Goal: Task Accomplishment & Management: Use online tool/utility

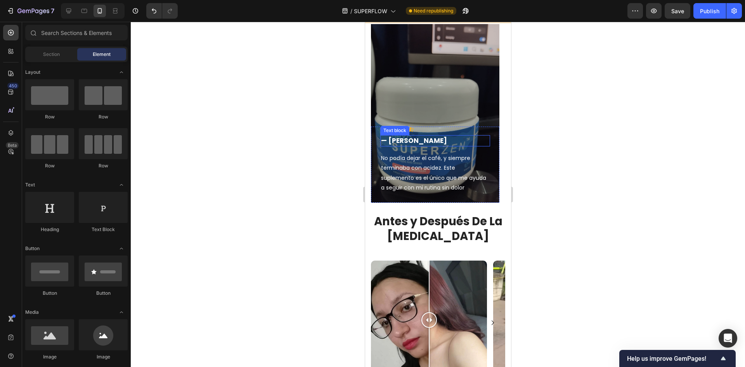
scroll to position [310, 0]
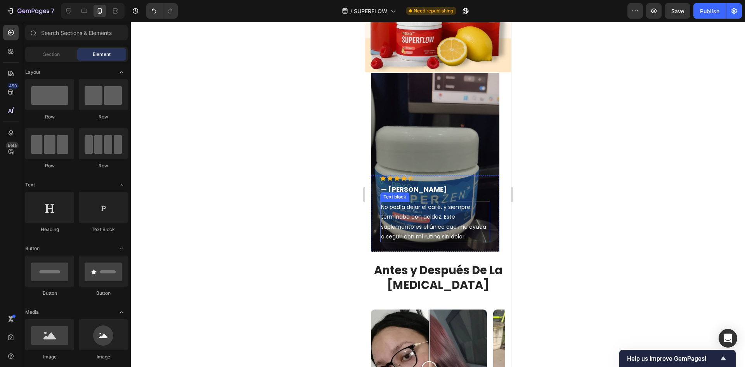
click at [408, 216] on p "No podía dejar el café, y siempre terminaba con acidez. Este suplemento es el ú…" at bounding box center [435, 221] width 108 height 39
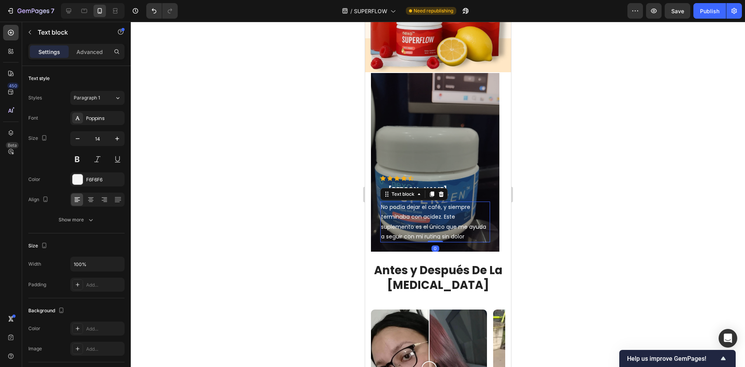
click at [408, 216] on p "No podía dejar el café, y siempre terminaba con acidez. Este suplemento es el ú…" at bounding box center [435, 221] width 108 height 39
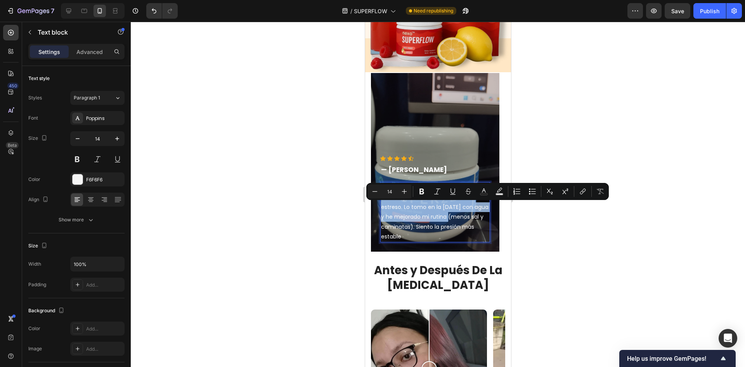
scroll to position [291, 0]
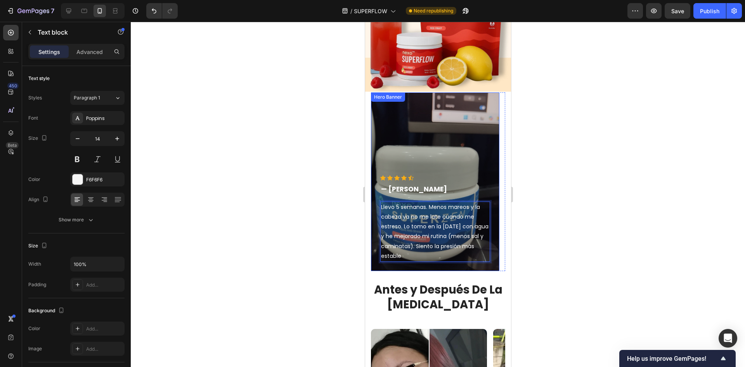
click at [472, 171] on div "Overlay" at bounding box center [434, 181] width 128 height 178
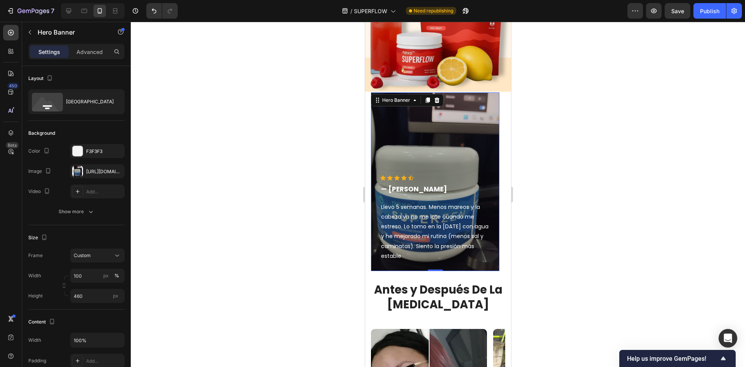
click at [455, 157] on div "Overlay" at bounding box center [434, 181] width 128 height 178
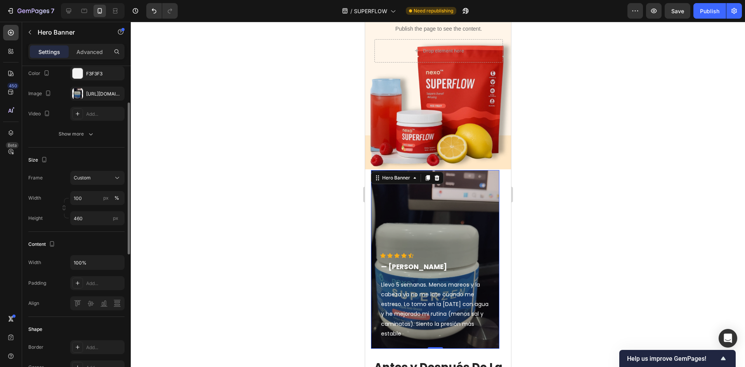
scroll to position [0, 0]
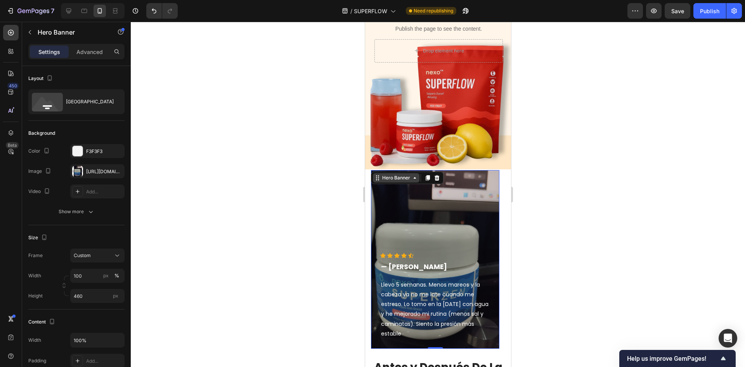
click at [380, 182] on div "Hero Banner" at bounding box center [395, 177] width 47 height 9
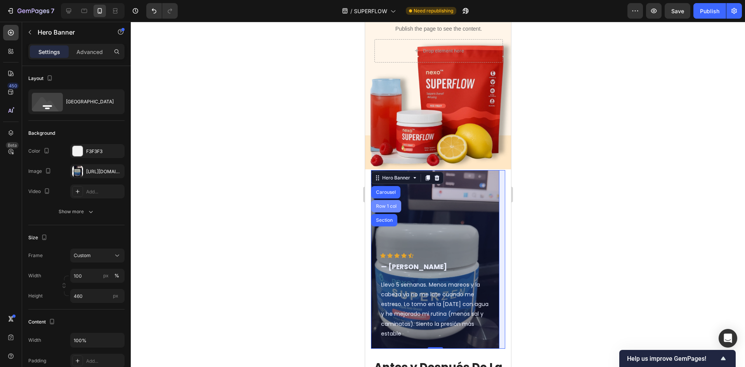
click at [396, 207] on div "Row 1 col" at bounding box center [386, 206] width 24 height 5
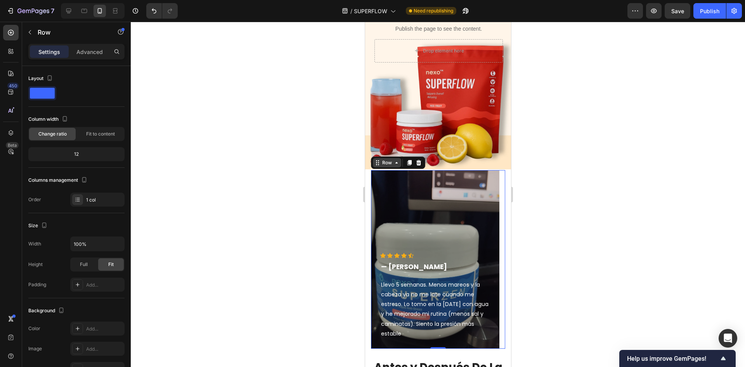
click at [377, 164] on icon at bounding box center [377, 162] width 6 height 6
click at [391, 164] on div "Row" at bounding box center [386, 162] width 13 height 7
click at [442, 201] on div "Overlay" at bounding box center [434, 259] width 128 height 178
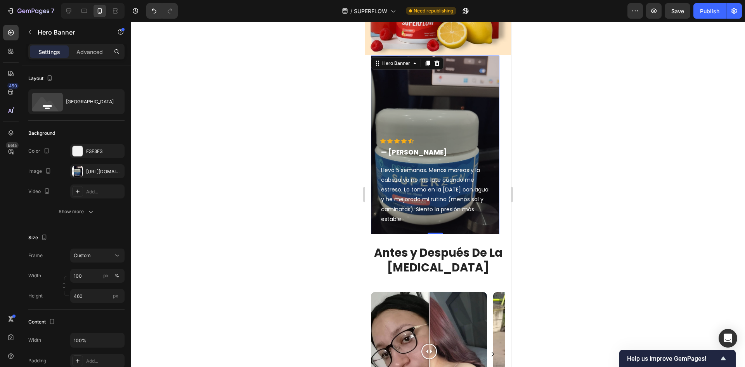
scroll to position [330, 0]
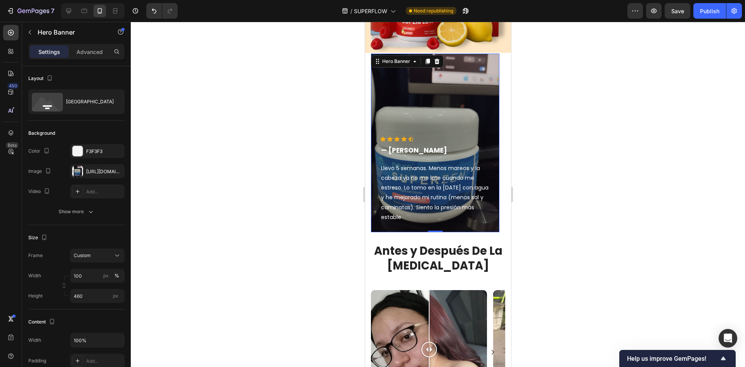
click at [489, 131] on div "Overlay" at bounding box center [434, 143] width 128 height 178
click at [400, 61] on div "Hero Banner" at bounding box center [395, 61] width 31 height 7
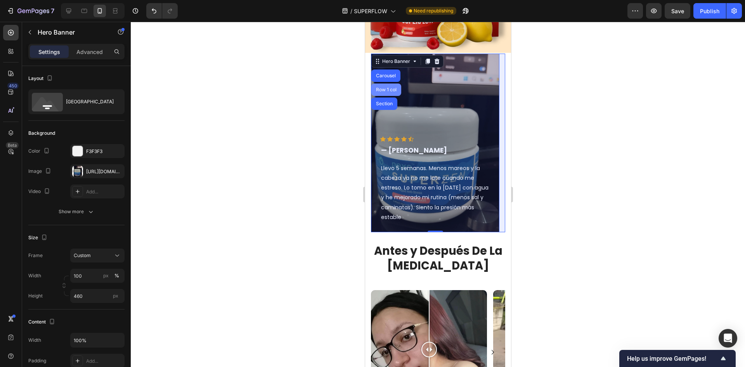
click at [389, 84] on div "Row 1 col" at bounding box center [386, 89] width 30 height 12
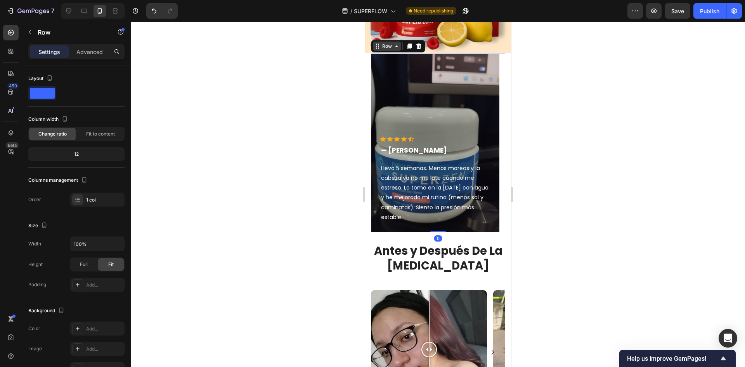
click at [391, 48] on div "Row" at bounding box center [386, 46] width 13 height 7
click at [392, 52] on div "Row Section" at bounding box center [397, 46] width 54 height 12
click at [390, 47] on div "Row" at bounding box center [386, 46] width 13 height 7
click at [383, 50] on div "Row" at bounding box center [386, 46] width 28 height 9
click at [396, 49] on icon at bounding box center [396, 46] width 6 height 6
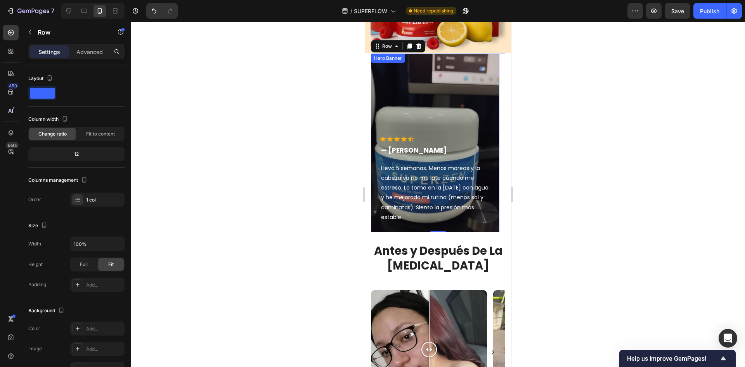
click at [424, 73] on div "Overlay" at bounding box center [434, 143] width 128 height 178
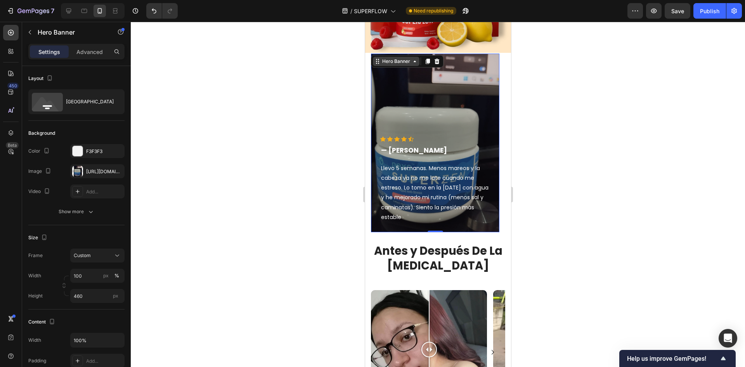
click at [411, 63] on icon at bounding box center [414, 61] width 6 height 6
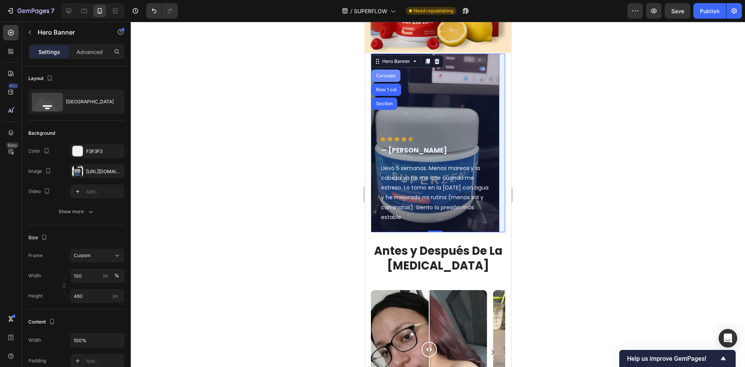
click at [391, 75] on div "Carousel" at bounding box center [385, 75] width 23 height 5
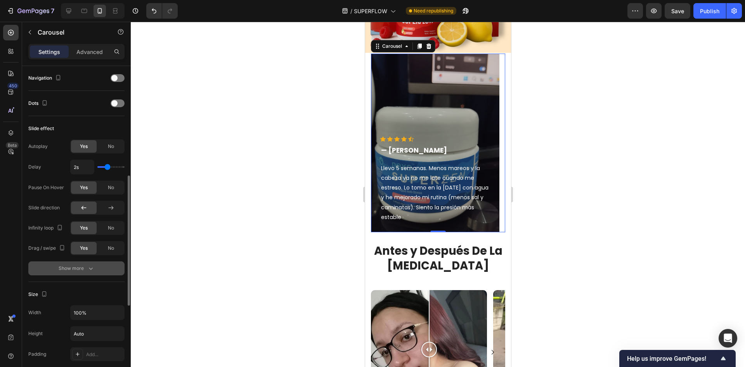
scroll to position [194, 0]
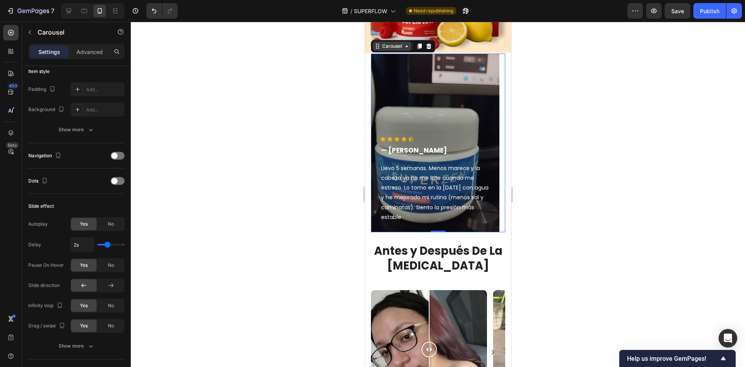
click at [403, 44] on icon at bounding box center [406, 46] width 6 height 6
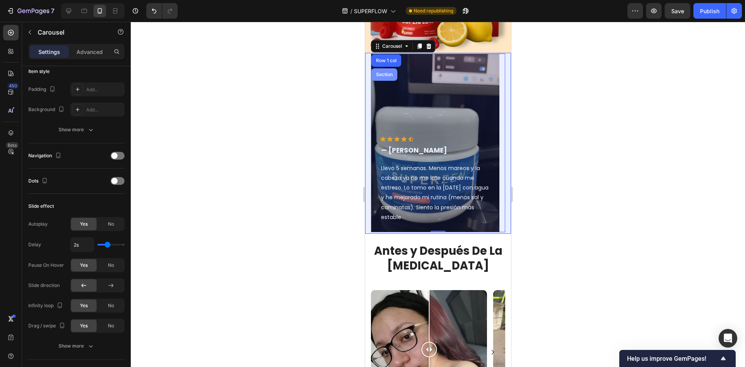
click at [387, 73] on div "Section" at bounding box center [384, 74] width 20 height 5
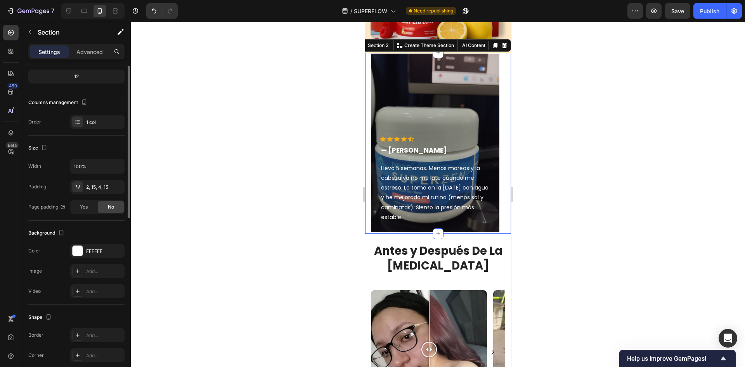
scroll to position [0, 0]
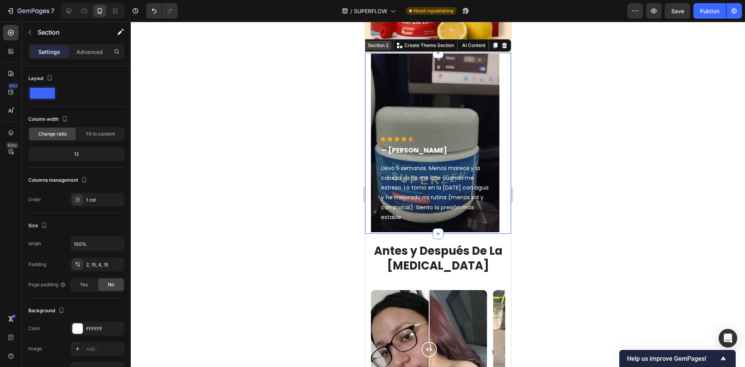
click at [374, 45] on div "Section 2" at bounding box center [378, 45] width 24 height 7
click at [577, 97] on div at bounding box center [438, 194] width 614 height 345
click at [438, 118] on div "Overlay" at bounding box center [434, 143] width 128 height 178
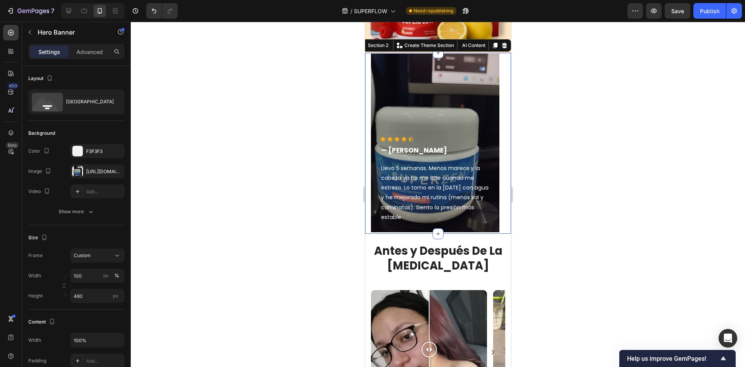
click at [616, 142] on div at bounding box center [438, 194] width 614 height 345
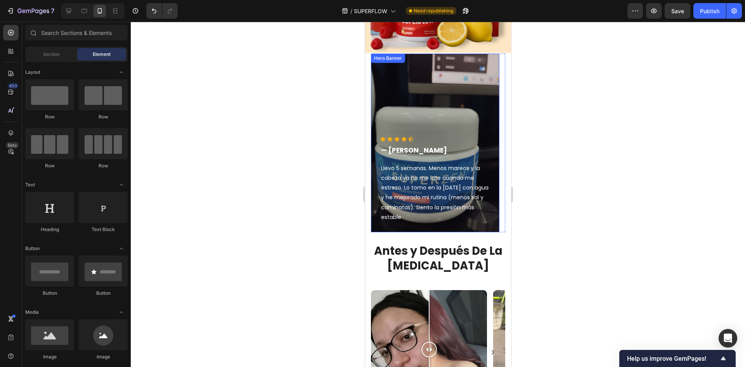
click at [443, 125] on div "Overlay" at bounding box center [434, 143] width 128 height 178
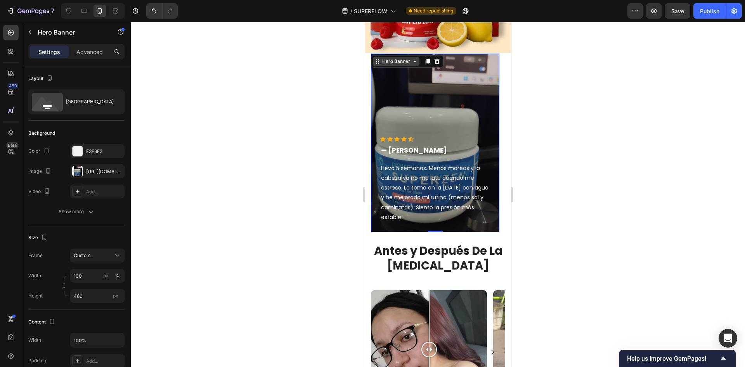
click at [410, 62] on div "Hero Banner" at bounding box center [395, 61] width 31 height 7
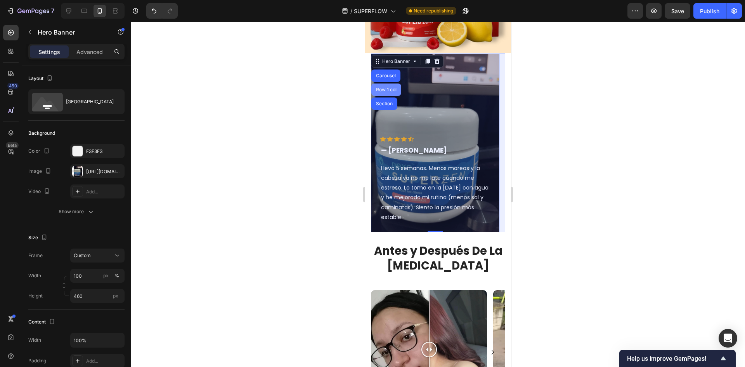
click at [392, 90] on div "Row 1 col" at bounding box center [386, 89] width 24 height 5
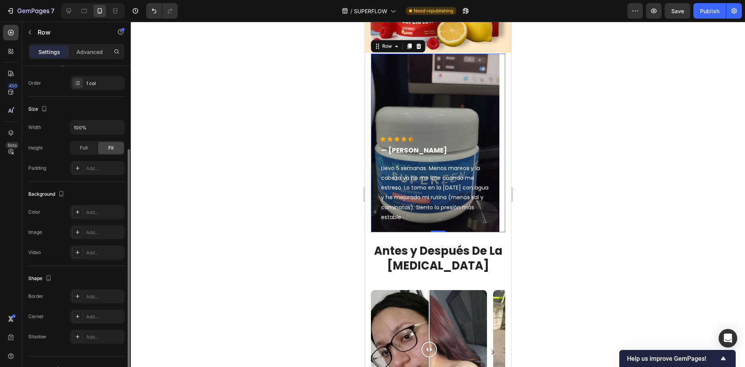
scroll to position [78, 0]
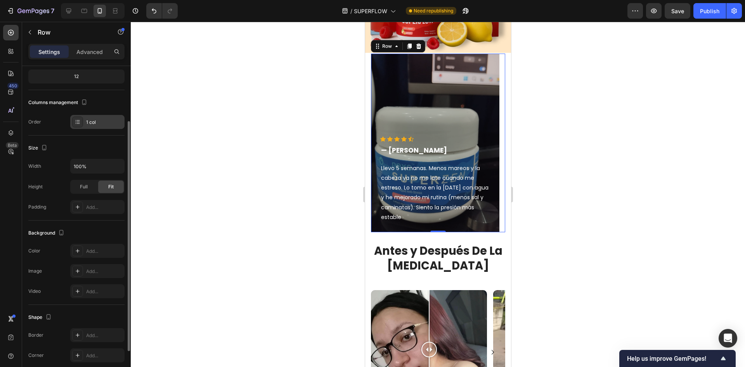
click at [85, 118] on div "1 col" at bounding box center [97, 122] width 54 height 14
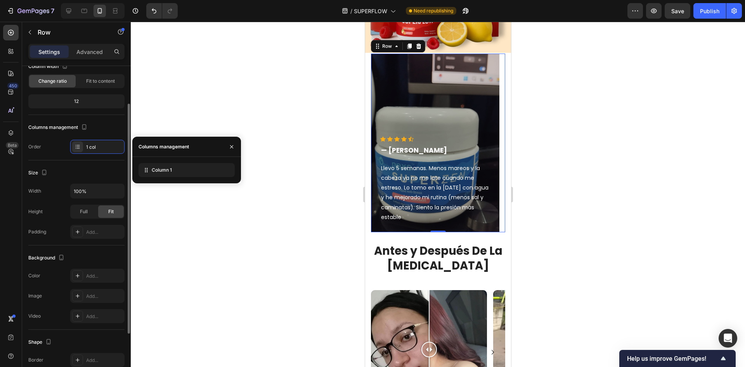
scroll to position [0, 0]
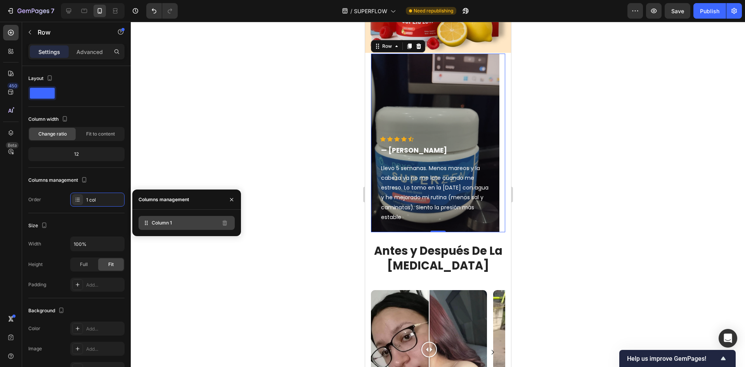
click at [150, 225] on icon at bounding box center [146, 223] width 8 height 8
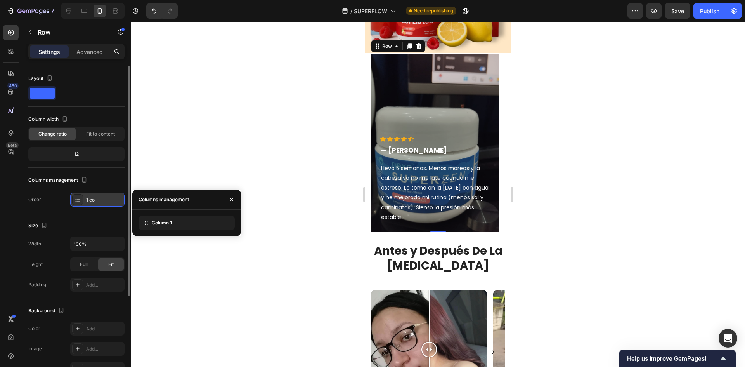
click at [71, 198] on div "1 col" at bounding box center [97, 199] width 54 height 14
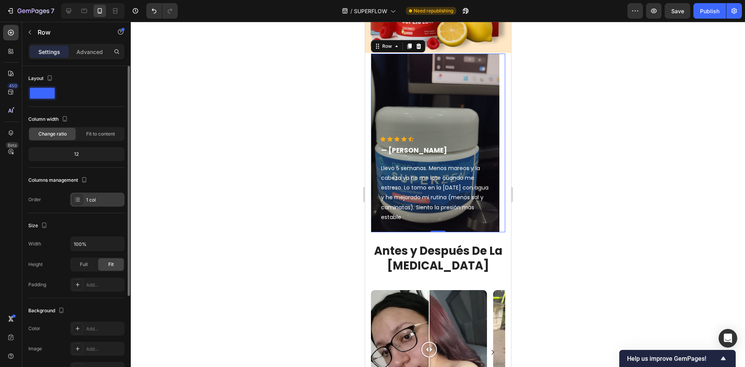
click at [74, 199] on div at bounding box center [77, 199] width 11 height 11
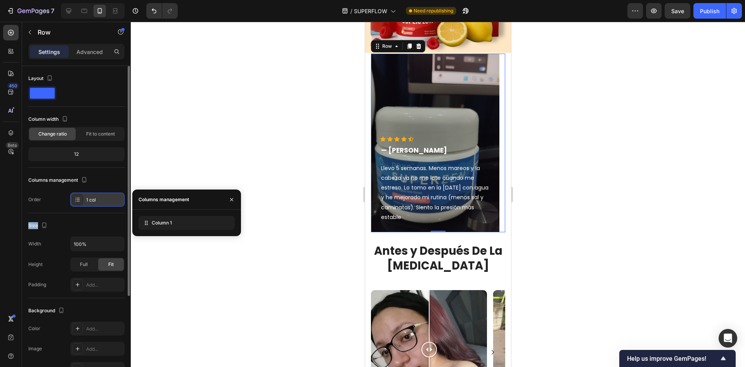
click at [74, 199] on div at bounding box center [77, 199] width 11 height 11
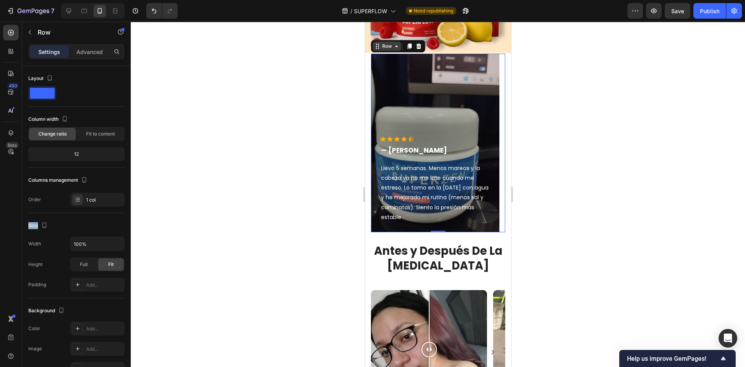
click at [393, 47] on icon at bounding box center [396, 46] width 6 height 6
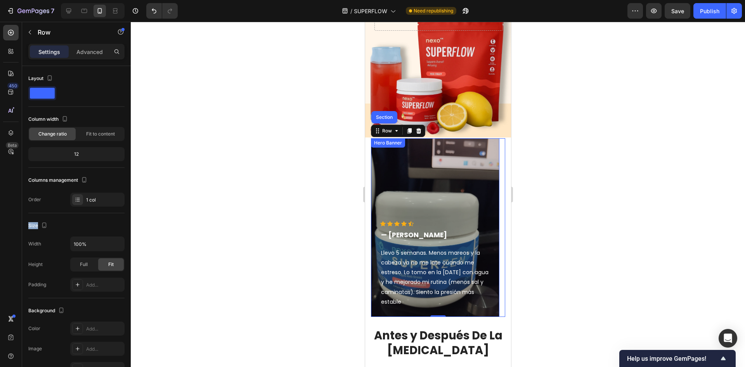
scroll to position [213, 0]
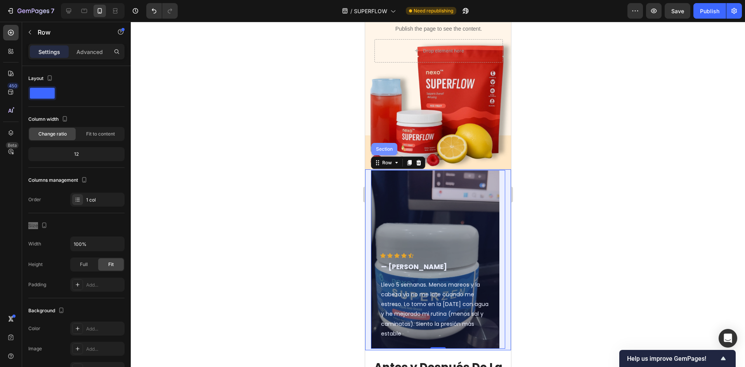
click at [383, 150] on div "Section" at bounding box center [384, 149] width 20 height 5
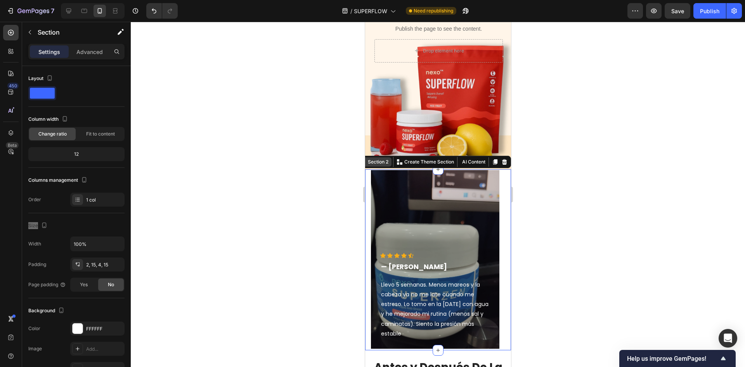
click at [377, 166] on div "Section 2" at bounding box center [374, 161] width 33 height 9
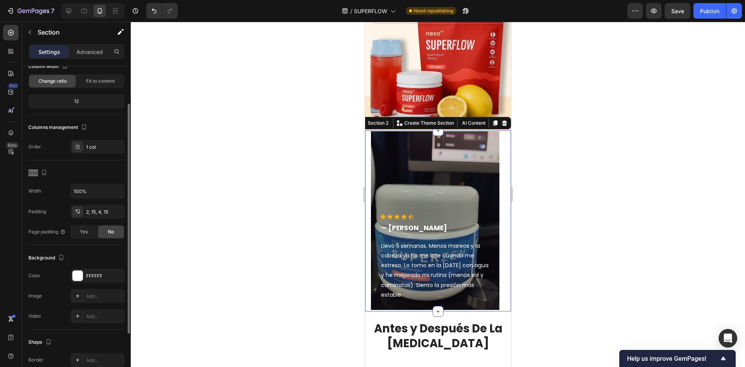
scroll to position [0, 0]
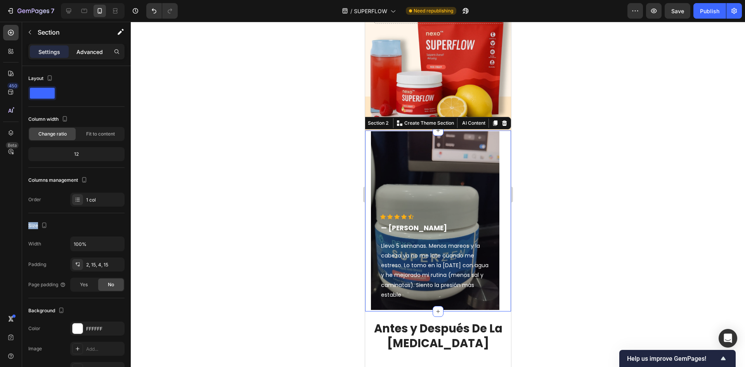
click at [103, 54] on div "Advanced" at bounding box center [89, 51] width 39 height 12
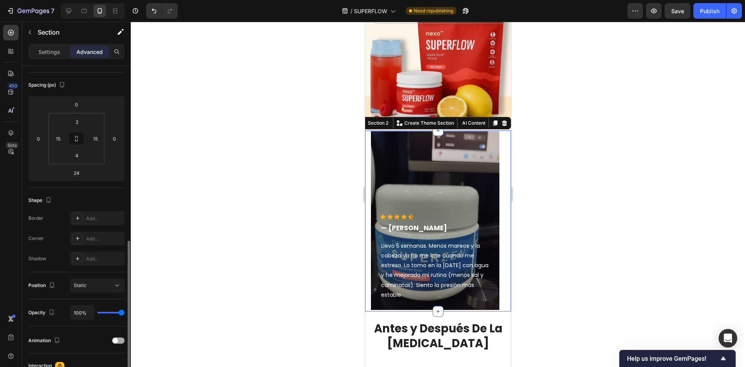
scroll to position [155, 0]
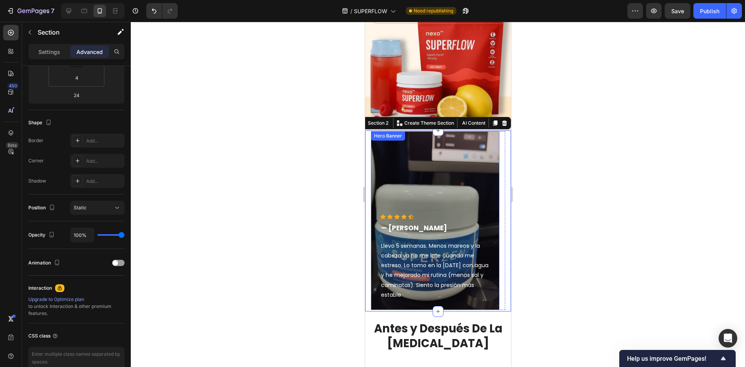
click at [472, 167] on div "Overlay" at bounding box center [434, 220] width 128 height 178
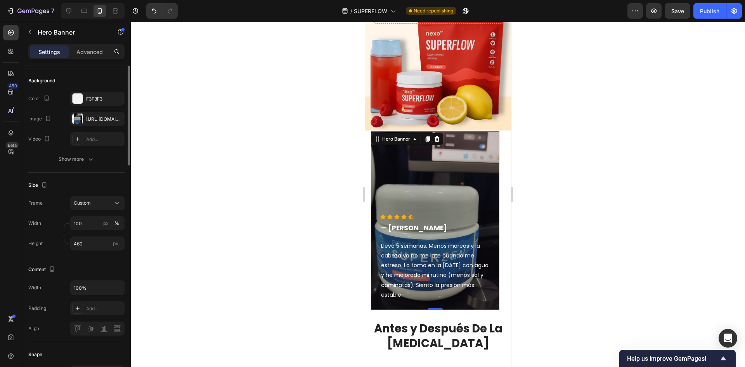
scroll to position [0, 0]
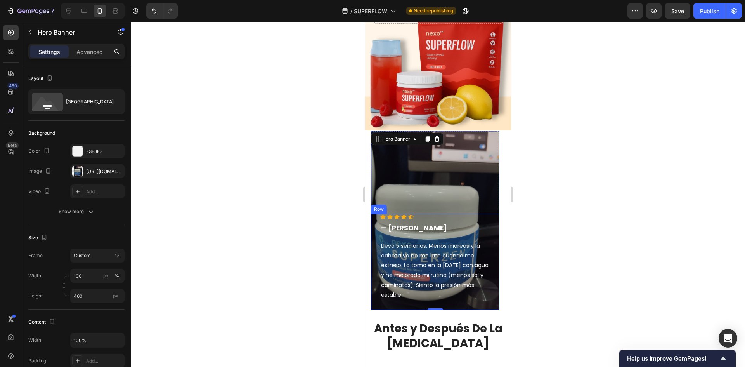
click at [484, 220] on div "Icon Icon Icon Icon Icon Icon List Hoz — [PERSON_NAME] Text block Llevo 5 seman…" at bounding box center [435, 257] width 110 height 86
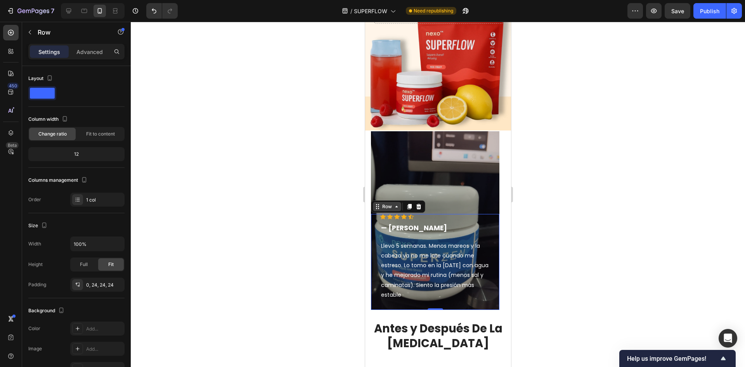
click at [381, 206] on div "Row" at bounding box center [386, 206] width 13 height 7
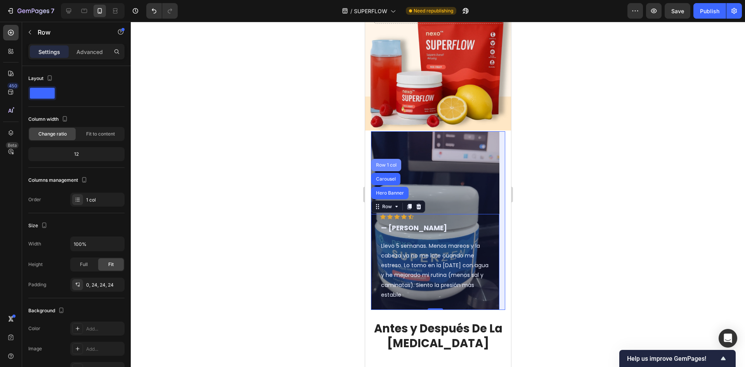
click at [395, 169] on div "Row 1 col" at bounding box center [386, 165] width 30 height 12
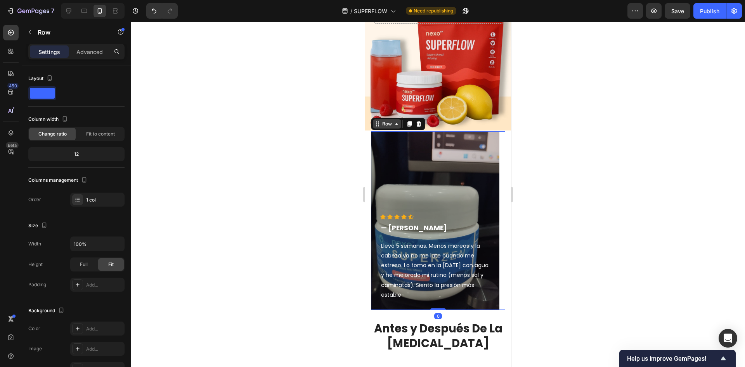
click at [398, 126] on icon at bounding box center [396, 124] width 6 height 6
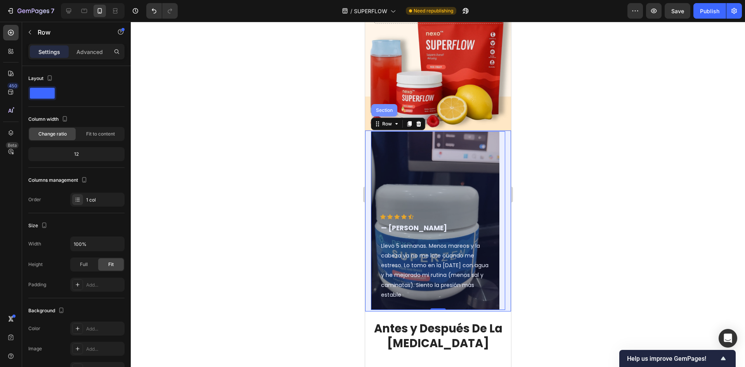
click at [385, 112] on div "Section" at bounding box center [384, 110] width 26 height 12
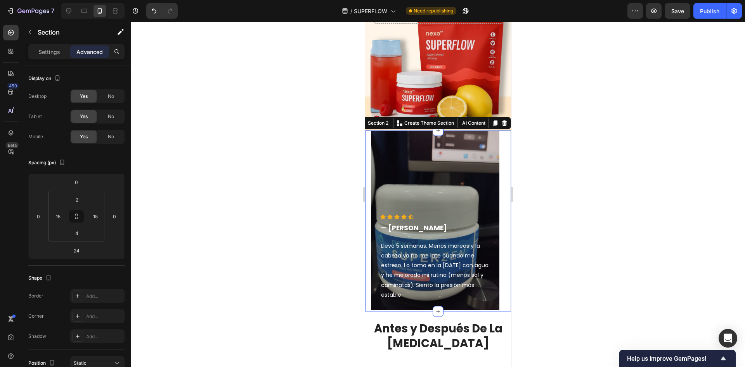
click at [468, 117] on div "Section 2 You can create reusable sections Create Theme Section AI Content Writ…" at bounding box center [433, 123] width 154 height 12
click at [467, 119] on button "AI Content" at bounding box center [472, 122] width 28 height 9
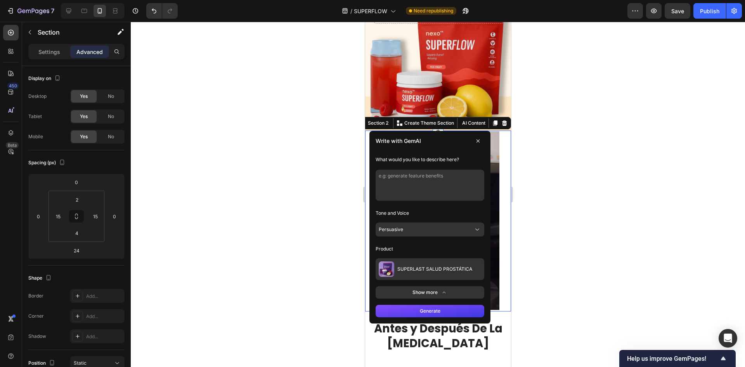
click at [475, 142] on button at bounding box center [477, 141] width 12 height 12
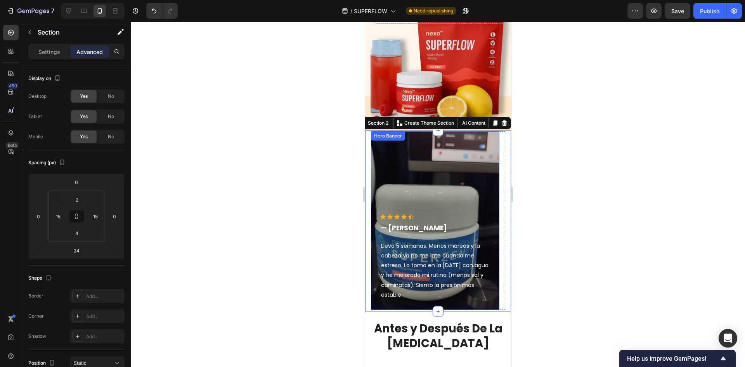
click at [445, 209] on div "Overlay" at bounding box center [434, 220] width 128 height 178
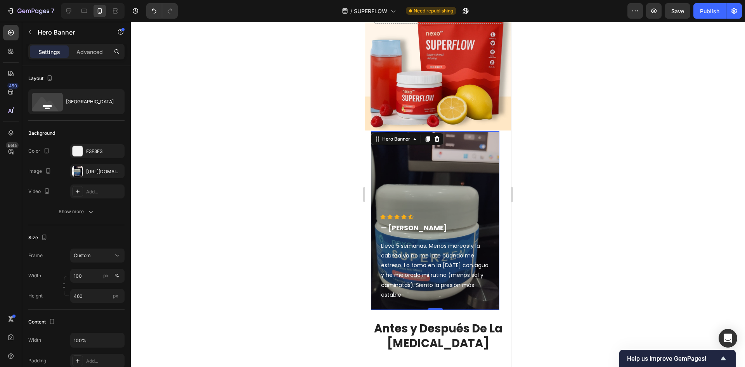
click at [433, 199] on div "Overlay" at bounding box center [434, 220] width 128 height 178
click at [377, 140] on icon at bounding box center [377, 139] width 6 height 6
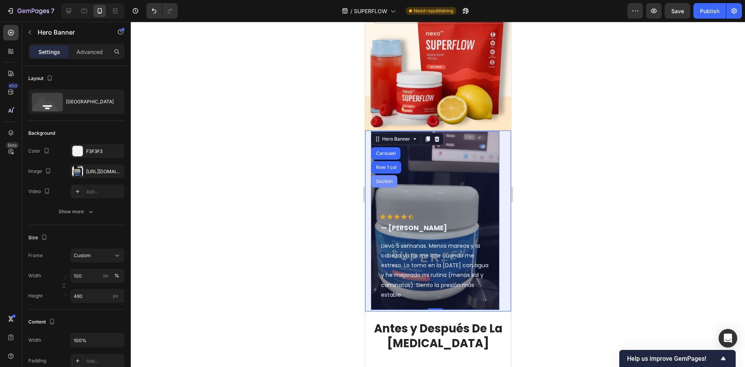
click at [394, 183] on div "Section" at bounding box center [384, 181] width 26 height 12
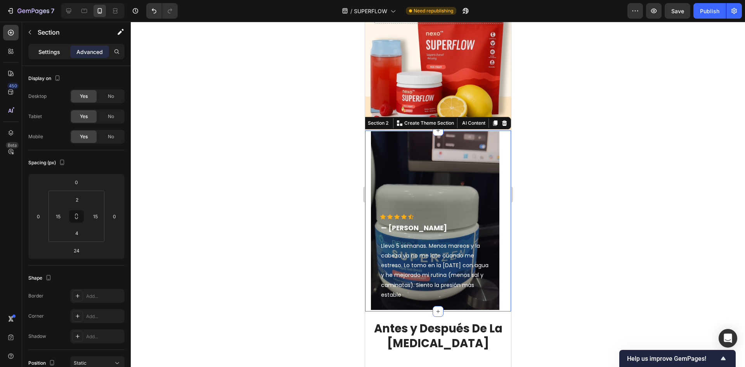
click at [59, 52] on p "Settings" at bounding box center [49, 52] width 22 height 8
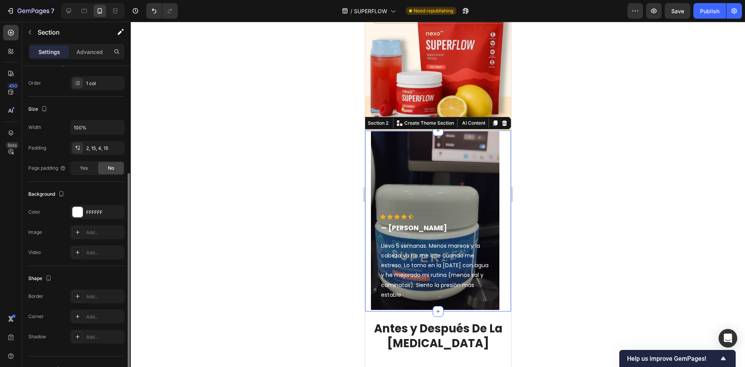
scroll to position [130, 0]
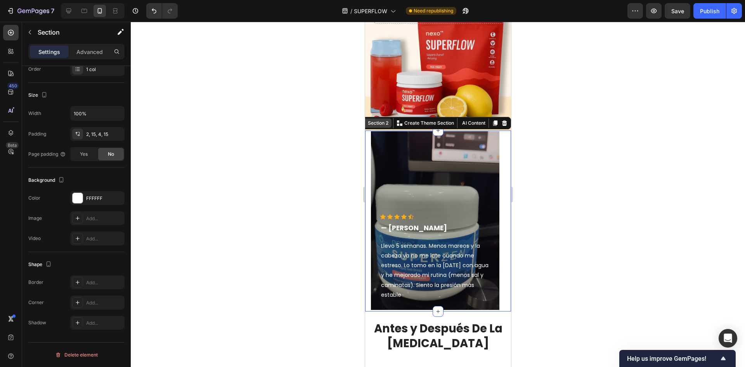
click at [375, 123] on div "Section 2" at bounding box center [378, 122] width 24 height 7
click at [416, 125] on p "Create Theme Section" at bounding box center [429, 122] width 50 height 7
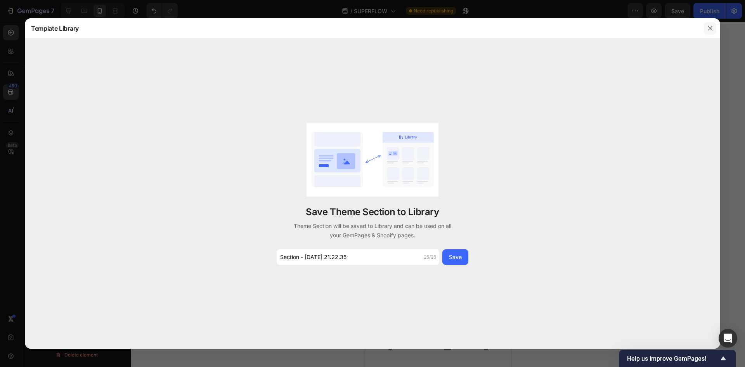
click at [711, 27] on icon "button" at bounding box center [710, 28] width 6 height 6
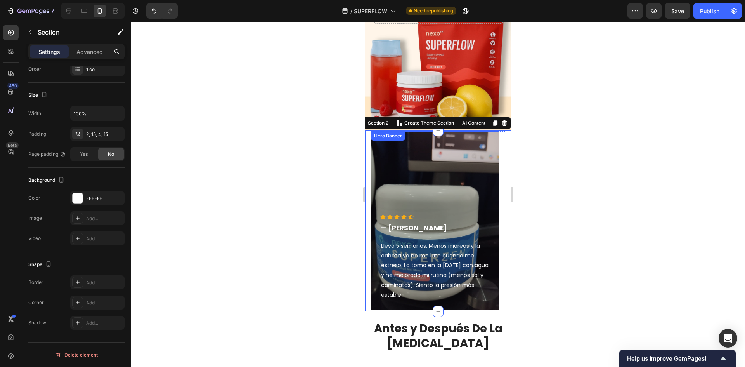
click at [391, 140] on div "Icon Icon Icon Icon Icon Icon List Hoz — [PERSON_NAME] Text block Llevo 5 seman…" at bounding box center [434, 220] width 128 height 178
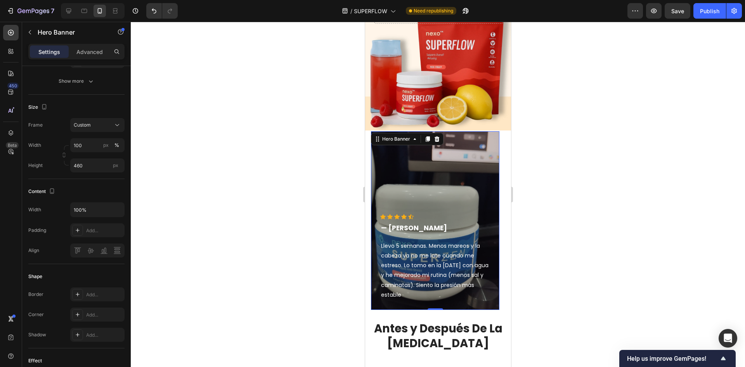
scroll to position [0, 0]
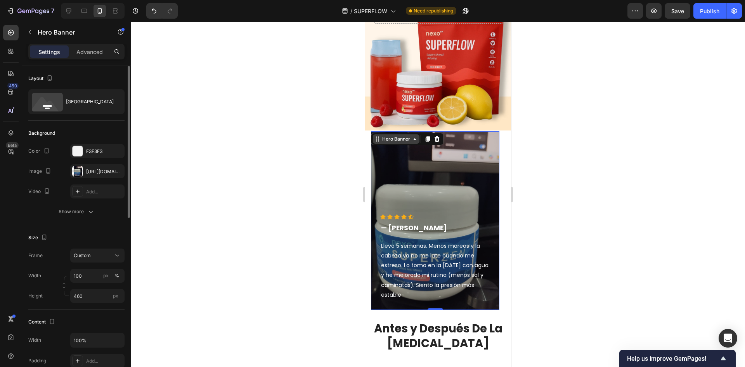
click at [408, 142] on div "Hero Banner" at bounding box center [395, 138] width 31 height 7
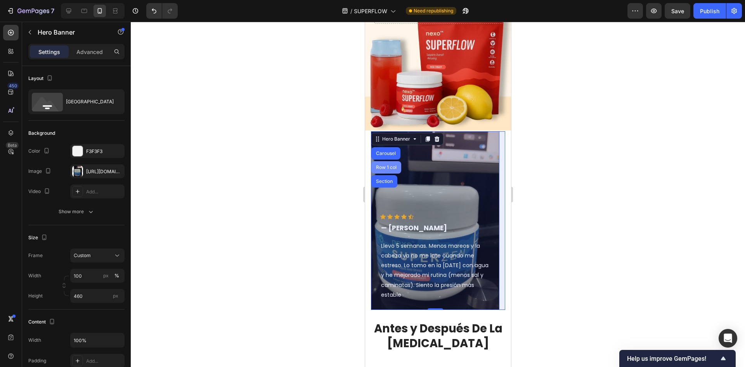
click at [395, 168] on div "Row 1 col" at bounding box center [386, 167] width 24 height 5
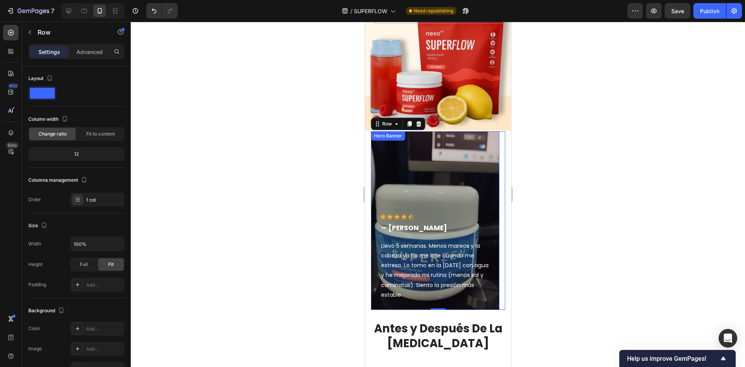
click at [477, 206] on div "Overlay" at bounding box center [434, 220] width 128 height 178
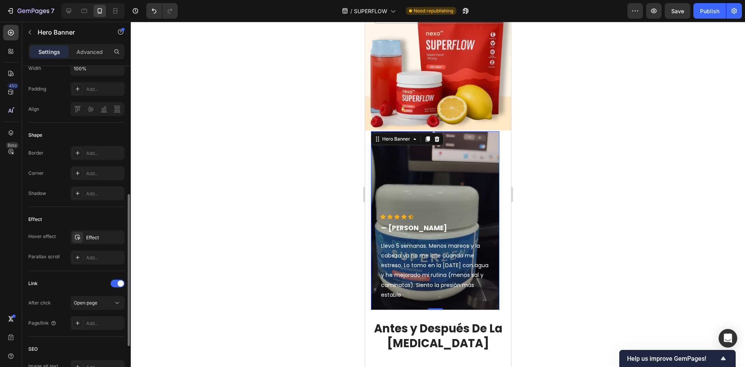
scroll to position [363, 0]
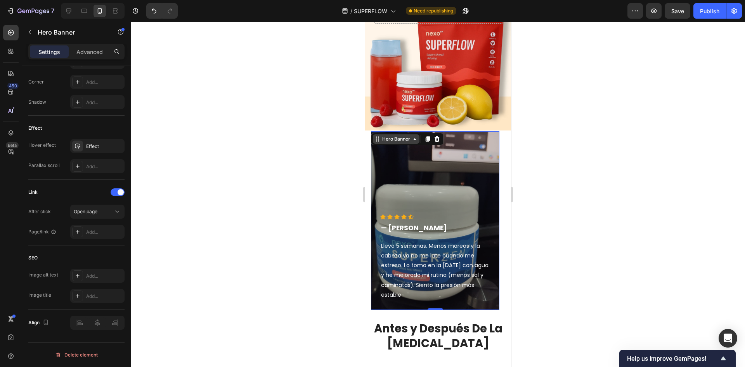
click at [410, 140] on div "Hero Banner" at bounding box center [395, 138] width 31 height 7
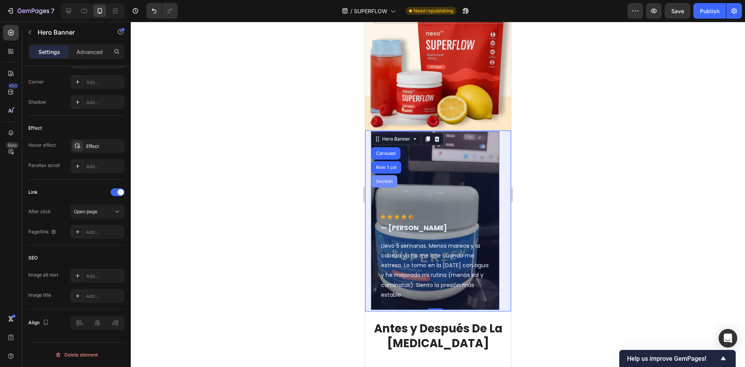
click at [381, 183] on div "Section" at bounding box center [384, 181] width 20 height 5
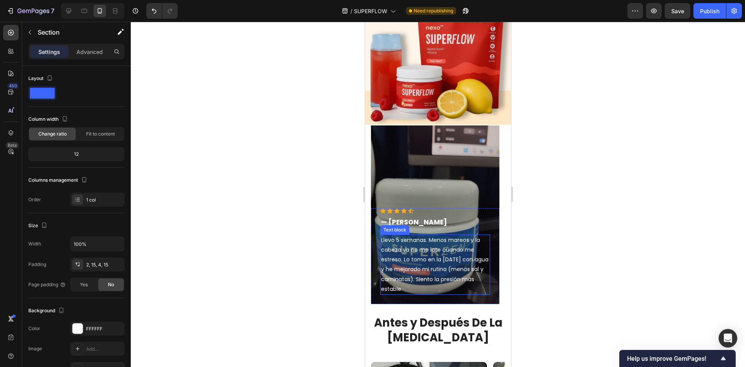
scroll to position [272, 0]
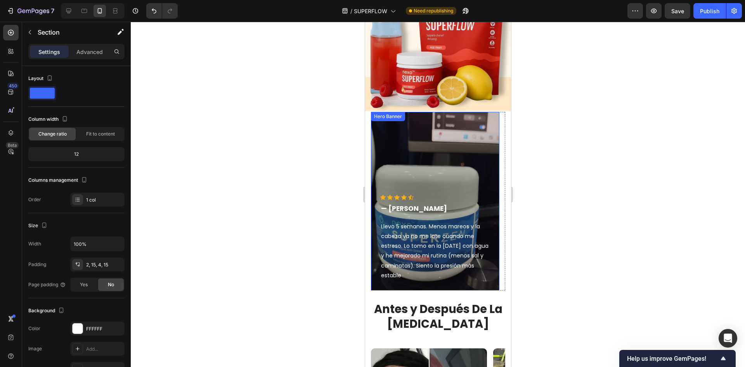
click at [489, 187] on div "Overlay" at bounding box center [434, 201] width 128 height 178
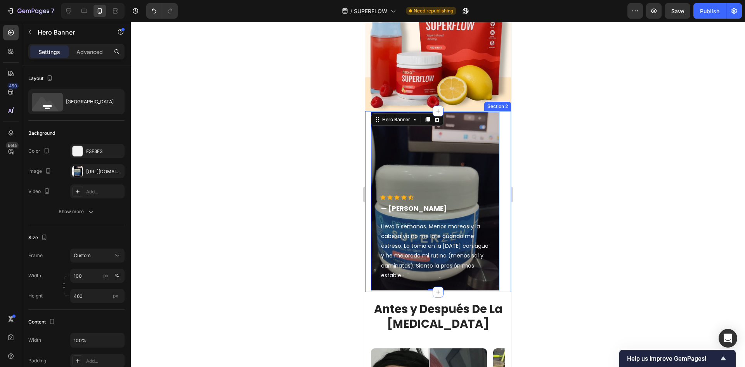
click at [503, 215] on div "Icon Icon Icon Icon Icon Icon List Hoz — [PERSON_NAME] Text block Llevo 5 seman…" at bounding box center [438, 201] width 146 height 181
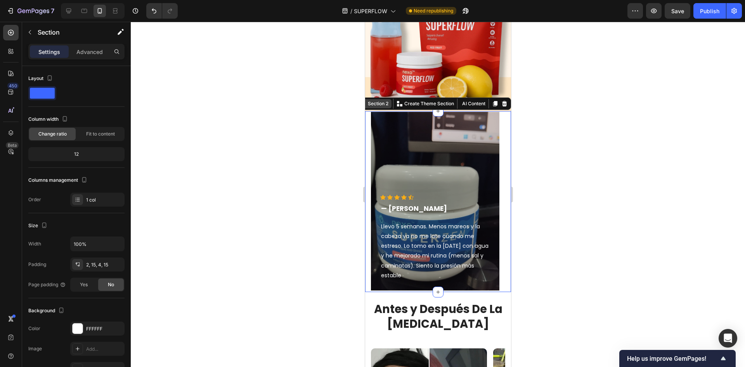
click at [379, 106] on div "Section 2" at bounding box center [378, 103] width 24 height 7
click at [391, 149] on div "Overlay" at bounding box center [434, 201] width 128 height 178
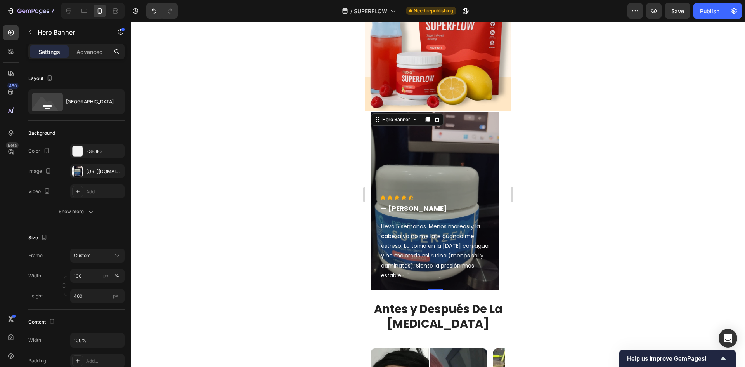
click at [531, 149] on div at bounding box center [438, 194] width 614 height 345
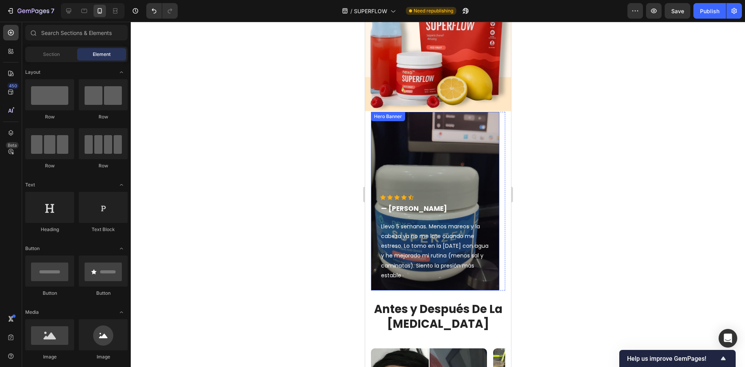
click at [437, 150] on div "Overlay" at bounding box center [434, 201] width 128 height 178
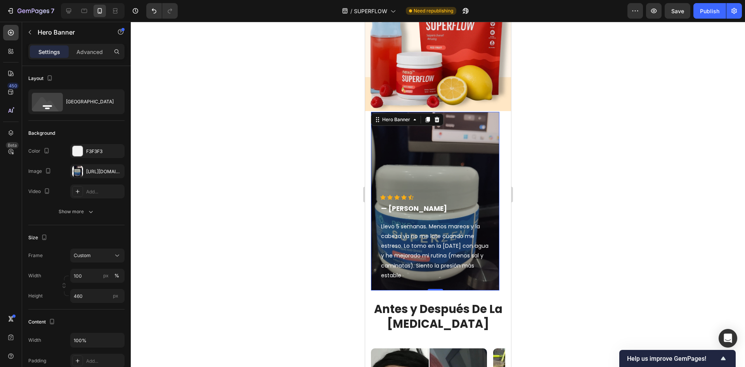
click at [597, 158] on div at bounding box center [438, 194] width 614 height 345
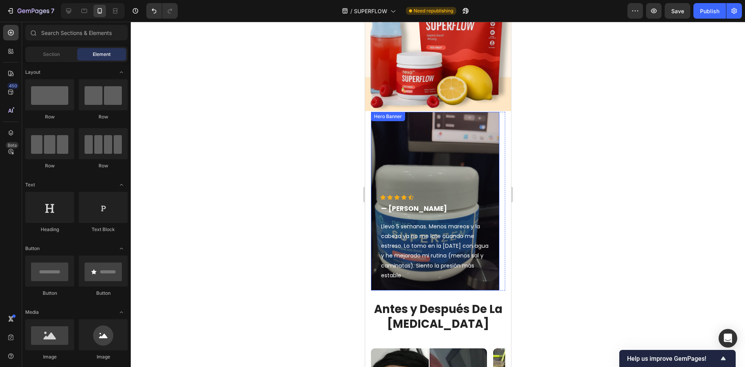
click at [395, 117] on div "Hero Banner" at bounding box center [387, 116] width 31 height 7
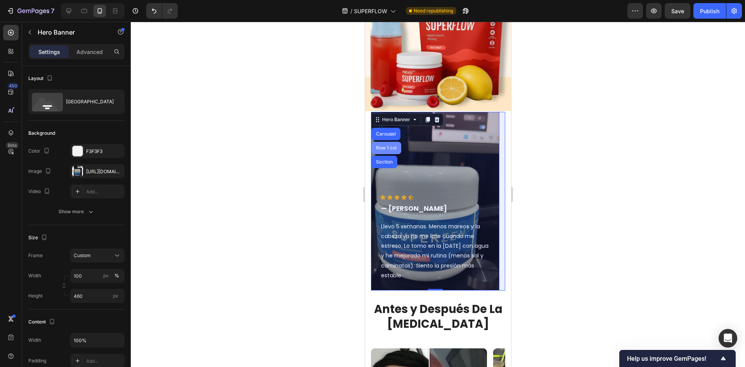
click at [396, 144] on div "Row 1 col" at bounding box center [386, 148] width 30 height 12
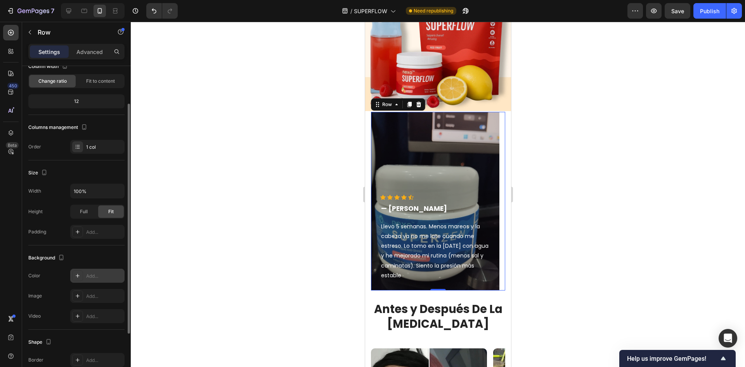
scroll to position [0, 0]
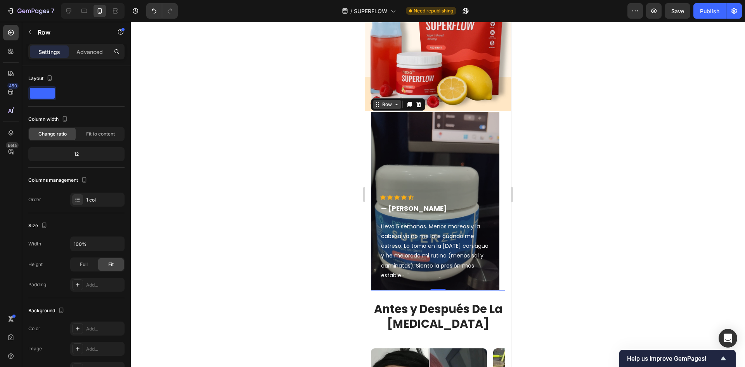
click at [390, 107] on div "Row" at bounding box center [386, 104] width 13 height 7
click at [393, 102] on icon at bounding box center [396, 104] width 6 height 6
click at [396, 108] on div "Row" at bounding box center [386, 104] width 28 height 9
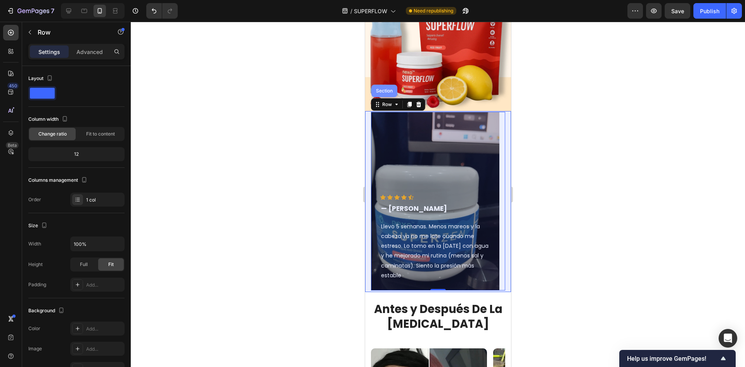
click at [391, 95] on div "Section" at bounding box center [384, 91] width 26 height 12
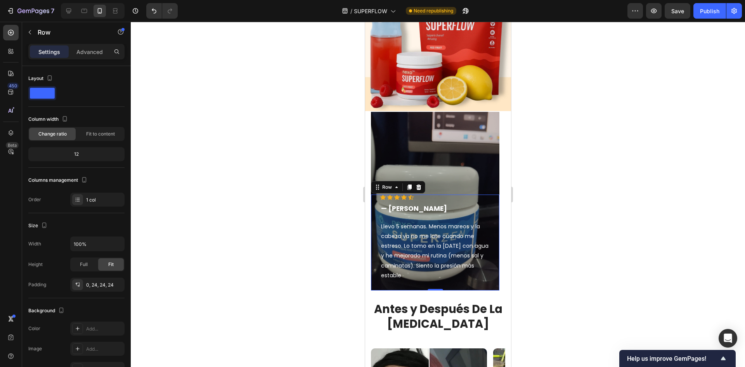
click at [496, 226] on div "Icon Icon Icon Icon Icon Icon List Hoz — [PERSON_NAME] Text block Llevo 5 seman…" at bounding box center [434, 242] width 128 height 96
click at [702, 12] on div "Publish" at bounding box center [709, 11] width 19 height 8
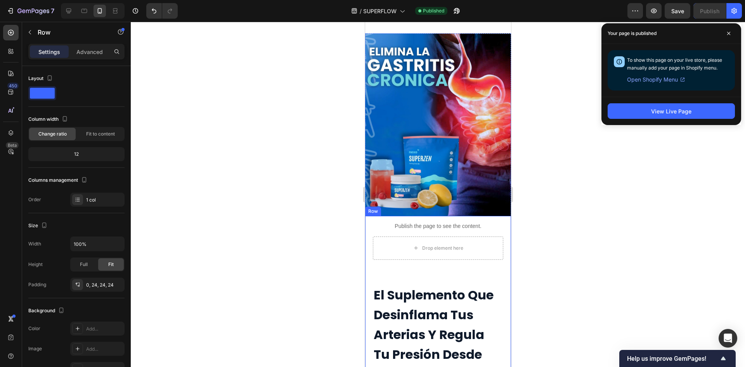
scroll to position [659, 0]
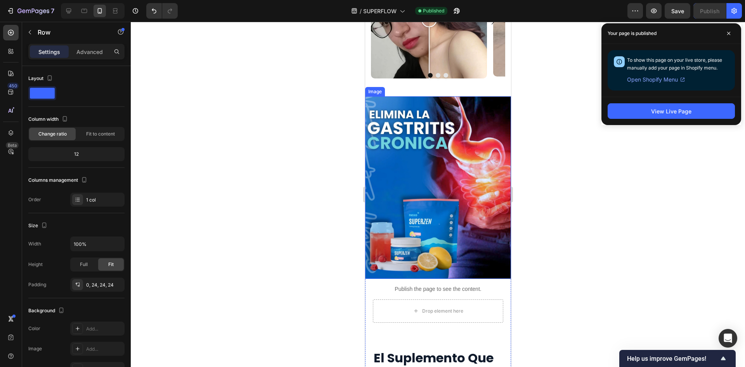
click at [454, 181] on img at bounding box center [438, 187] width 146 height 182
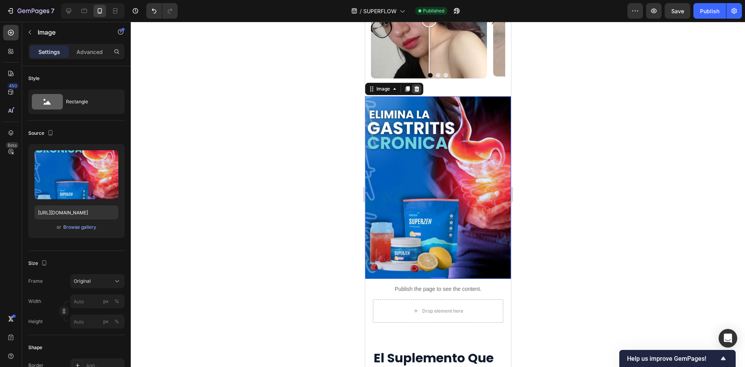
click at [416, 90] on icon at bounding box center [416, 88] width 5 height 5
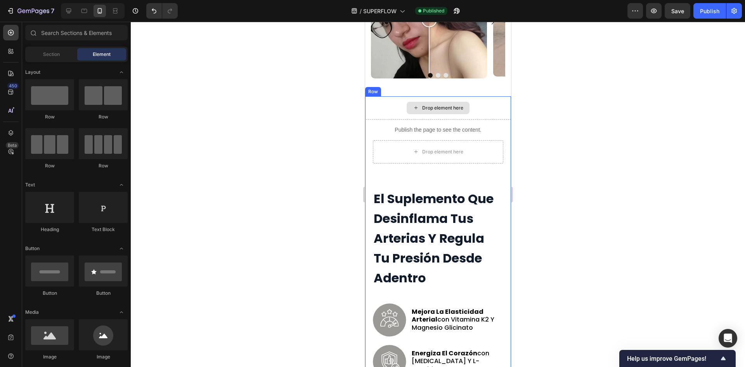
click at [475, 108] on div "Drop element here" at bounding box center [438, 107] width 146 height 23
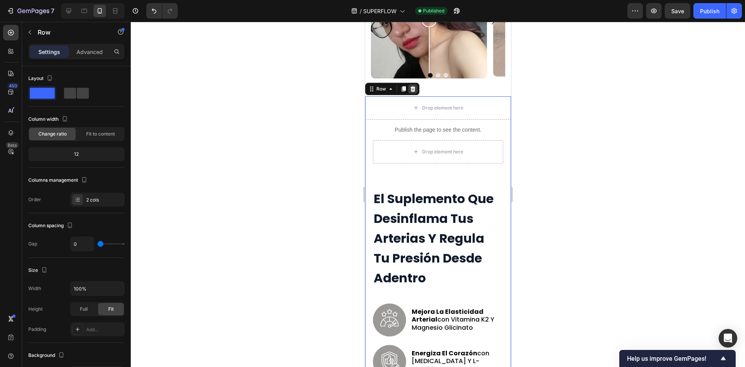
click at [411, 87] on icon at bounding box center [412, 88] width 5 height 5
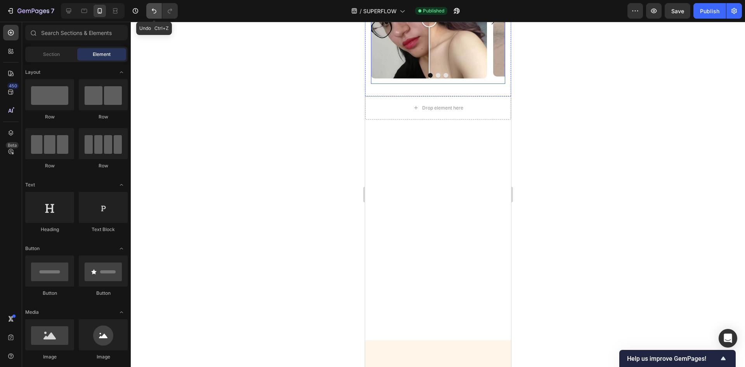
click at [151, 11] on icon "Undo/Redo" at bounding box center [154, 11] width 8 height 8
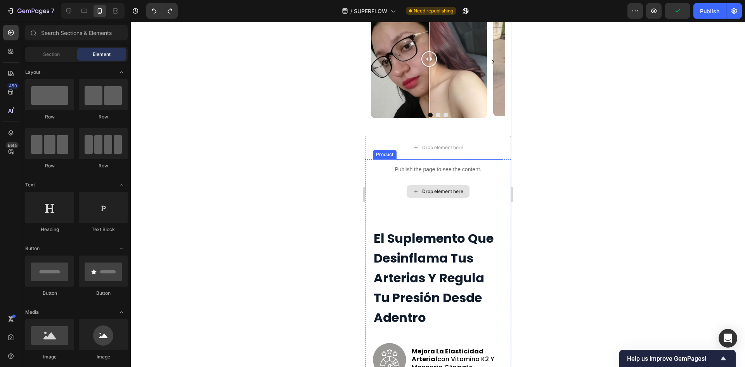
scroll to position [582, 0]
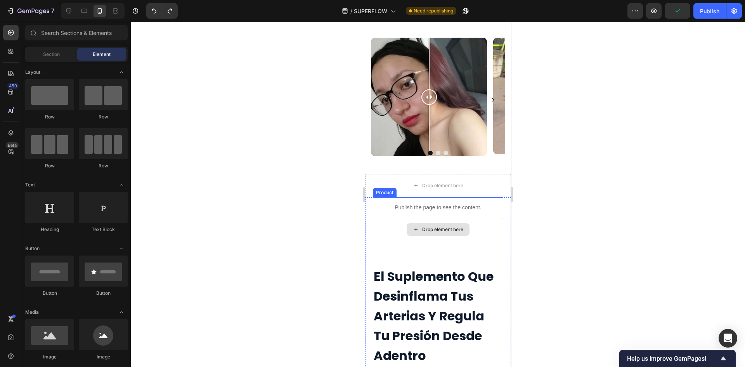
click at [480, 220] on div "Drop element here" at bounding box center [437, 229] width 130 height 23
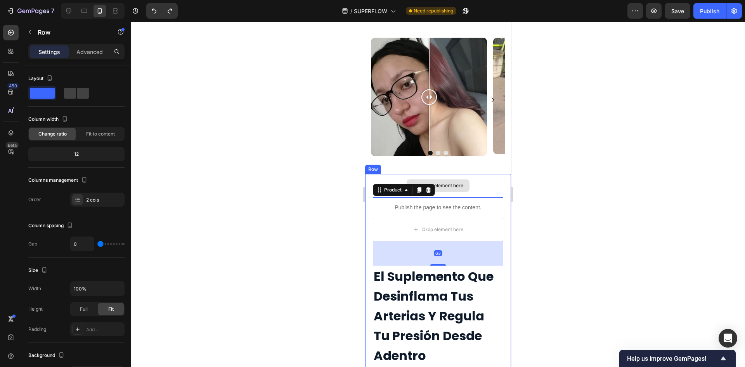
click at [485, 187] on div "Drop element here" at bounding box center [438, 185] width 146 height 23
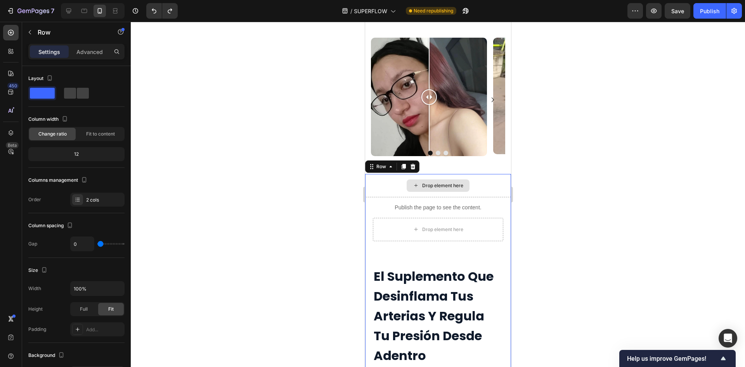
click at [480, 195] on div "Drop element here" at bounding box center [438, 185] width 146 height 23
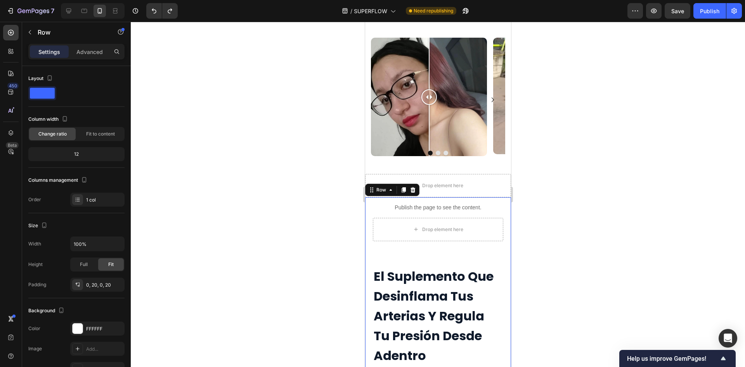
click at [367, 236] on div "Publish the page to see the content. Custom Code Drop element here Product El S…" at bounding box center [438, 367] width 146 height 341
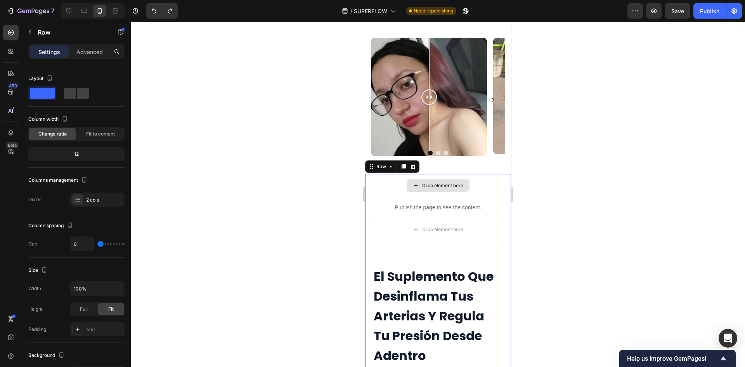
click at [500, 181] on div "Drop element here" at bounding box center [438, 185] width 146 height 23
click at [389, 167] on icon at bounding box center [390, 166] width 6 height 6
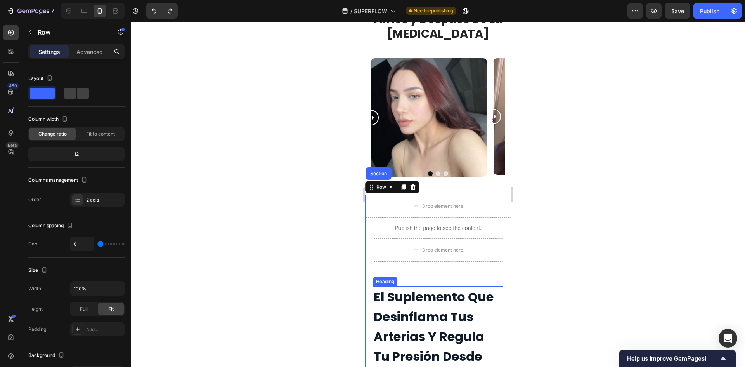
scroll to position [543, 0]
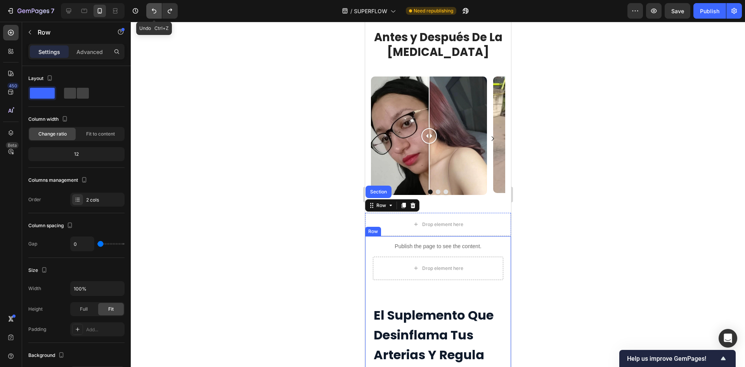
click at [154, 9] on icon "Undo/Redo" at bounding box center [154, 11] width 8 height 8
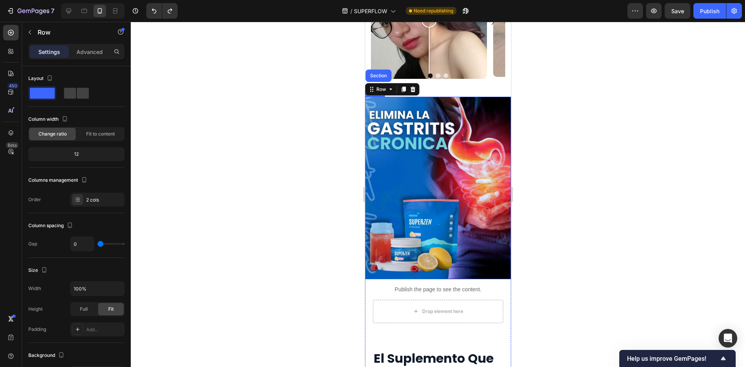
scroll to position [659, 0]
click at [461, 258] on img at bounding box center [438, 187] width 146 height 182
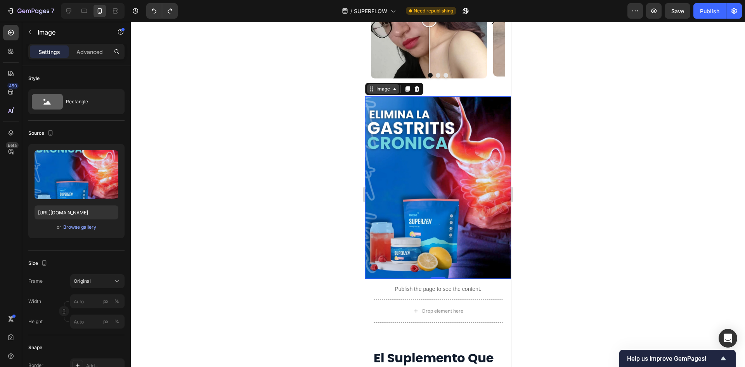
click at [393, 90] on icon at bounding box center [394, 89] width 6 height 6
click at [415, 87] on icon at bounding box center [416, 88] width 5 height 5
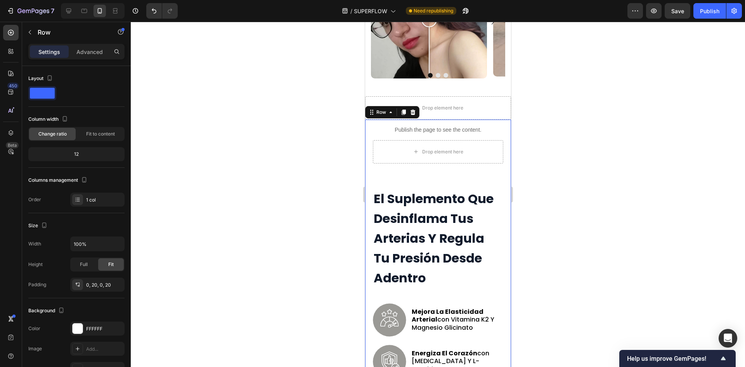
click at [498, 137] on div "Publish the page to see the content. Custom Code Drop element here Product El S…" at bounding box center [438, 289] width 146 height 341
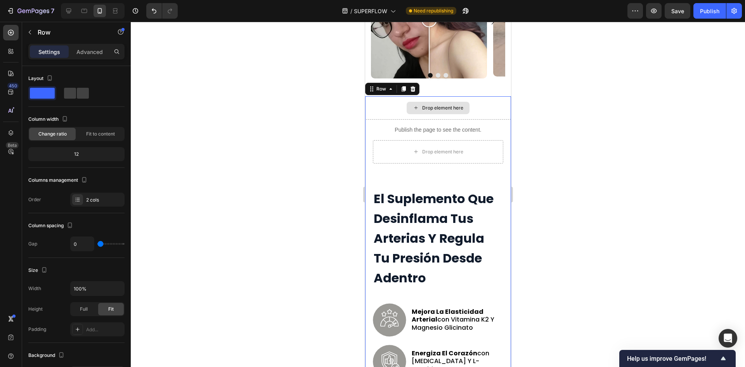
click at [502, 102] on div "Drop element here" at bounding box center [438, 107] width 146 height 23
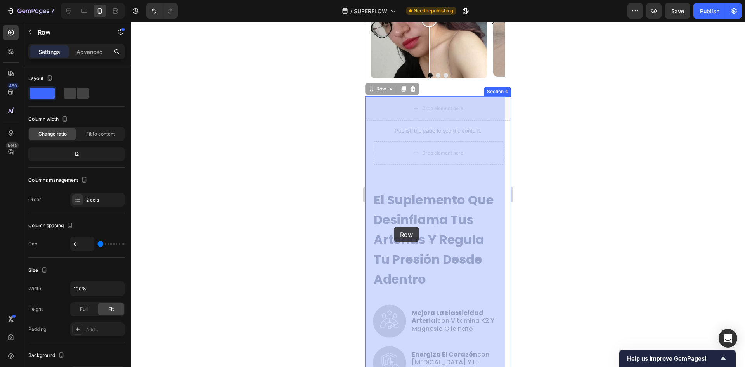
drag, startPoint x: 372, startPoint y: 89, endPoint x: 393, endPoint y: 227, distance: 139.3
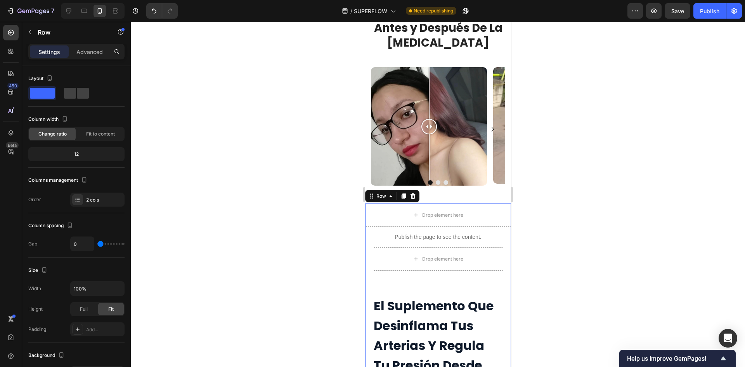
scroll to position [582, 0]
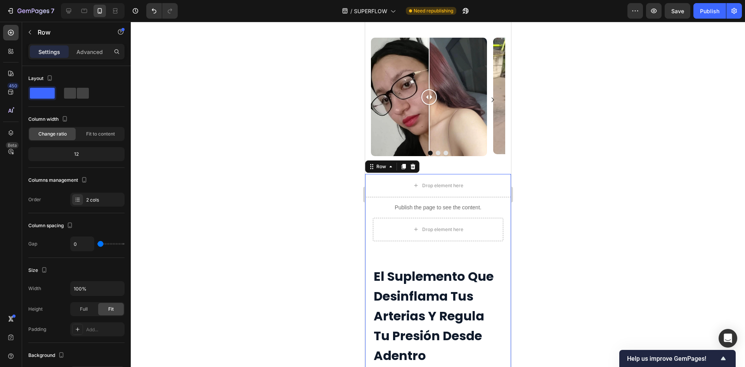
click at [146, 9] on div at bounding box center [160, 11] width 35 height 16
click at [150, 9] on icon "Undo/Redo" at bounding box center [154, 11] width 8 height 8
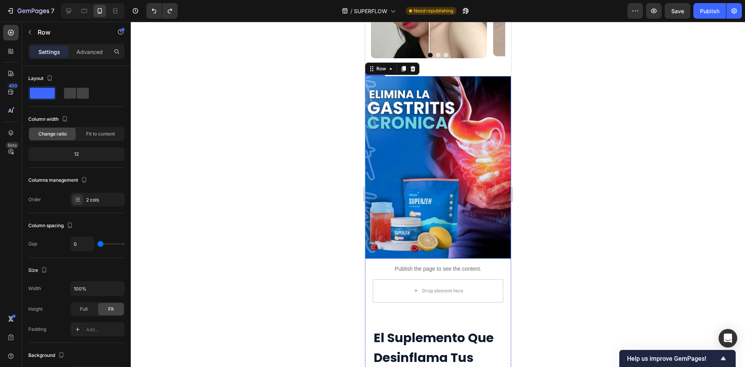
scroll to position [698, 0]
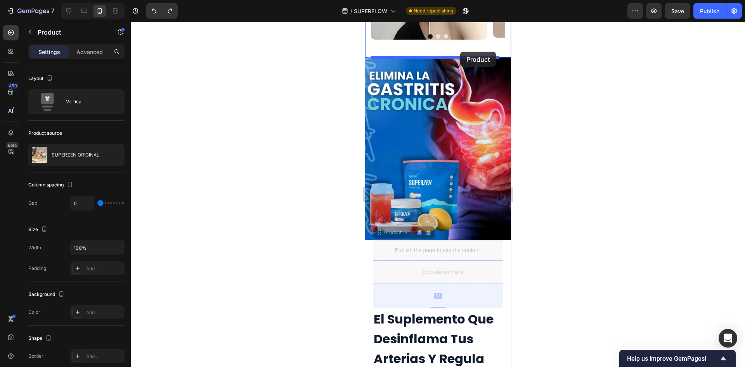
drag, startPoint x: 488, startPoint y: 260, endPoint x: 460, endPoint y: 52, distance: 210.5
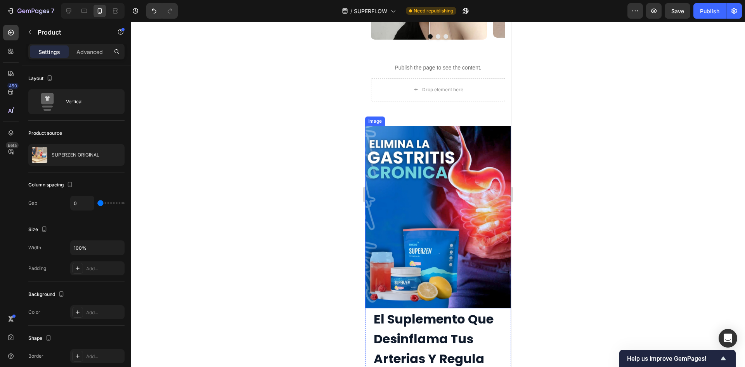
click at [492, 159] on img at bounding box center [438, 217] width 146 height 182
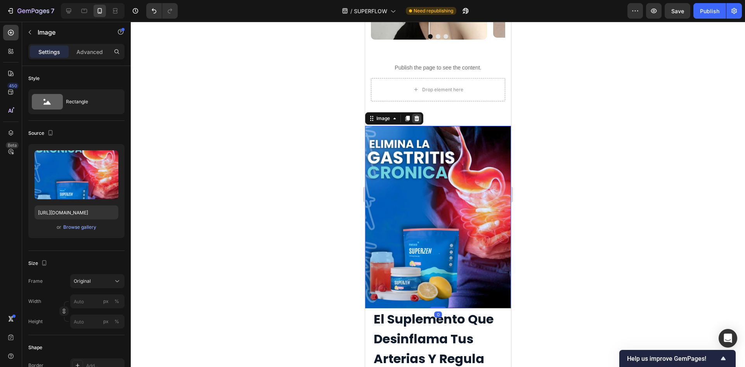
click at [420, 121] on div at bounding box center [416, 118] width 9 height 9
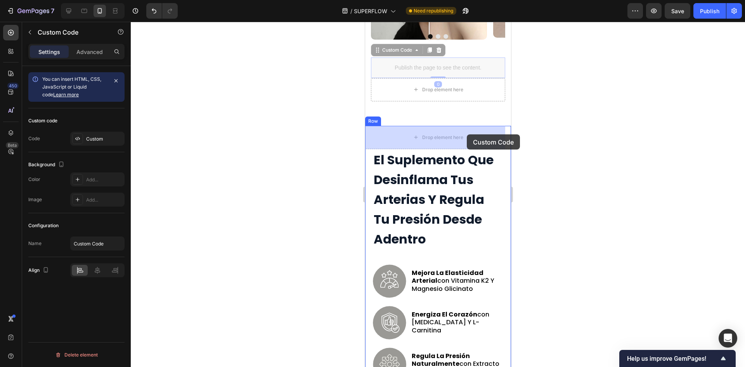
drag, startPoint x: 469, startPoint y: 68, endPoint x: 466, endPoint y: 134, distance: 66.0
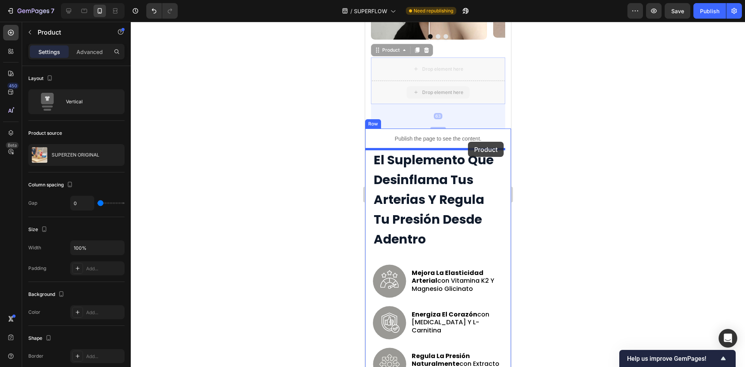
drag, startPoint x: 474, startPoint y: 95, endPoint x: 467, endPoint y: 142, distance: 47.4
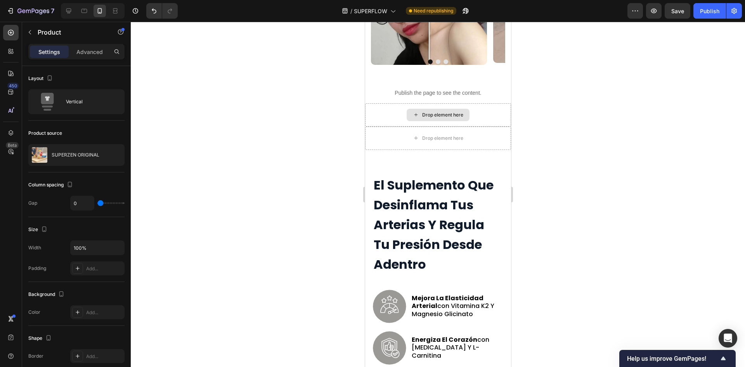
scroll to position [659, 0]
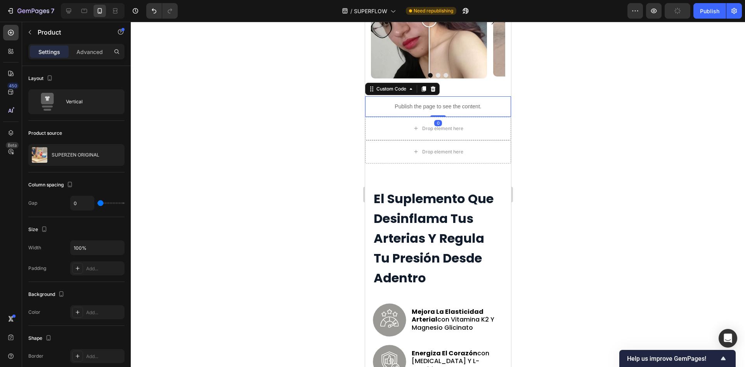
click at [470, 104] on p "Publish the page to see the content." at bounding box center [438, 106] width 146 height 8
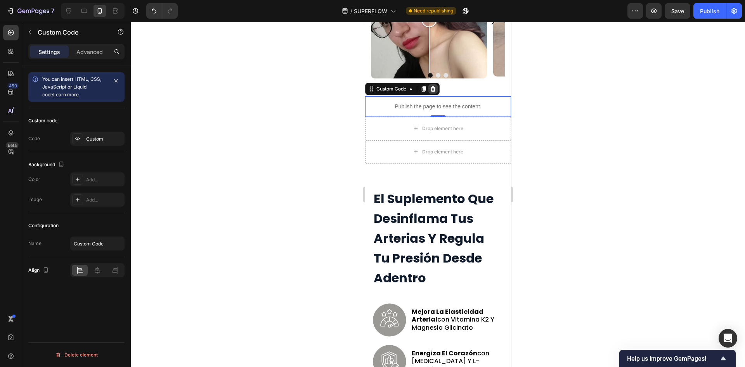
click at [433, 90] on icon at bounding box center [432, 88] width 5 height 5
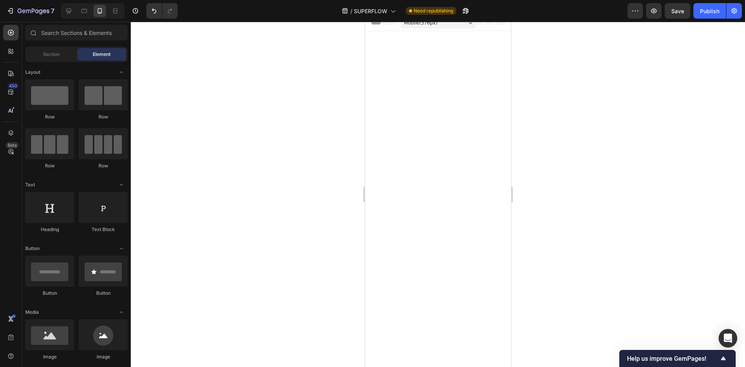
scroll to position [504, 0]
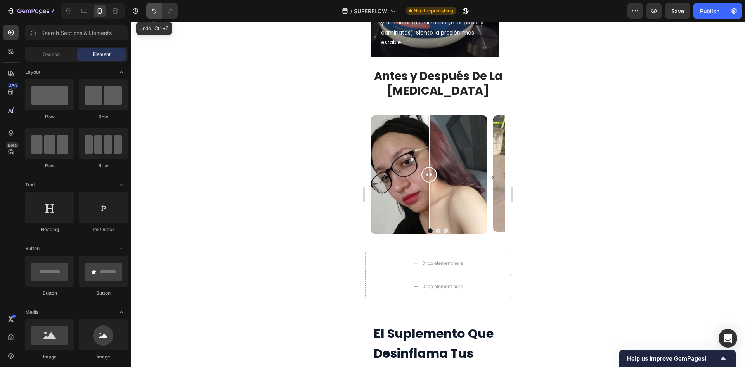
click at [151, 10] on icon "Undo/Redo" at bounding box center [154, 11] width 8 height 8
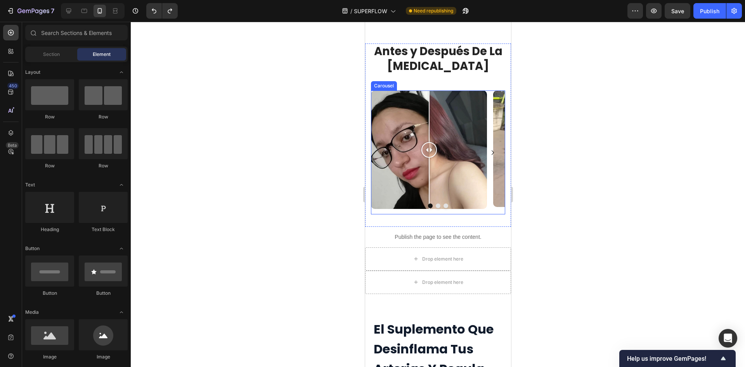
scroll to position [543, 0]
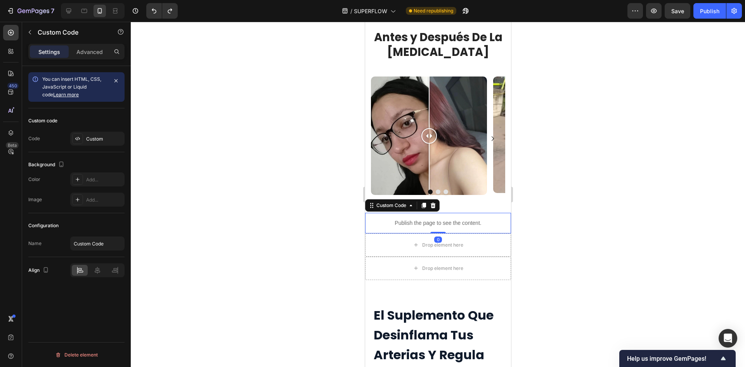
click at [464, 223] on p "Publish the page to see the content." at bounding box center [438, 223] width 146 height 8
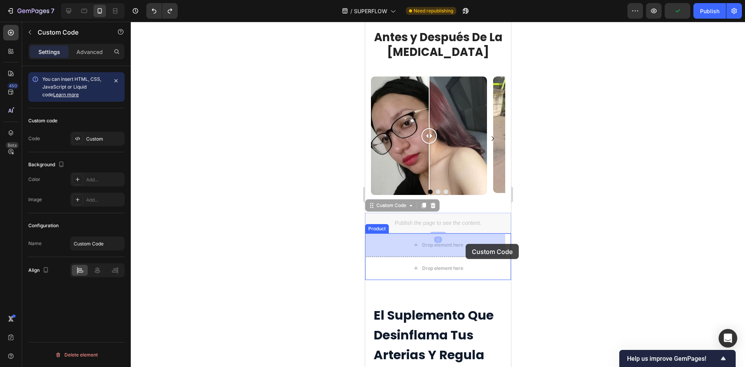
drag, startPoint x: 464, startPoint y: 220, endPoint x: 465, endPoint y: 244, distance: 23.7
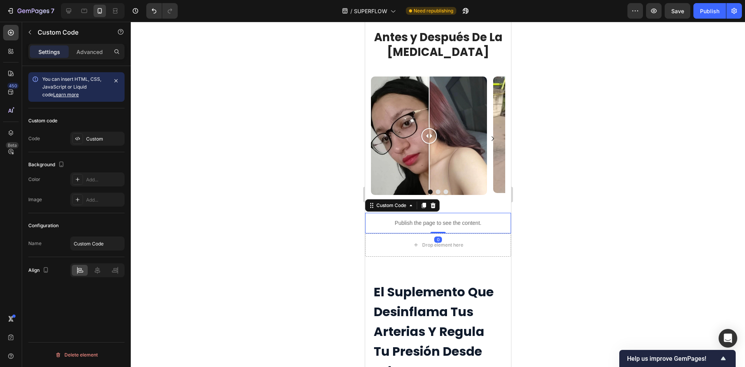
click at [552, 233] on div at bounding box center [438, 194] width 614 height 345
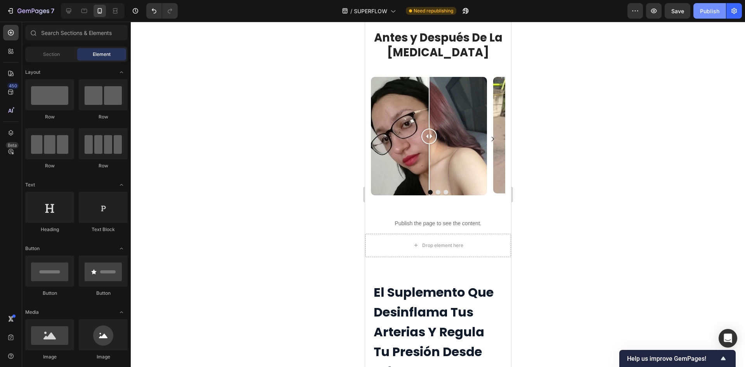
scroll to position [504, 0]
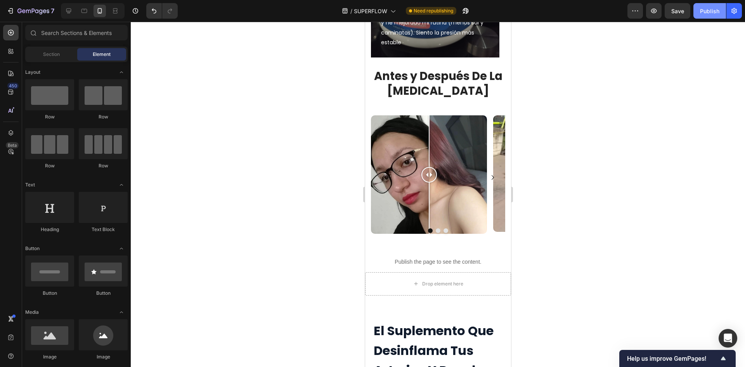
click at [704, 10] on div "Publish" at bounding box center [709, 11] width 19 height 8
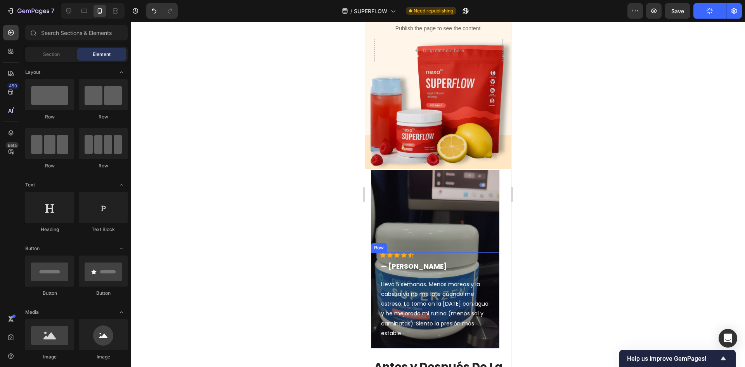
scroll to position [233, 0]
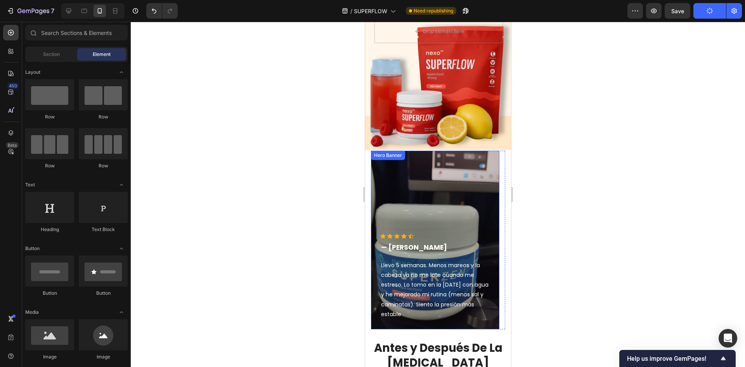
click at [466, 194] on div "Overlay" at bounding box center [434, 239] width 128 height 178
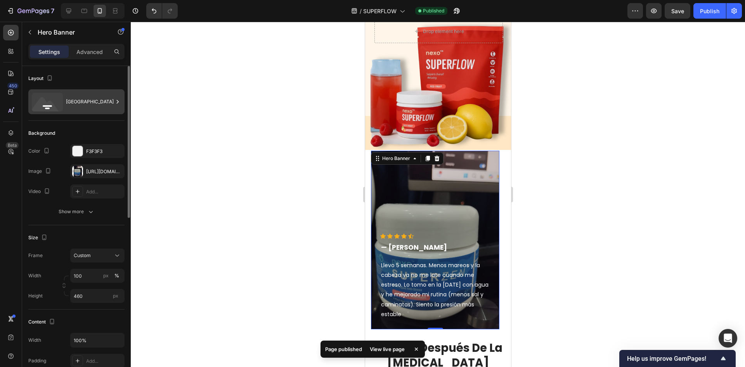
click at [86, 102] on div "[GEOGRAPHIC_DATA]" at bounding box center [89, 102] width 47 height 18
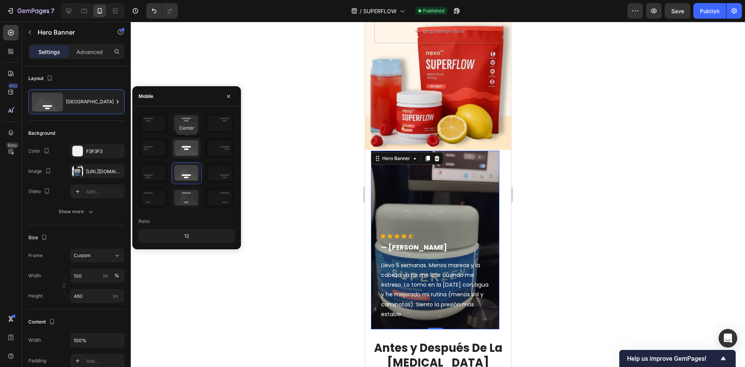
click at [190, 140] on icon at bounding box center [186, 148] width 29 height 20
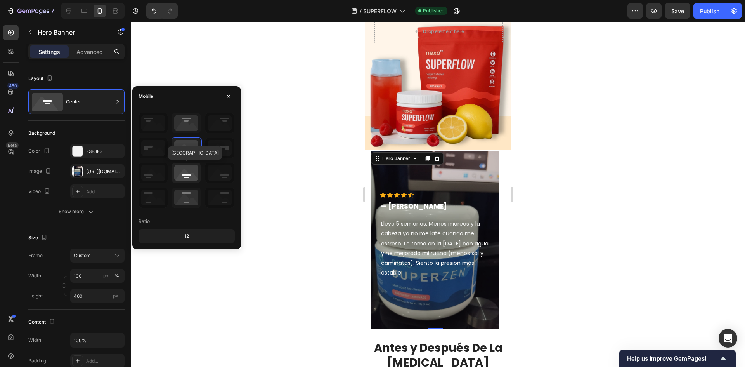
click at [193, 173] on icon at bounding box center [186, 173] width 29 height 20
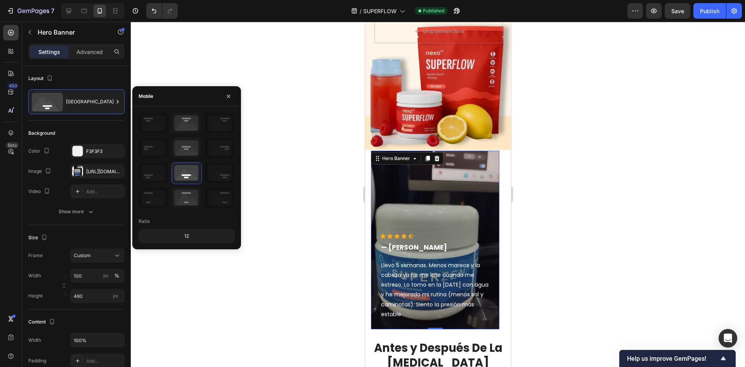
click at [174, 267] on div at bounding box center [438, 194] width 614 height 345
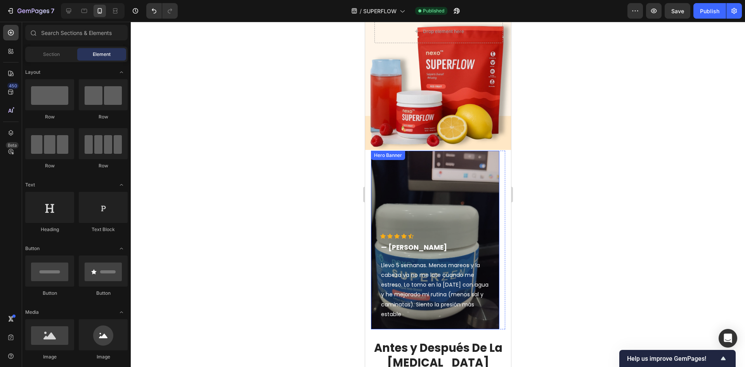
click at [430, 223] on div "Overlay" at bounding box center [434, 239] width 128 height 178
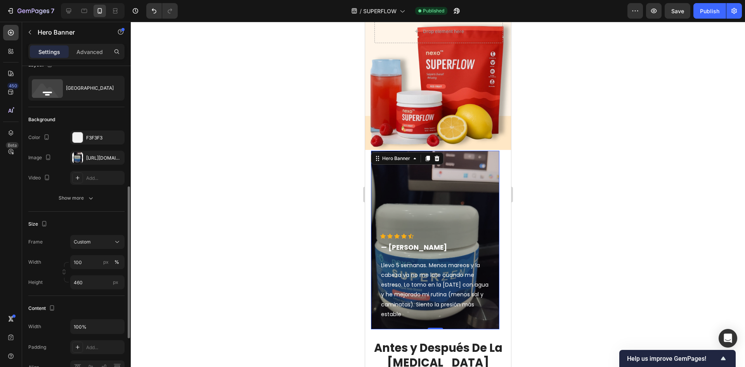
scroll to position [0, 0]
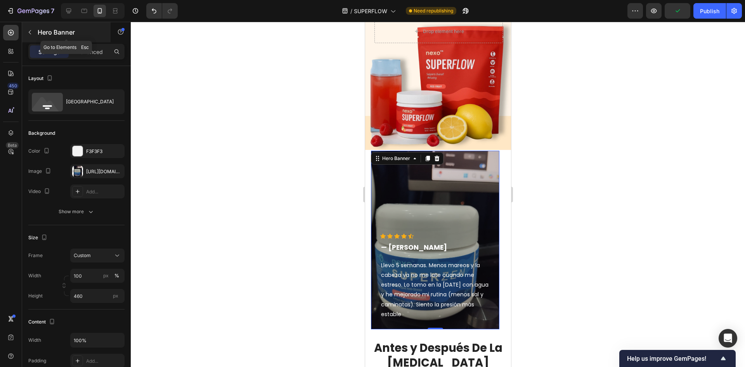
click at [80, 30] on p "Hero Banner" at bounding box center [71, 32] width 66 height 9
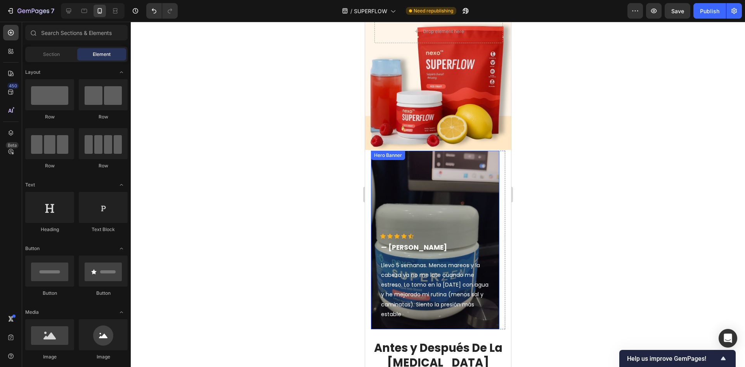
click at [386, 157] on div "Hero Banner" at bounding box center [387, 155] width 31 height 7
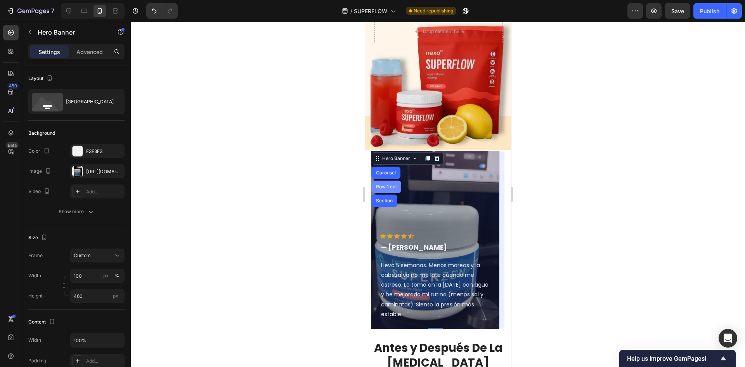
click at [392, 188] on div "Row 1 col" at bounding box center [386, 186] width 24 height 5
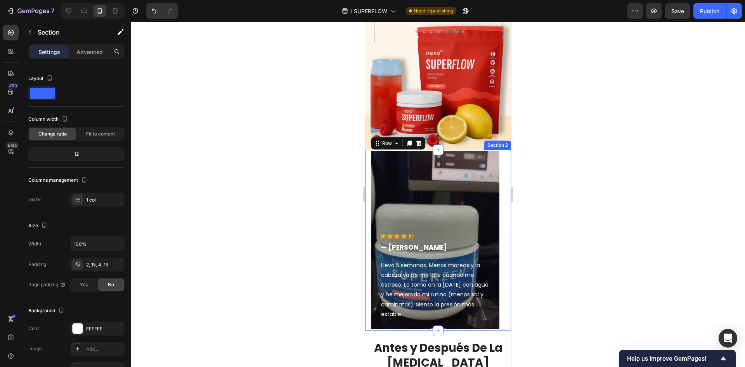
click at [502, 239] on div "Icon Icon Icon Icon Icon Icon List Hoz — [PERSON_NAME] Text block Llevo 5 seman…" at bounding box center [438, 240] width 146 height 181
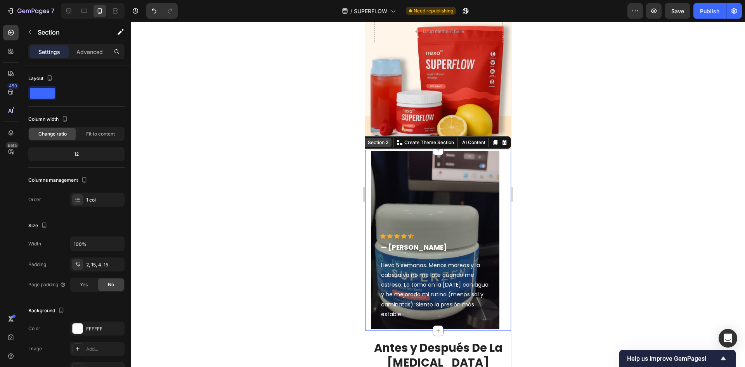
click at [369, 144] on div "Section 2" at bounding box center [378, 142] width 24 height 7
click at [372, 142] on div "Section 2" at bounding box center [378, 142] width 24 height 7
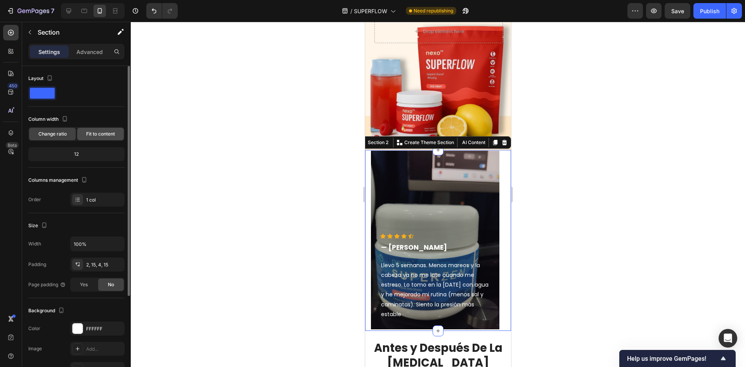
click at [100, 134] on span "Fit to content" at bounding box center [100, 133] width 29 height 7
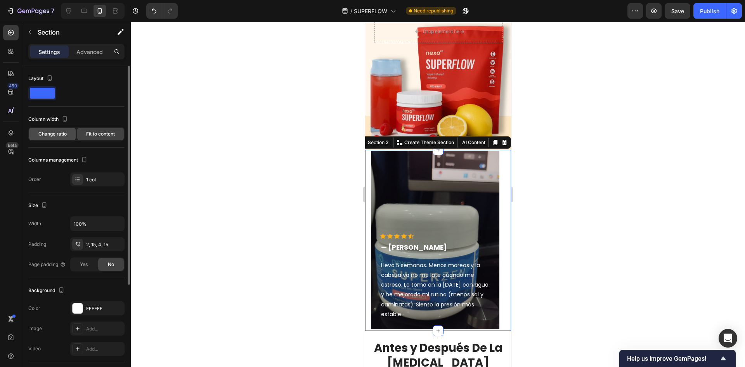
click at [51, 135] on span "Change ratio" at bounding box center [52, 133] width 28 height 7
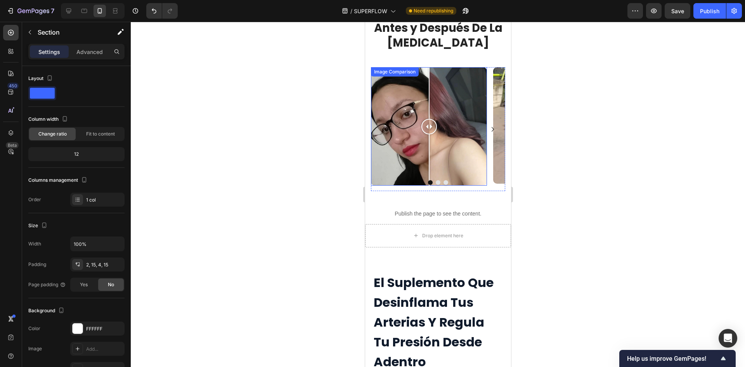
scroll to position [427, 0]
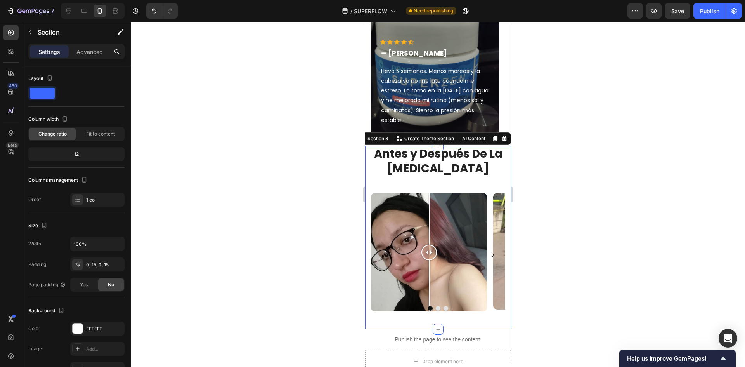
click at [480, 185] on div "Antes y Después De La [MEDICAL_DATA] Heading Row Image Comparison Image Compari…" at bounding box center [437, 237] width 134 height 183
click at [502, 137] on icon at bounding box center [504, 138] width 5 height 5
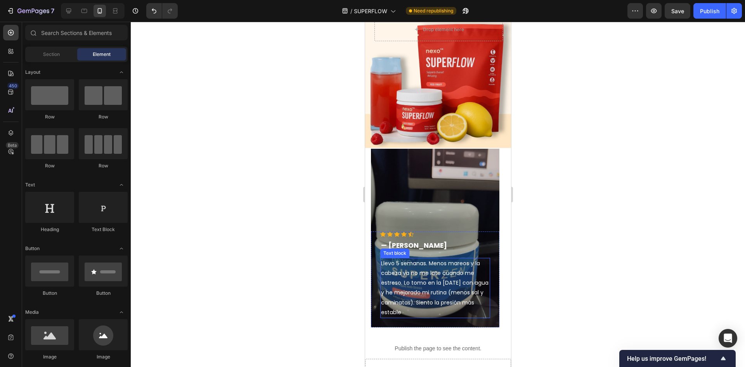
scroll to position [233, 0]
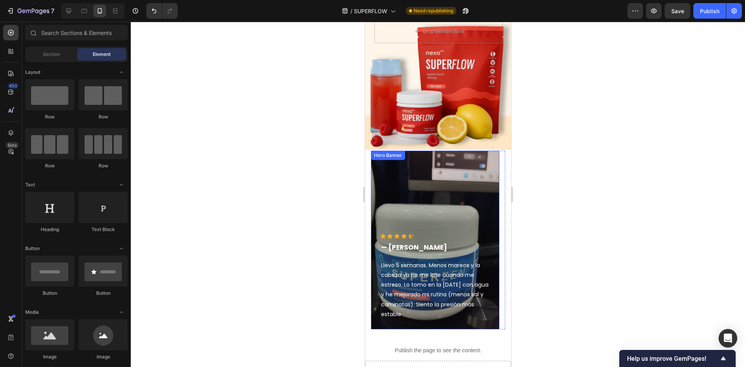
click at [490, 203] on div "Overlay" at bounding box center [434, 239] width 128 height 178
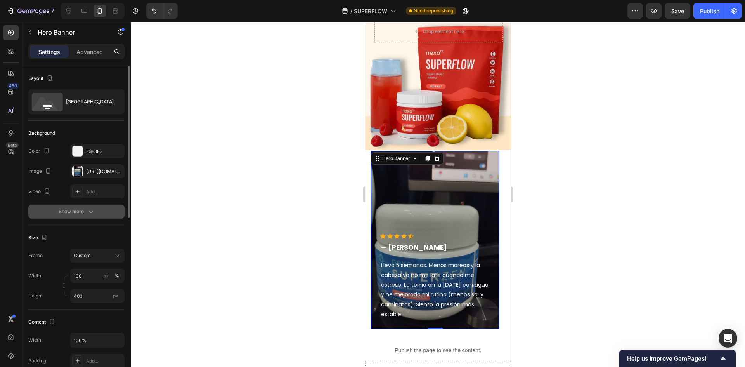
click at [87, 214] on icon "button" at bounding box center [91, 212] width 8 height 8
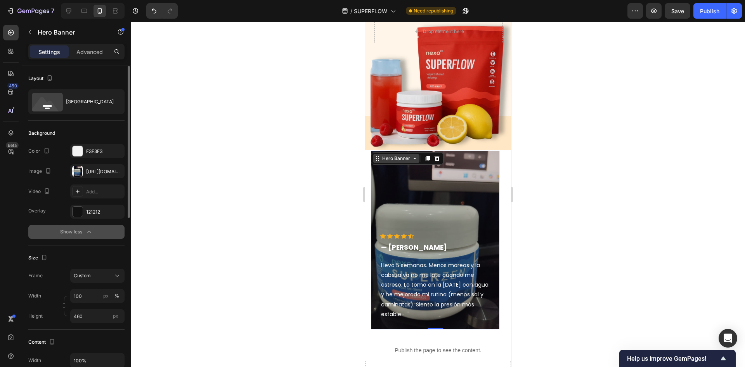
click at [409, 159] on div "Hero Banner" at bounding box center [395, 158] width 31 height 7
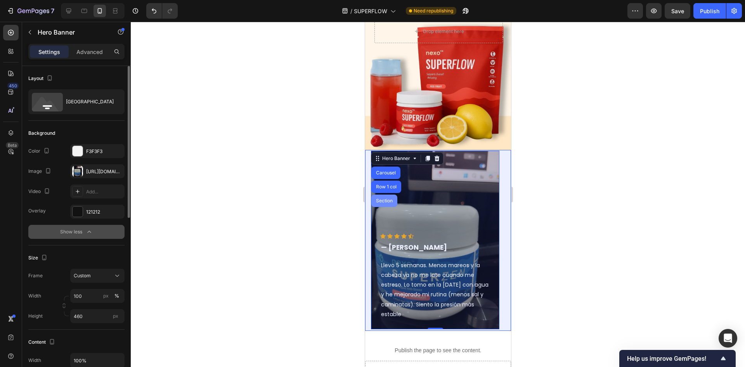
click at [386, 198] on div "Section" at bounding box center [384, 200] width 26 height 12
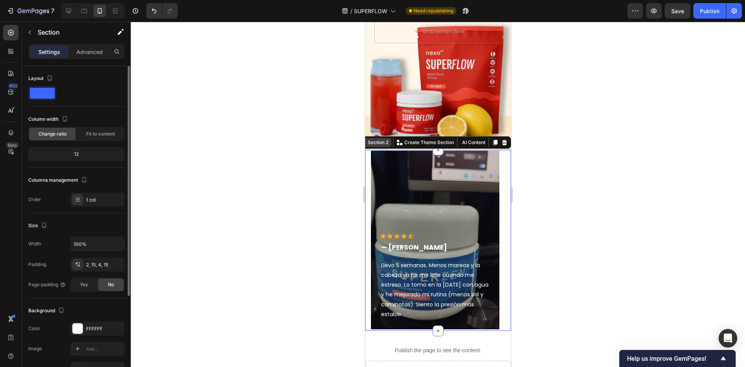
click at [379, 144] on div "Section 2" at bounding box center [378, 142] width 24 height 7
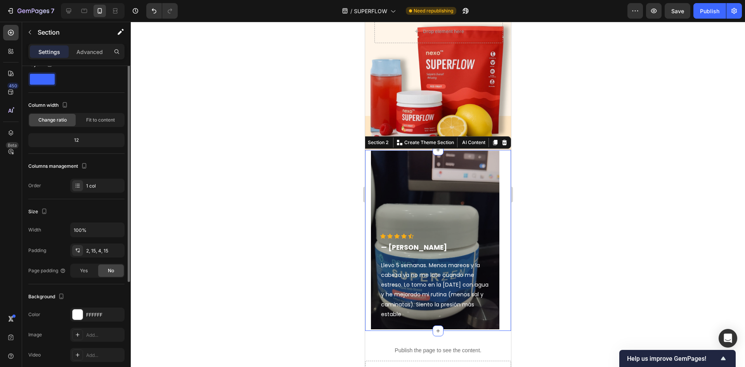
scroll to position [0, 0]
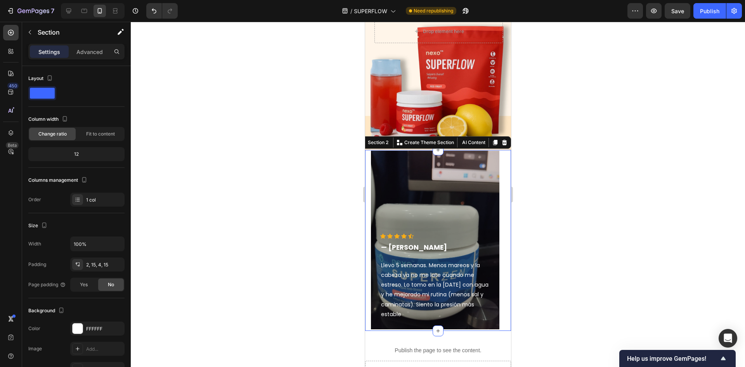
click at [538, 167] on div at bounding box center [438, 194] width 614 height 345
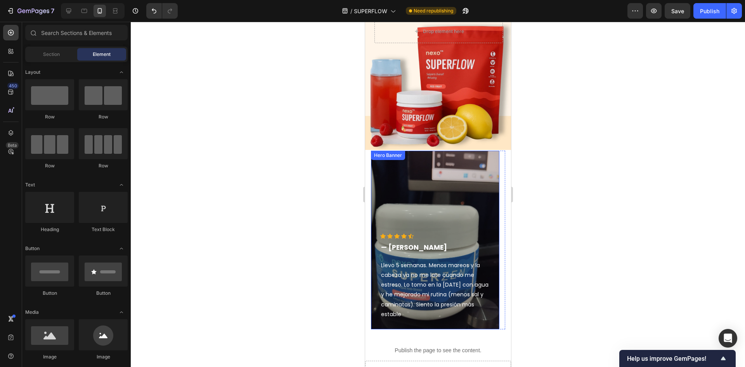
click at [381, 154] on div "Hero Banner" at bounding box center [387, 155] width 31 height 7
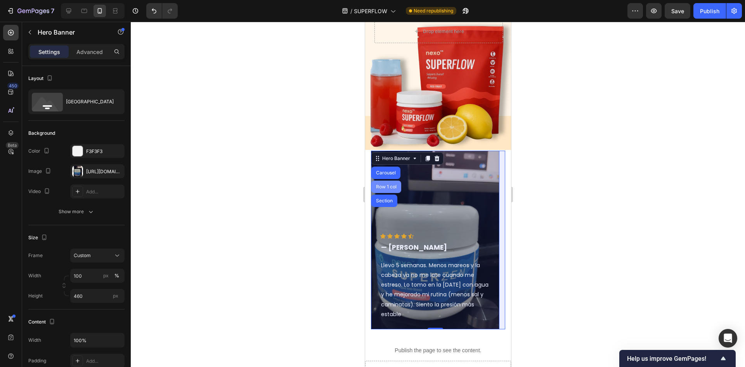
click at [385, 184] on div "Row 1 col" at bounding box center [386, 186] width 24 height 5
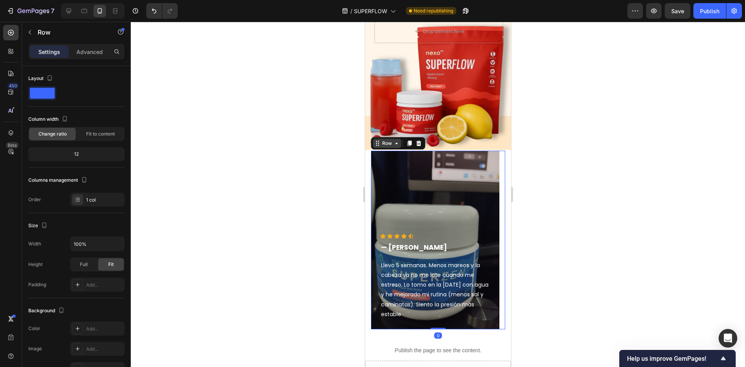
click at [388, 142] on div "Row" at bounding box center [386, 143] width 13 height 7
click at [391, 144] on div "Row" at bounding box center [386, 143] width 13 height 7
click at [392, 149] on div "Row" at bounding box center [397, 143] width 54 height 12
click at [392, 147] on div "Row" at bounding box center [386, 142] width 28 height 9
click at [372, 148] on div "Row Section" at bounding box center [397, 143] width 54 height 12
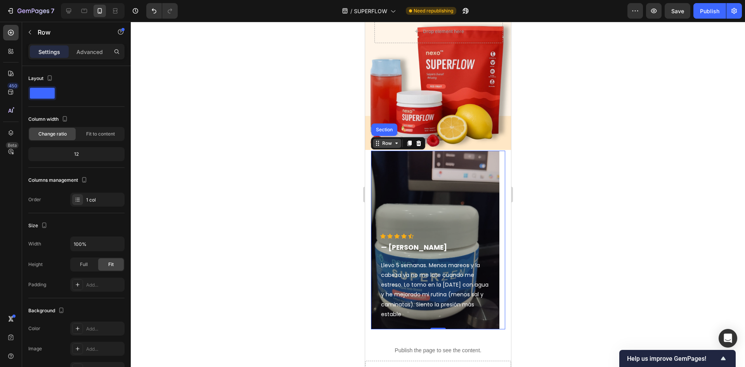
click at [374, 144] on icon at bounding box center [377, 143] width 6 height 6
click at [469, 193] on div "Overlay" at bounding box center [434, 239] width 128 height 178
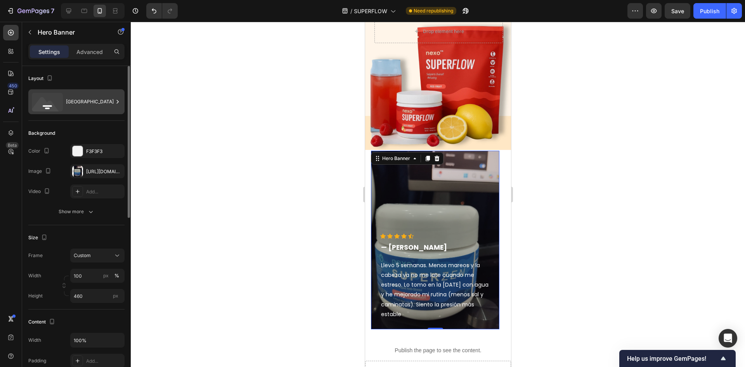
click at [85, 108] on div "[GEOGRAPHIC_DATA]" at bounding box center [89, 102] width 47 height 18
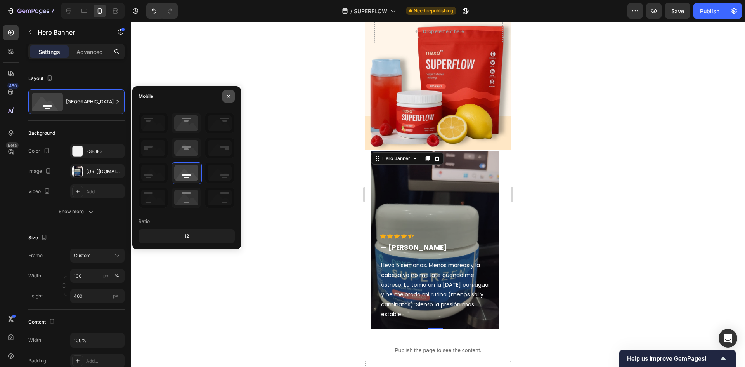
click at [232, 95] on button "button" at bounding box center [228, 96] width 12 height 12
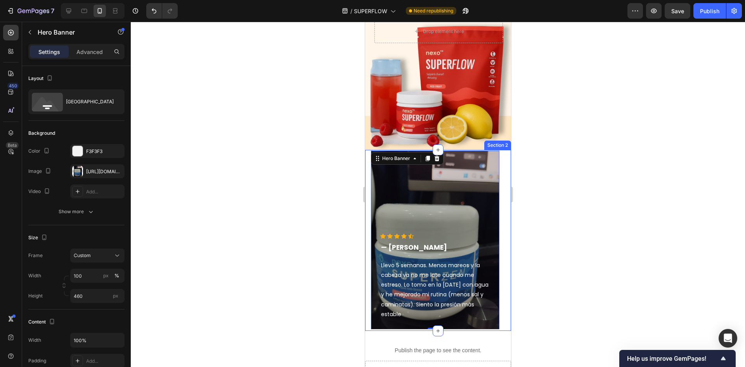
click at [504, 192] on div "Icon Icon Icon Icon Icon Icon List Hoz — [PERSON_NAME] Text block Llevo 5 seman…" at bounding box center [438, 240] width 146 height 181
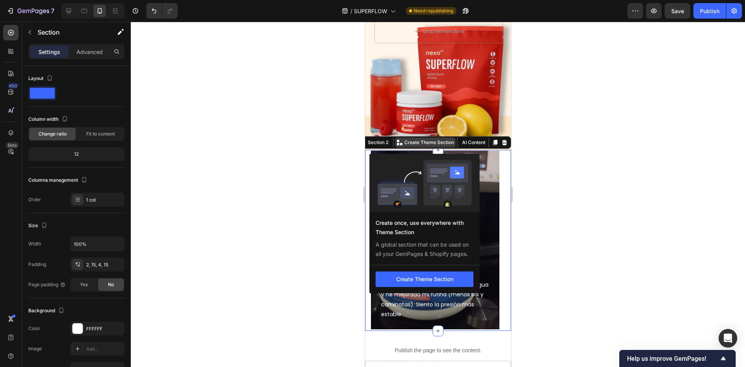
click at [427, 142] on p "Create Theme Section" at bounding box center [429, 142] width 50 height 7
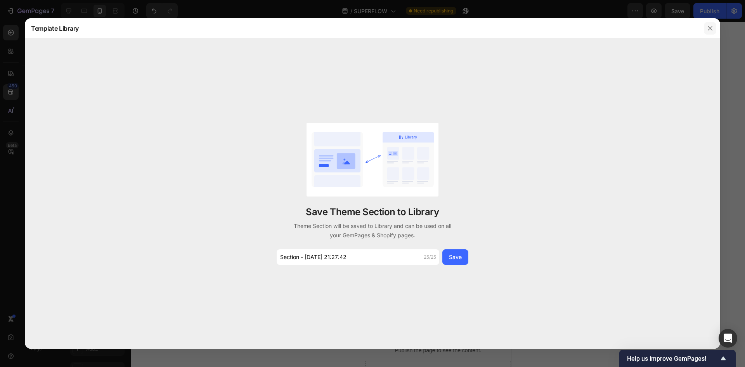
click at [714, 30] on button "button" at bounding box center [710, 28] width 12 height 12
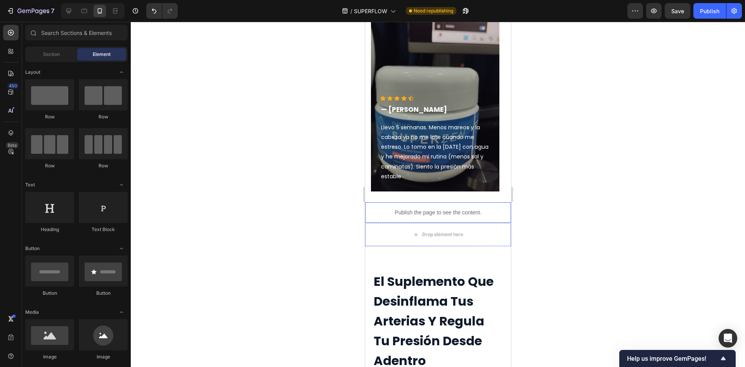
scroll to position [388, 0]
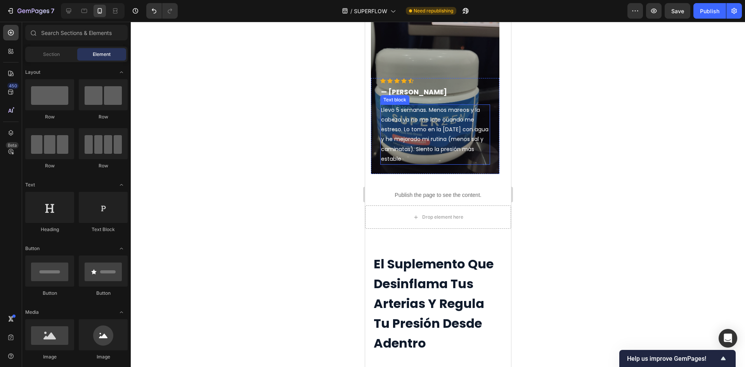
click at [473, 118] on p "Llevo 5 semanas. Menos mareos y la cabeza ya no me late cuando me estreso. Lo t…" at bounding box center [435, 134] width 108 height 59
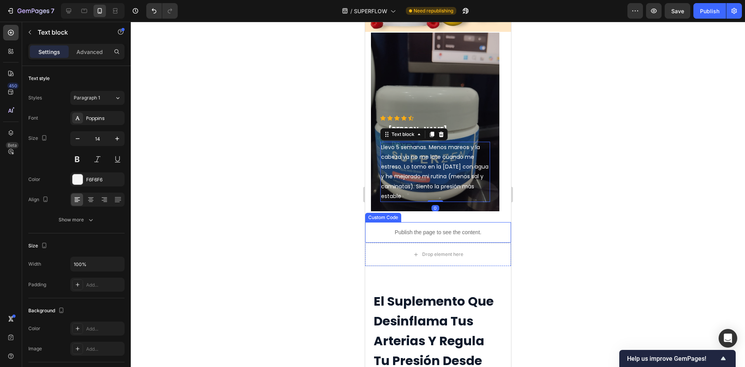
scroll to position [310, 0]
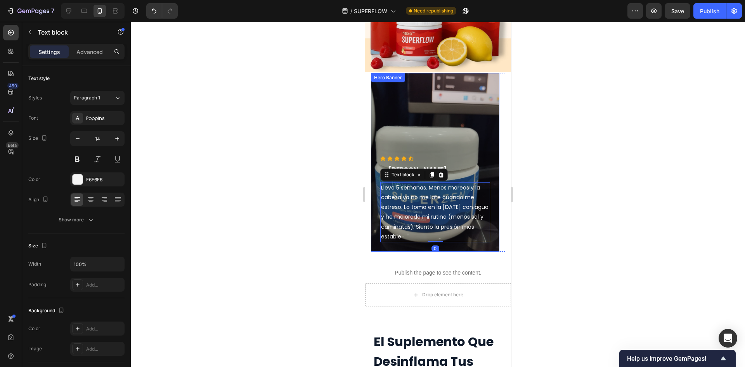
click at [444, 127] on div "Overlay" at bounding box center [434, 162] width 128 height 178
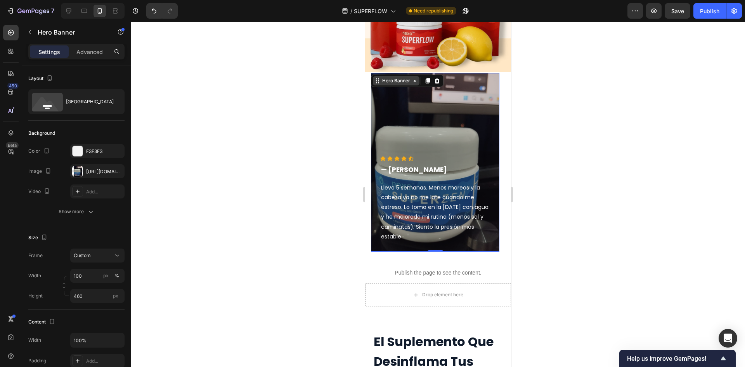
click at [402, 84] on div "Hero Banner" at bounding box center [395, 80] width 47 height 9
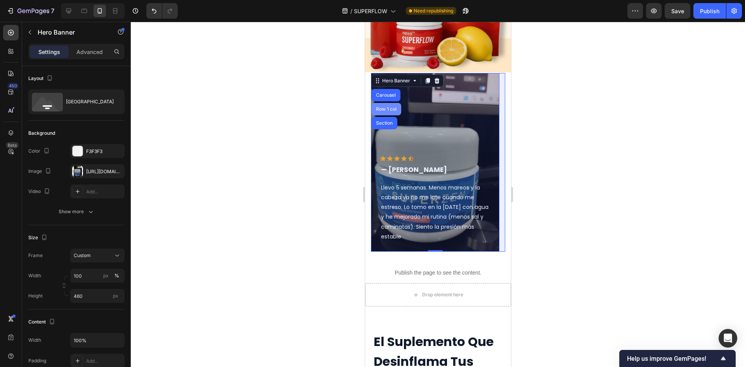
click at [392, 106] on div "Row 1 col" at bounding box center [386, 109] width 30 height 12
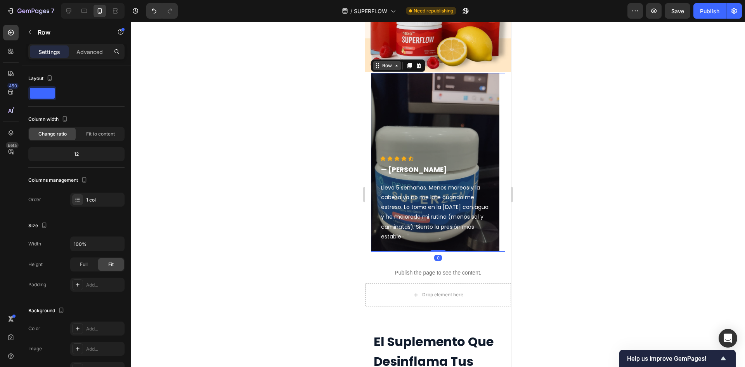
click at [394, 69] on div "Row" at bounding box center [386, 65] width 28 height 9
click at [393, 70] on div "Row Section" at bounding box center [397, 65] width 54 height 12
click at [393, 65] on icon at bounding box center [396, 65] width 6 height 6
click at [395, 65] on icon at bounding box center [396, 65] width 6 height 6
click at [379, 68] on icon at bounding box center [377, 65] width 6 height 6
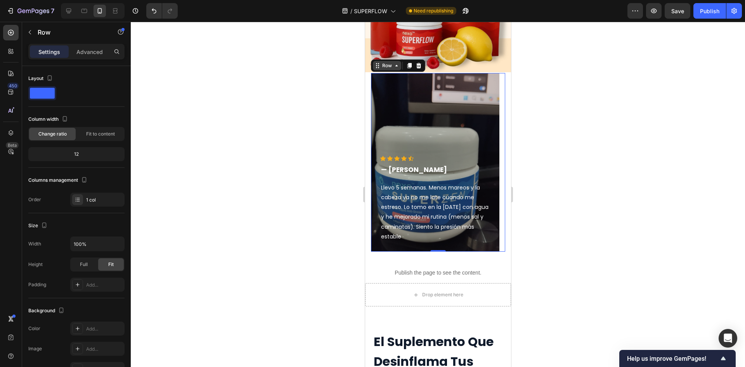
click at [395, 66] on icon at bounding box center [396, 66] width 2 height 2
click at [391, 69] on div "Row" at bounding box center [386, 65] width 28 height 9
click at [375, 69] on div "Row" at bounding box center [386, 65] width 28 height 9
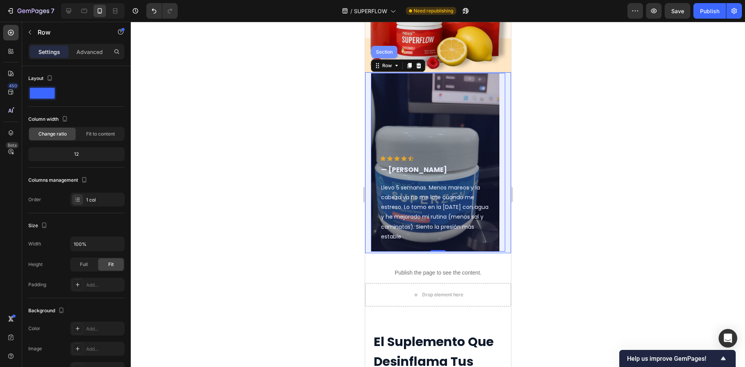
click at [378, 57] on div "Section" at bounding box center [384, 52] width 26 height 12
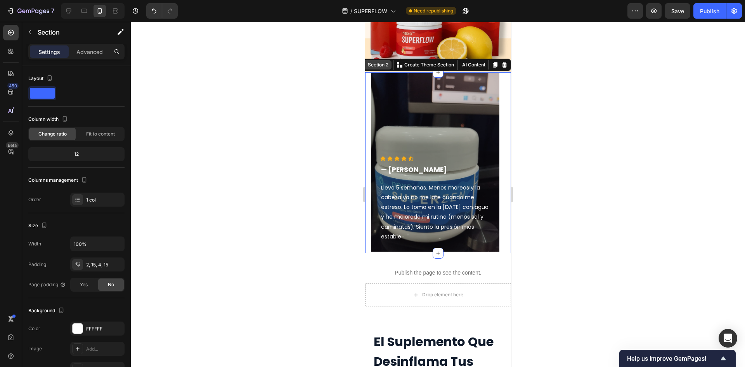
click at [369, 69] on div "Section 2" at bounding box center [374, 64] width 33 height 9
click at [86, 199] on div "1 col" at bounding box center [97, 199] width 54 height 14
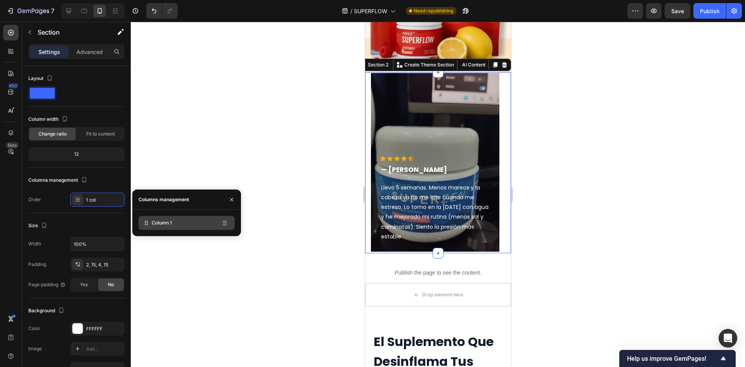
click at [161, 225] on span "Column 1" at bounding box center [162, 222] width 20 height 7
drag, startPoint x: 175, startPoint y: 225, endPoint x: 168, endPoint y: 225, distance: 7.8
click at [168, 225] on div "Column 1" at bounding box center [186, 223] width 96 height 14
click at [143, 225] on icon at bounding box center [146, 223] width 8 height 8
click at [163, 220] on span "Column 1" at bounding box center [162, 222] width 20 height 7
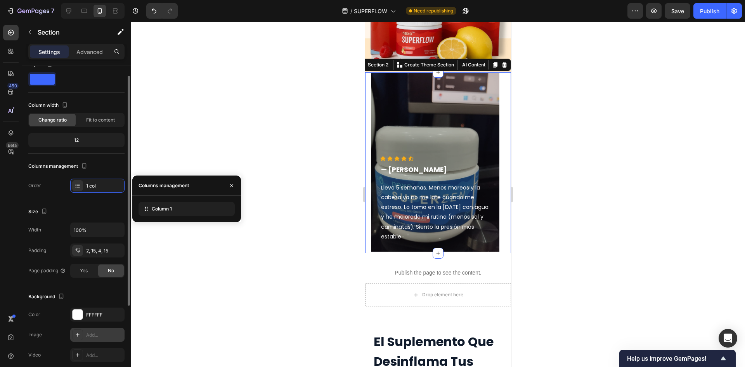
scroll to position [0, 0]
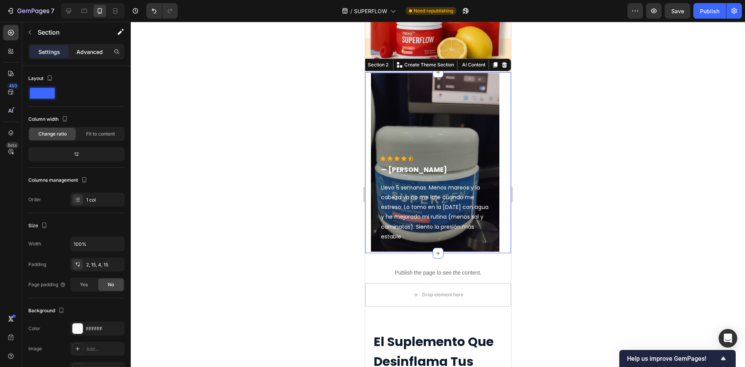
click at [86, 51] on p "Advanced" at bounding box center [89, 52] width 26 height 8
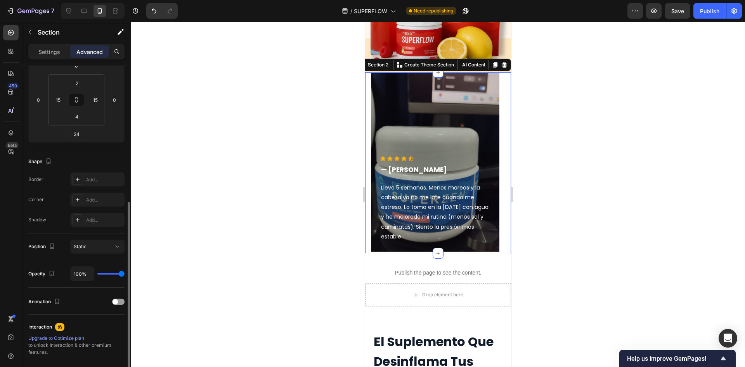
scroll to position [194, 0]
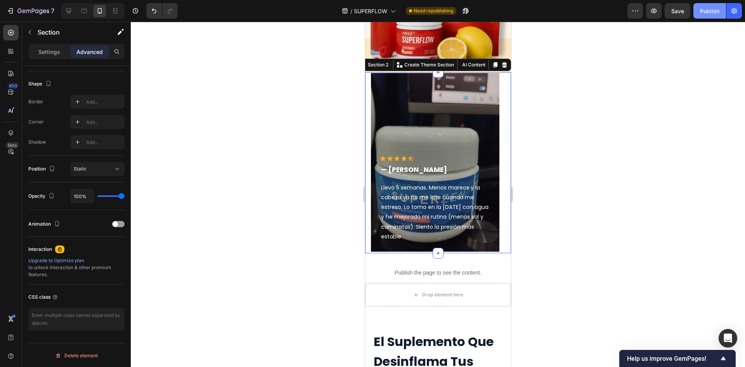
click at [705, 13] on div "Publish" at bounding box center [709, 11] width 19 height 8
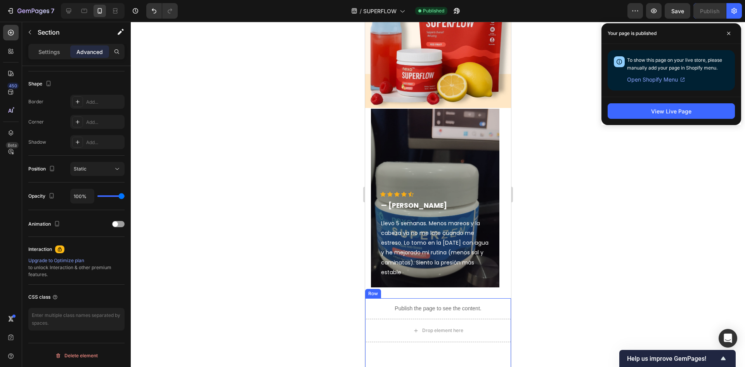
scroll to position [233, 0]
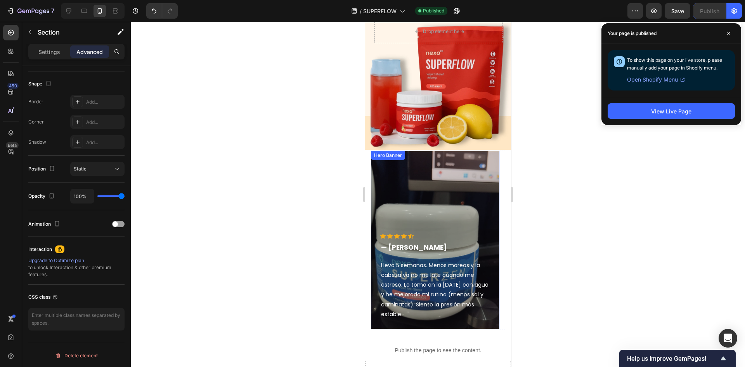
click at [450, 193] on div "Overlay" at bounding box center [434, 239] width 128 height 178
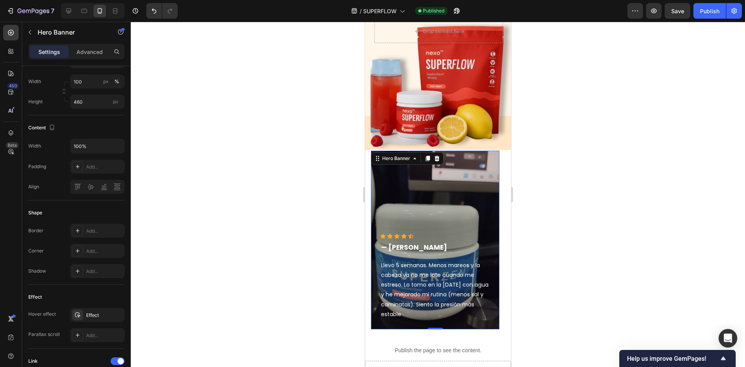
scroll to position [0, 0]
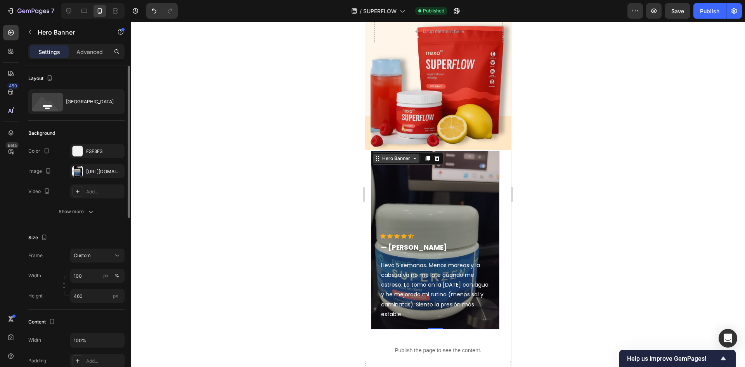
click at [403, 157] on div "Hero Banner" at bounding box center [395, 158] width 31 height 7
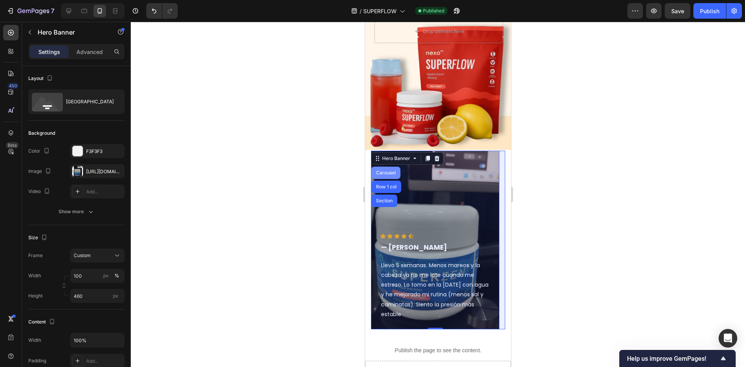
click at [393, 171] on div "Carousel" at bounding box center [385, 172] width 23 height 5
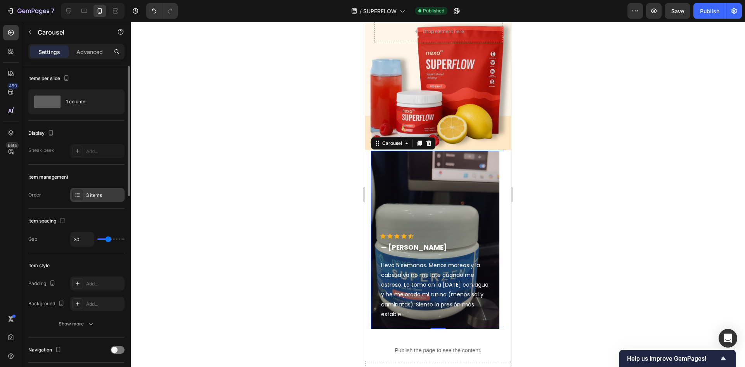
click at [72, 190] on div at bounding box center [77, 194] width 11 height 11
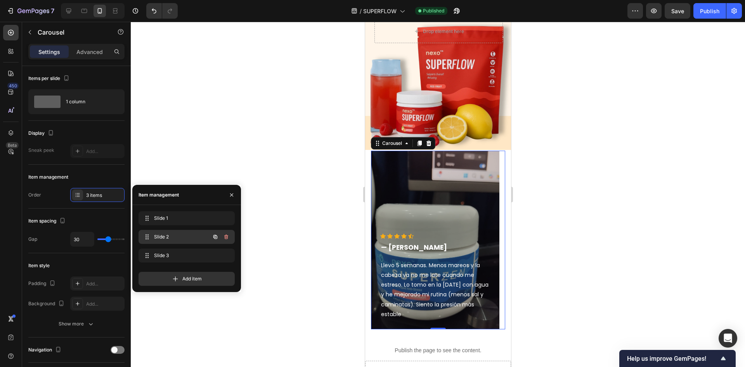
click at [190, 237] on span "Slide 2" at bounding box center [176, 236] width 44 height 7
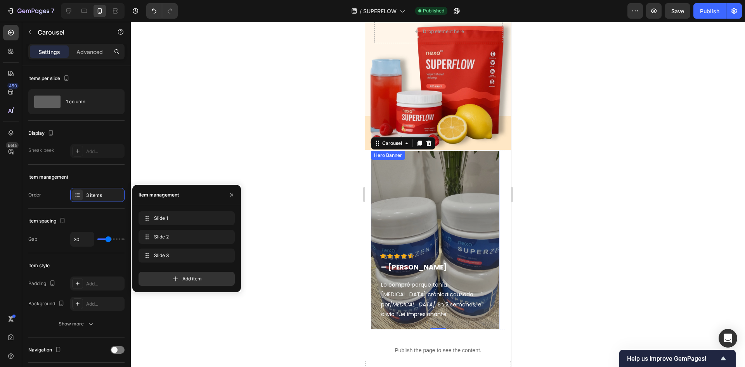
click at [429, 212] on div "Overlay" at bounding box center [434, 239] width 128 height 178
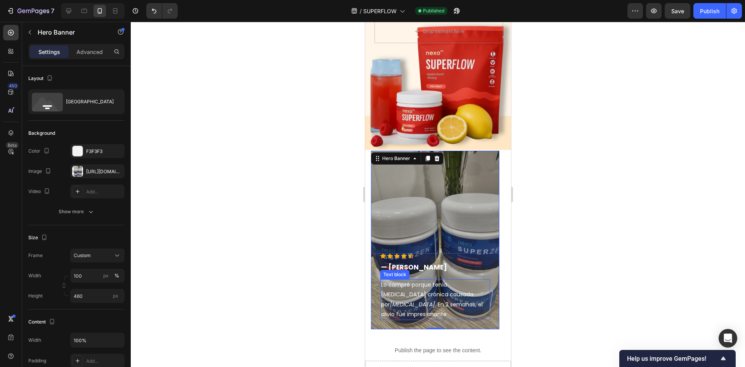
click at [434, 300] on icon "[MEDICAL_DATA]" at bounding box center [411, 304] width 45 height 8
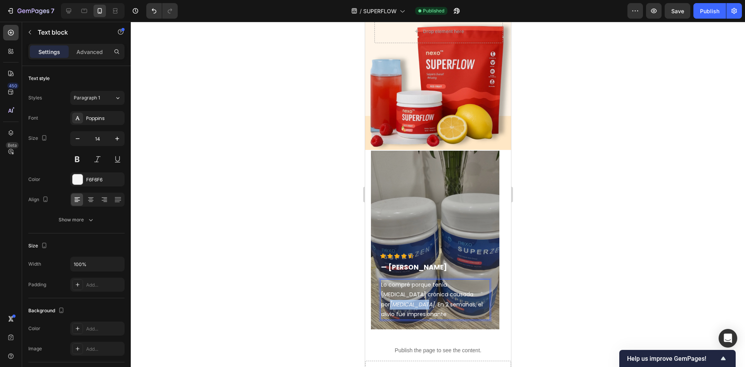
click at [438, 296] on p "Lo compré porque tenía [MEDICAL_DATA] crónica causada por [MEDICAL_DATA] . En 2…" at bounding box center [435, 299] width 108 height 39
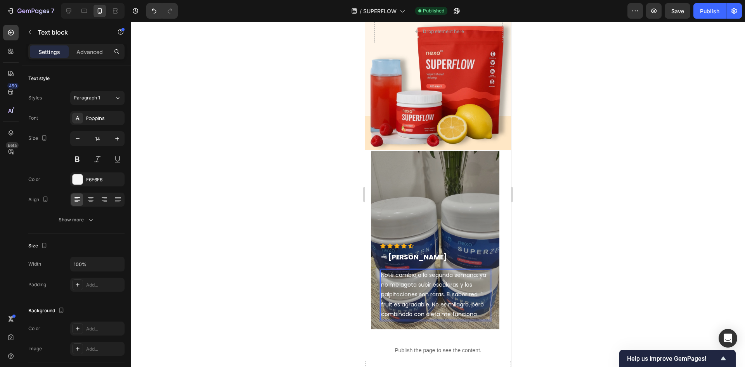
scroll to position [223, 0]
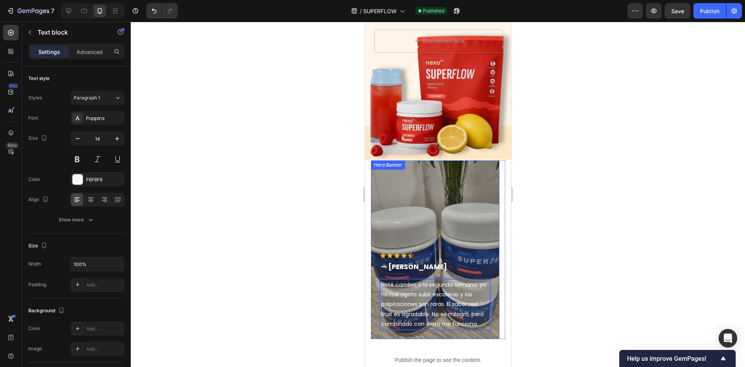
click at [389, 163] on div "Hero Banner" at bounding box center [387, 164] width 31 height 7
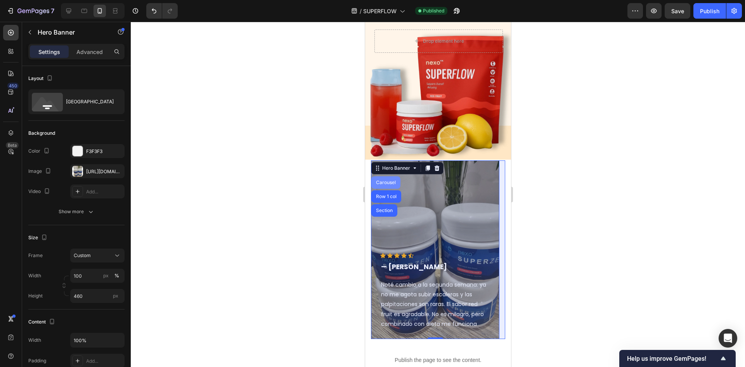
click at [391, 183] on div "Carousel" at bounding box center [385, 182] width 23 height 5
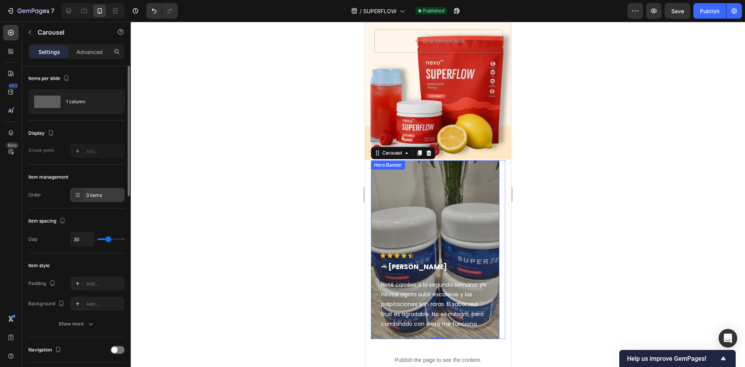
click at [83, 201] on div "3 items" at bounding box center [97, 195] width 54 height 14
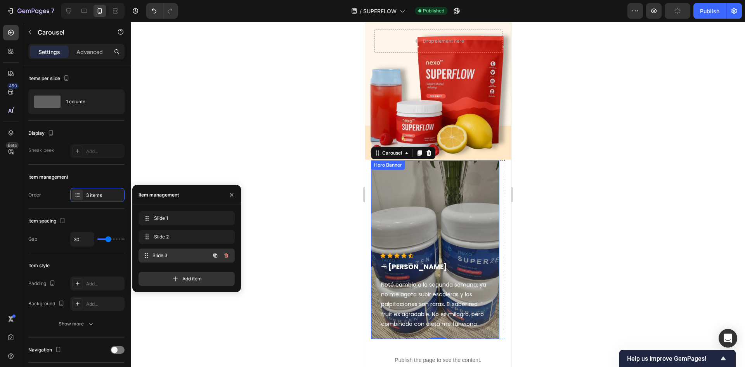
click at [156, 255] on span "Slide 3" at bounding box center [180, 255] width 57 height 7
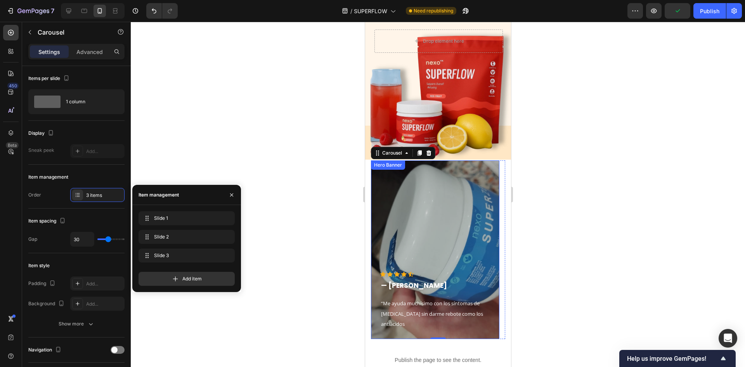
click at [431, 261] on div "Overlay" at bounding box center [434, 249] width 128 height 178
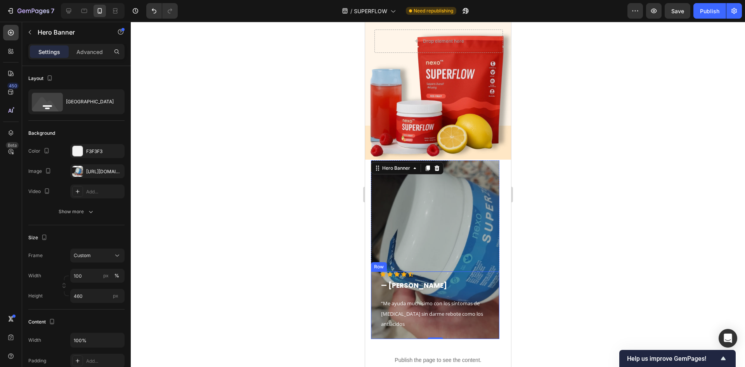
click at [429, 319] on p "“Me ayuda muchísimo con los síntomas de [MEDICAL_DATA] sin darme rebote como lo…" at bounding box center [435, 313] width 108 height 31
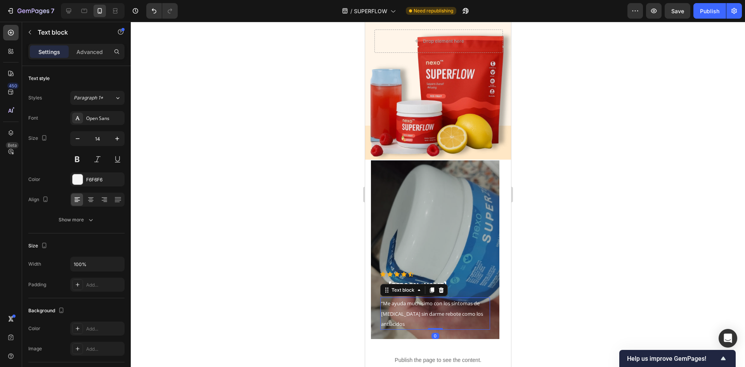
click at [429, 319] on p "“Me ayuda muchísimo con los síntomas de [MEDICAL_DATA] sin darme rebote como lo…" at bounding box center [435, 313] width 108 height 31
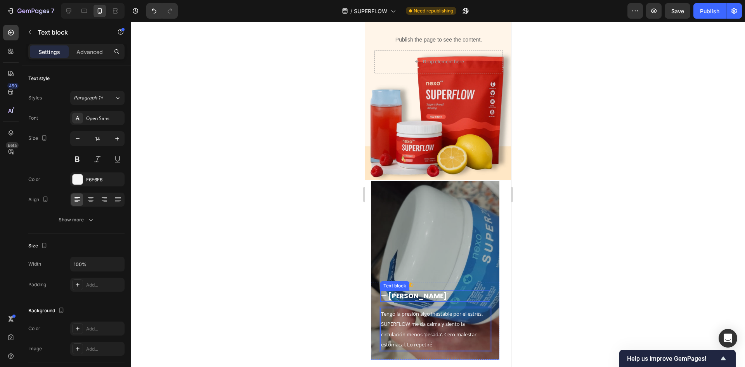
scroll to position [280, 0]
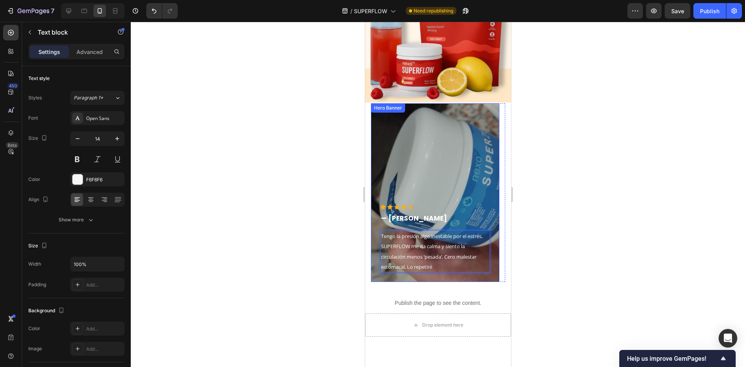
click at [457, 178] on div "Overlay" at bounding box center [434, 192] width 128 height 178
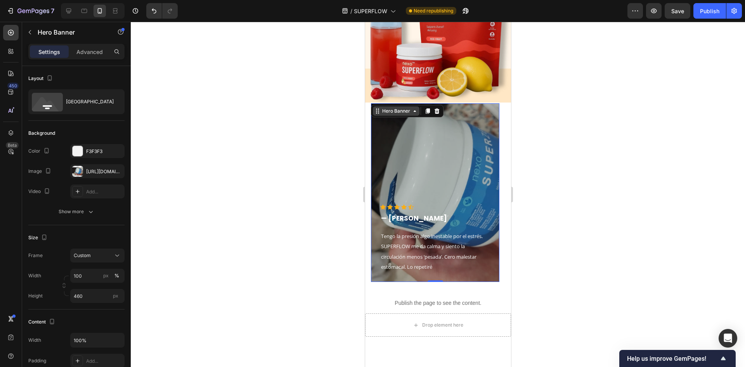
click at [404, 108] on div "Hero Banner" at bounding box center [395, 110] width 31 height 7
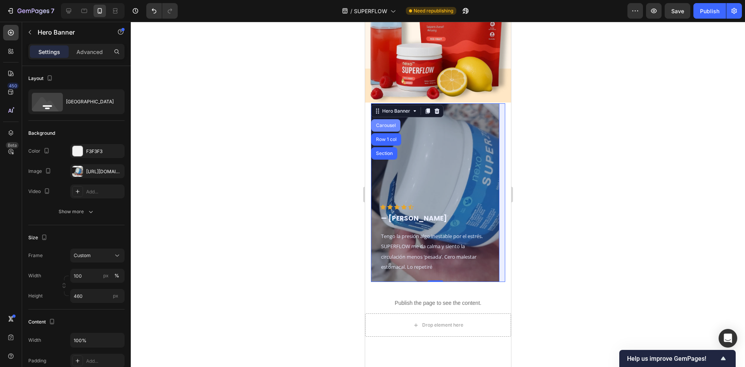
drag, startPoint x: 388, startPoint y: 127, endPoint x: 689, endPoint y: 158, distance: 303.0
click at [388, 127] on div "Carousel" at bounding box center [385, 125] width 23 height 5
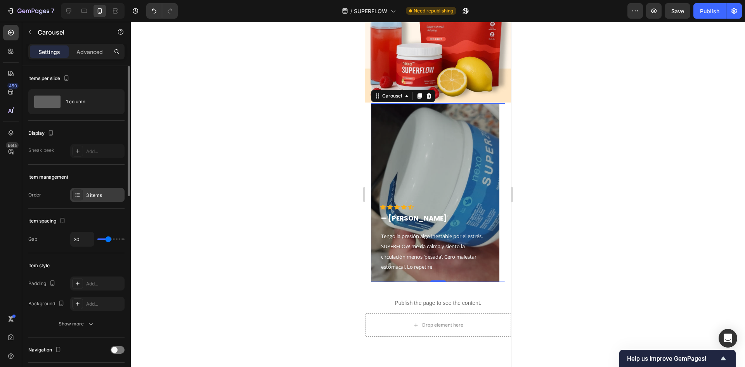
click at [101, 191] on div "3 items" at bounding box center [97, 195] width 54 height 14
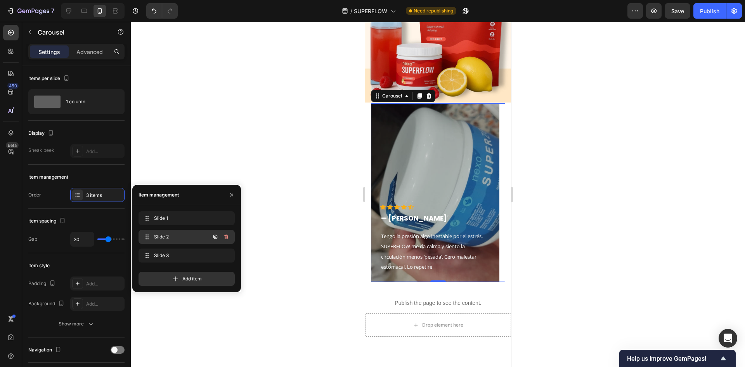
click at [157, 237] on span "Slide 2" at bounding box center [176, 236] width 44 height 7
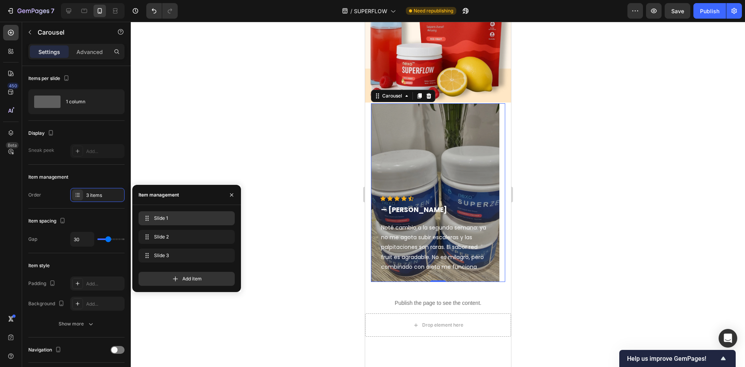
click at [183, 222] on div "Slide 1 Slide 1" at bounding box center [187, 218] width 90 height 11
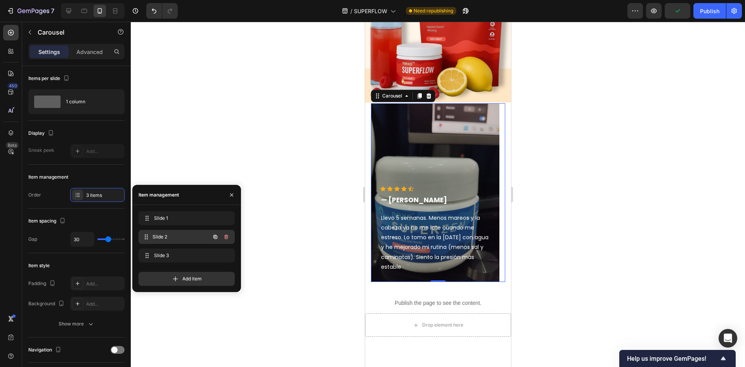
click at [177, 234] on span "Slide 2" at bounding box center [180, 236] width 57 height 7
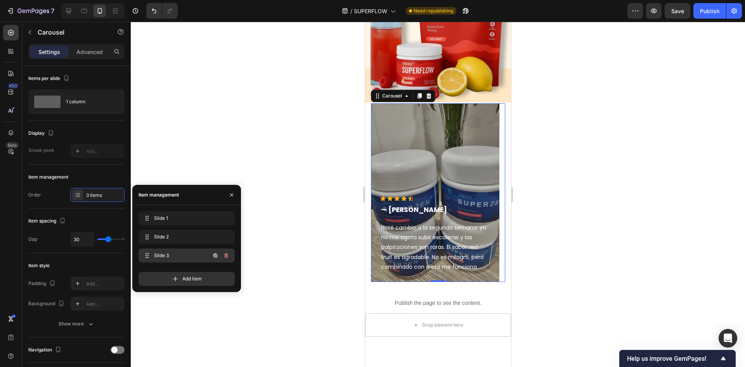
click at [177, 258] on span "Slide 3" at bounding box center [176, 255] width 44 height 7
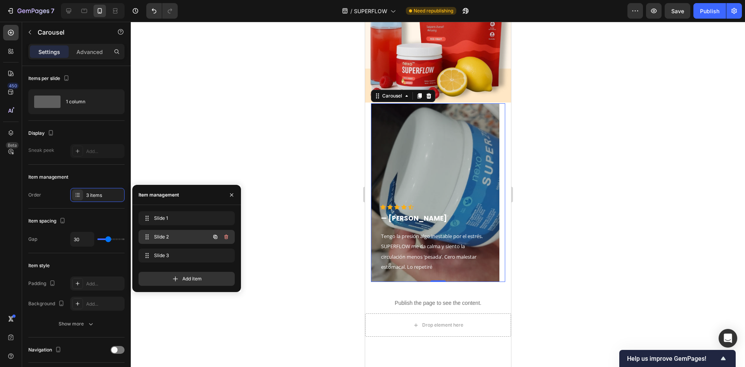
click at [182, 237] on span "Slide 2" at bounding box center [176, 236] width 44 height 7
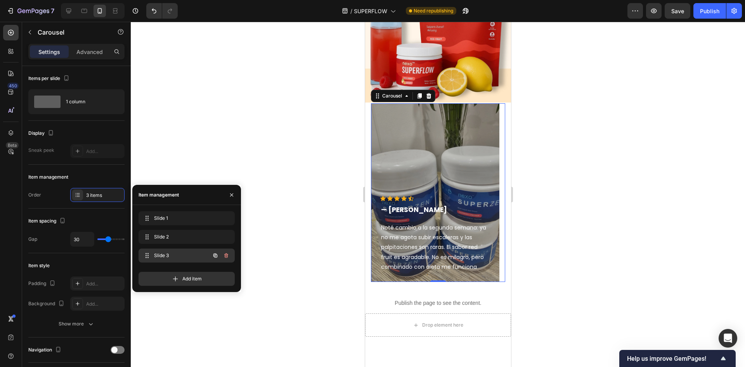
click at [186, 253] on span "Slide 3" at bounding box center [176, 255] width 44 height 7
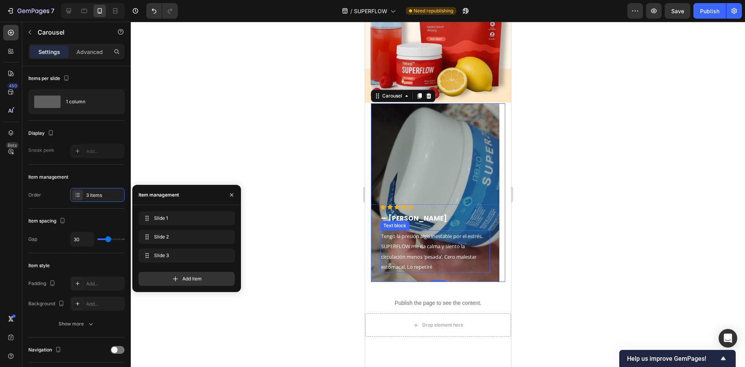
click at [457, 249] on span "Tengo la presión algo inestable por el estrés. SUPERFLOW me da calma y siento l…" at bounding box center [432, 251] width 102 height 38
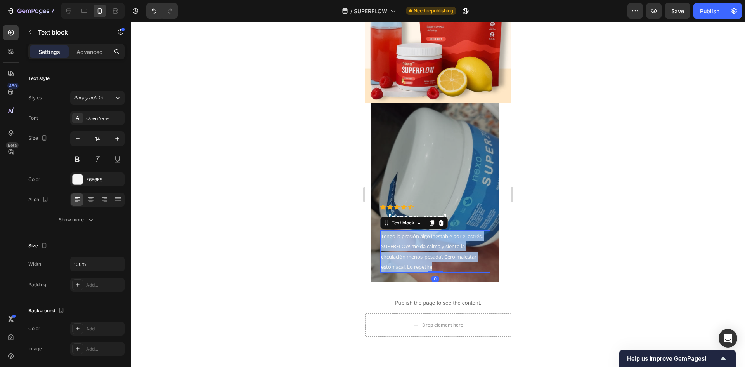
click at [457, 249] on span "Tengo la presión algo inestable por el estrés. SUPERFLOW me da calma y siento l…" at bounding box center [432, 251] width 102 height 38
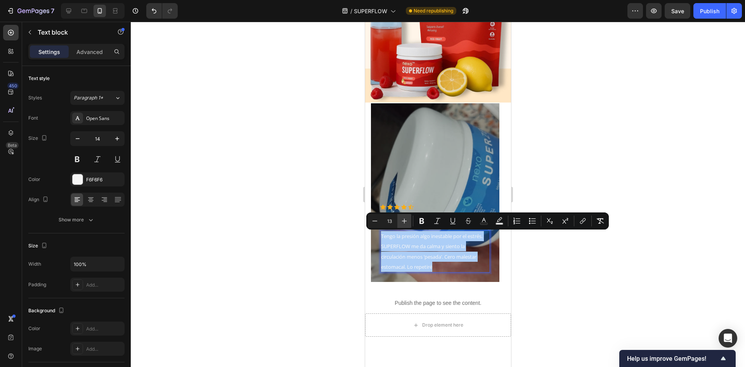
click at [401, 221] on icon "Editor contextual toolbar" at bounding box center [404, 221] width 8 height 8
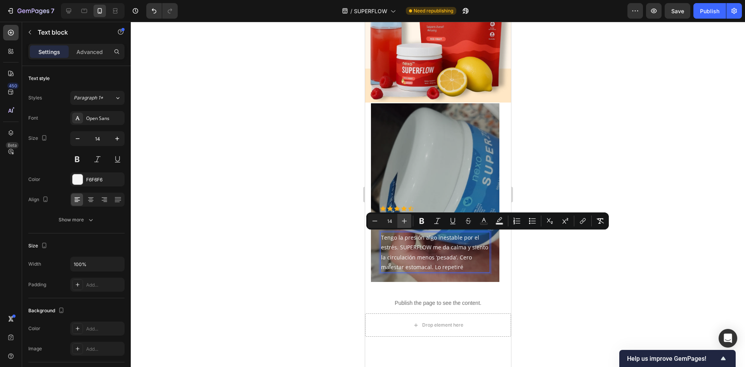
click at [401, 221] on icon "Editor contextual toolbar" at bounding box center [404, 221] width 8 height 8
type input "15"
click at [549, 188] on div at bounding box center [438, 194] width 614 height 345
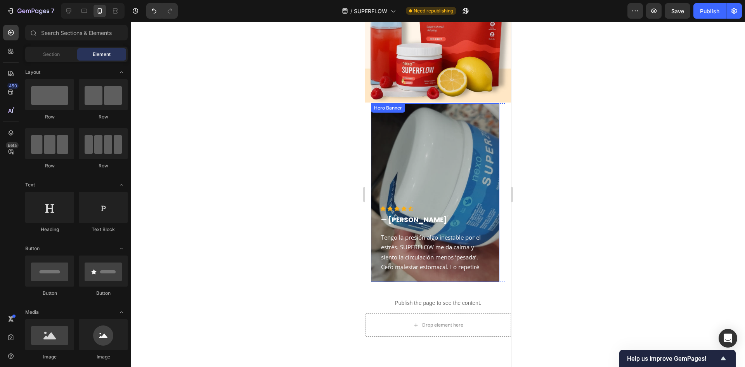
click at [453, 181] on div "Overlay" at bounding box center [434, 192] width 128 height 178
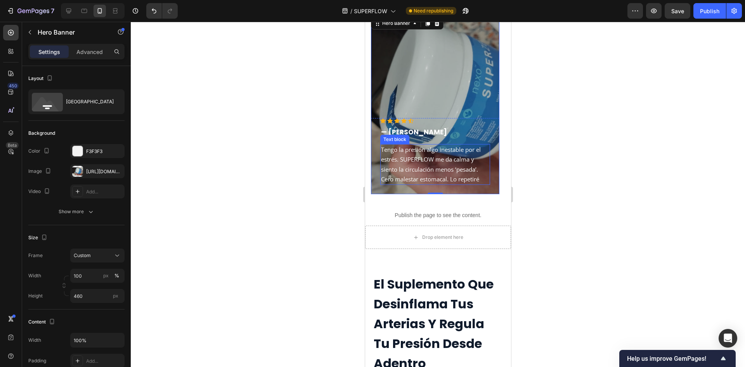
scroll to position [241, 0]
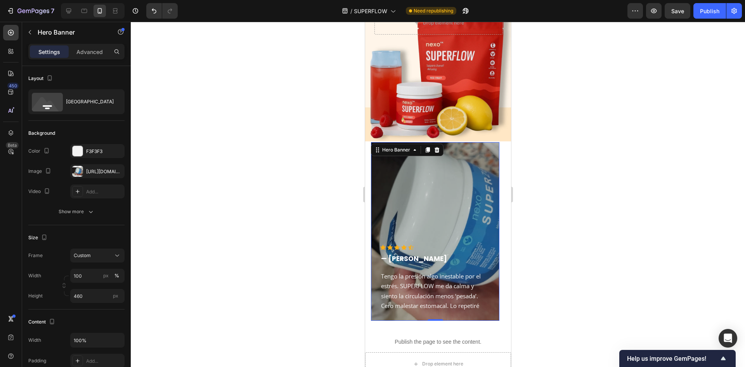
click at [462, 168] on div "Overlay" at bounding box center [434, 231] width 128 height 178
click at [83, 173] on div "[URL][DOMAIN_NAME]" at bounding box center [97, 171] width 54 height 14
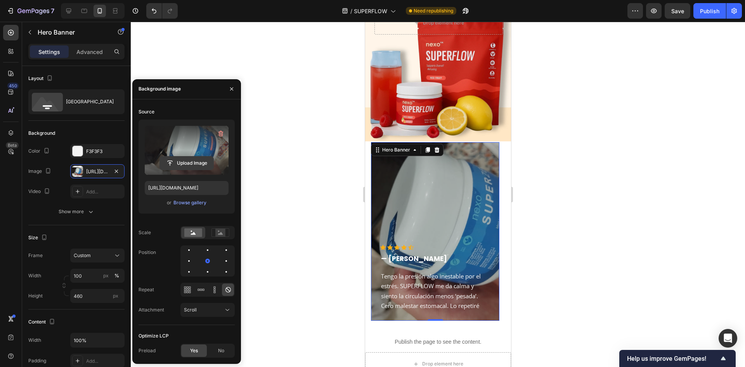
click at [182, 160] on input "file" at bounding box center [187, 162] width 54 height 13
click at [196, 159] on input "file" at bounding box center [187, 162] width 54 height 13
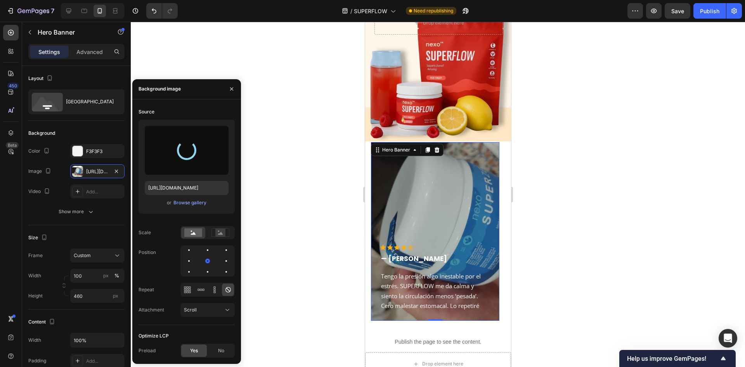
type input "[URL][DOMAIN_NAME]"
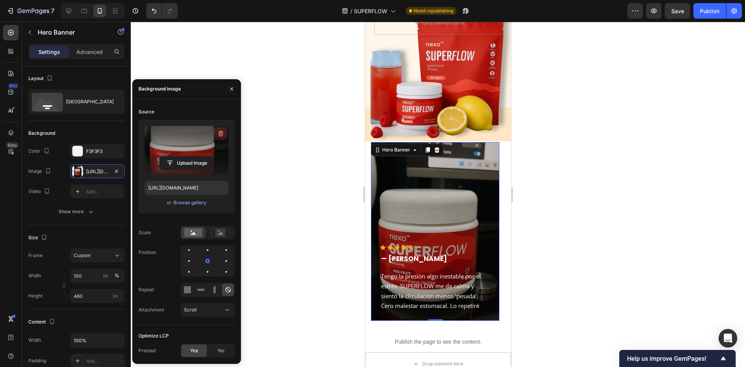
click at [219, 135] on icon "button" at bounding box center [221, 134] width 8 height 8
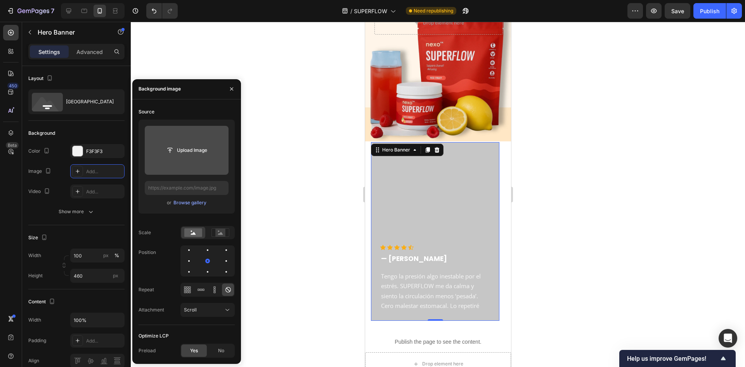
click at [184, 158] on input "file" at bounding box center [187, 150] width 84 height 49
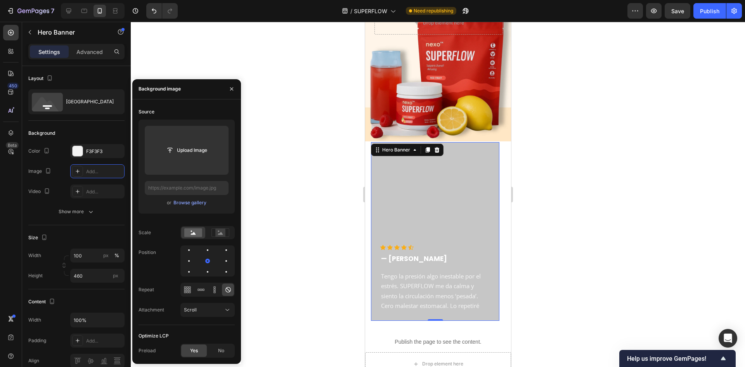
type input "[URL][DOMAIN_NAME]"
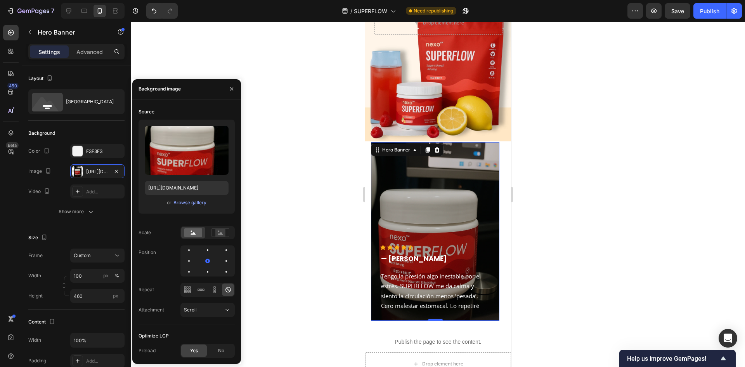
click at [547, 198] on div at bounding box center [438, 194] width 614 height 345
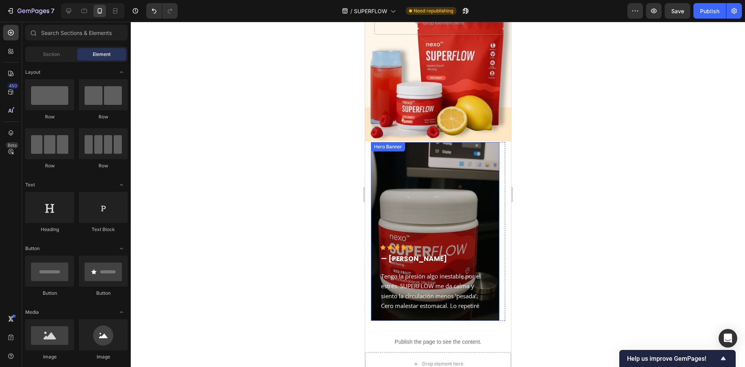
click at [389, 147] on div "Hero Banner" at bounding box center [387, 146] width 31 height 7
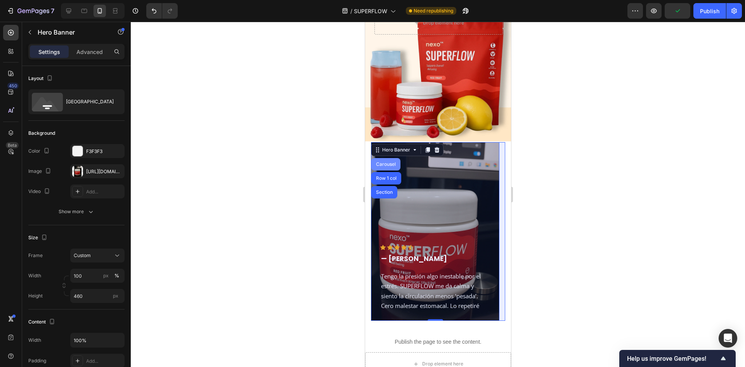
click at [390, 165] on div "Carousel" at bounding box center [385, 164] width 23 height 5
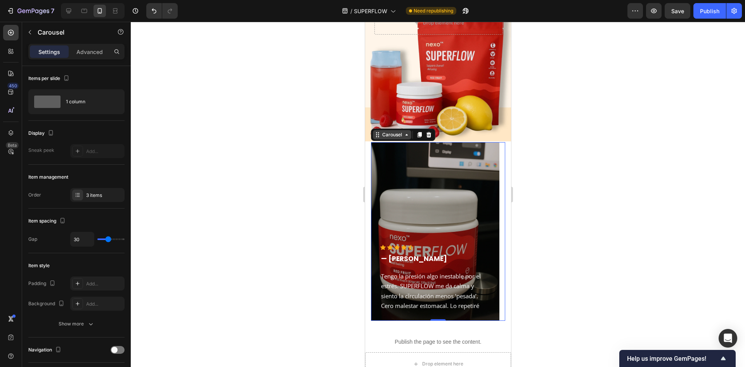
click at [395, 135] on div "Carousel" at bounding box center [391, 134] width 23 height 7
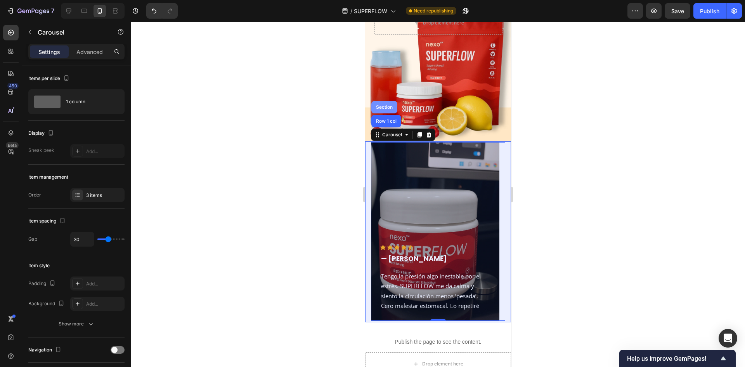
click at [390, 106] on div "Section" at bounding box center [384, 107] width 20 height 5
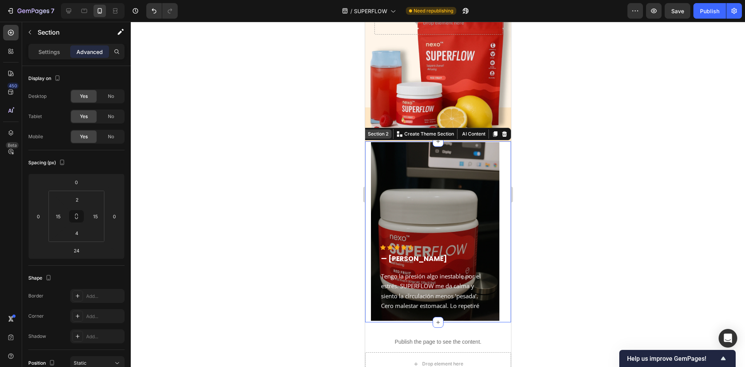
click at [380, 137] on div "Section 2" at bounding box center [374, 133] width 33 height 9
click at [412, 160] on div "Overlay" at bounding box center [434, 231] width 128 height 178
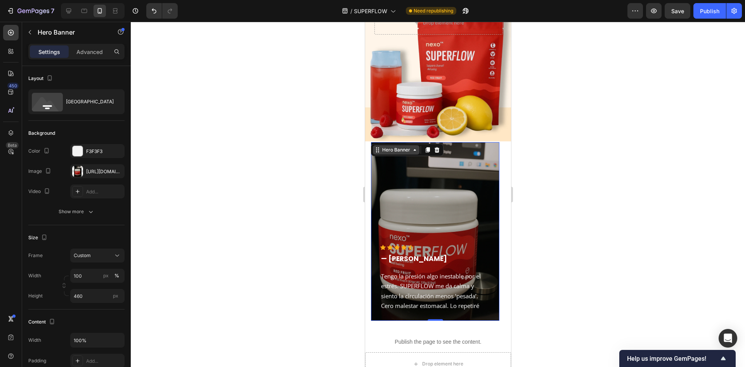
click at [391, 153] on div "Hero Banner" at bounding box center [395, 149] width 31 height 7
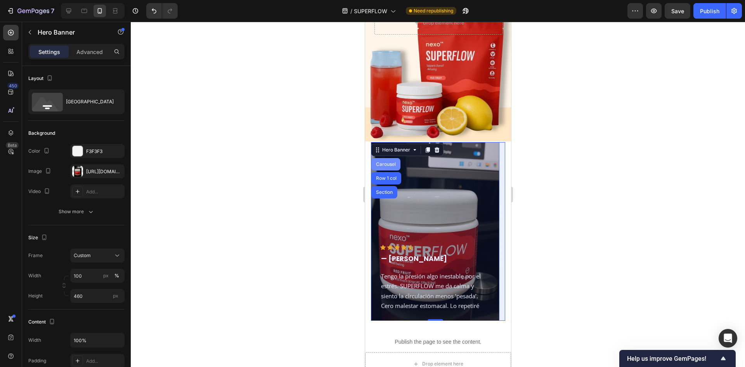
drag, startPoint x: 387, startPoint y: 167, endPoint x: 656, endPoint y: 201, distance: 271.0
click at [387, 167] on div "Carousel" at bounding box center [385, 164] width 29 height 12
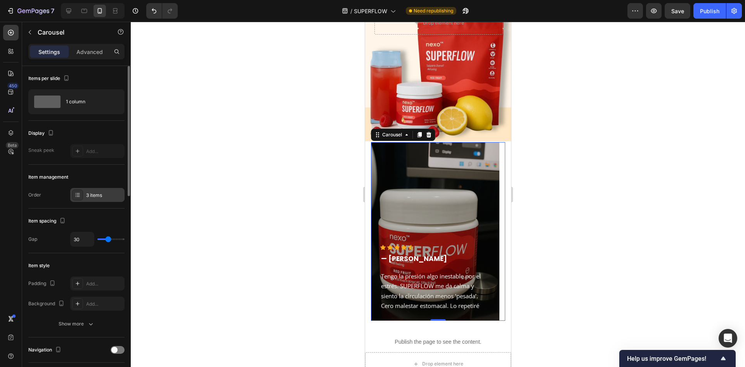
click at [102, 192] on div "3 items" at bounding box center [104, 195] width 36 height 7
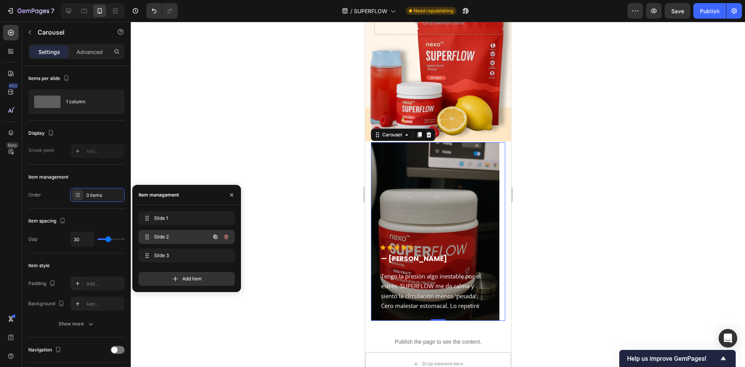
click at [155, 235] on span "Slide 2" at bounding box center [176, 236] width 44 height 7
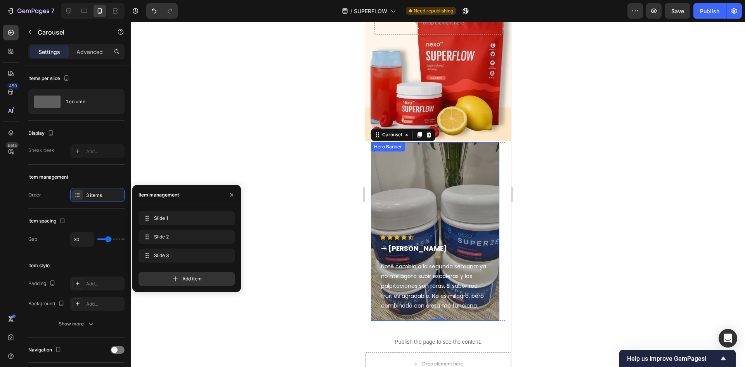
click at [446, 204] on div "Overlay" at bounding box center [434, 231] width 128 height 178
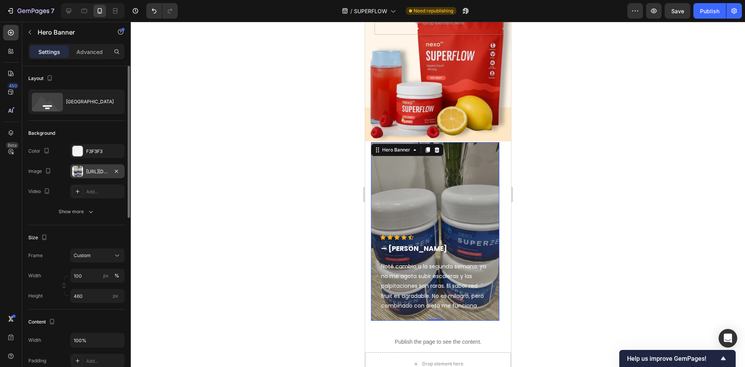
click at [83, 173] on div at bounding box center [77, 171] width 11 height 11
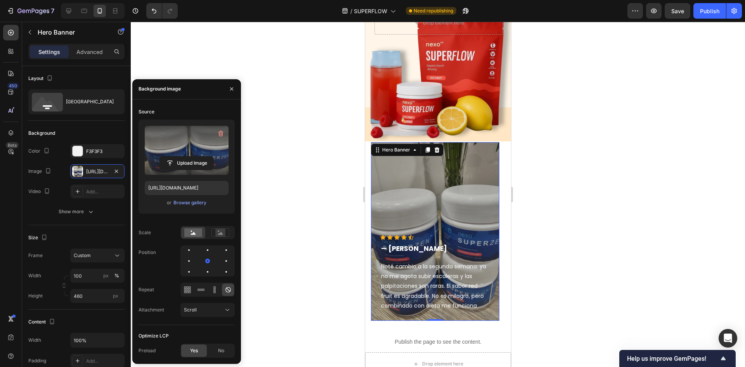
click at [176, 150] on label at bounding box center [187, 150] width 84 height 49
click at [176, 156] on input "file" at bounding box center [187, 162] width 54 height 13
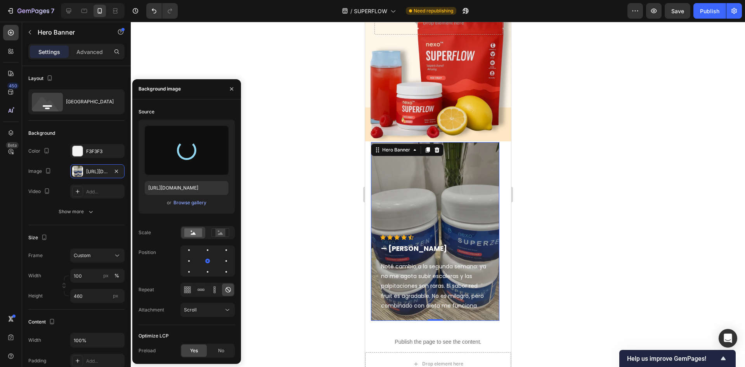
type input "[URL][DOMAIN_NAME]"
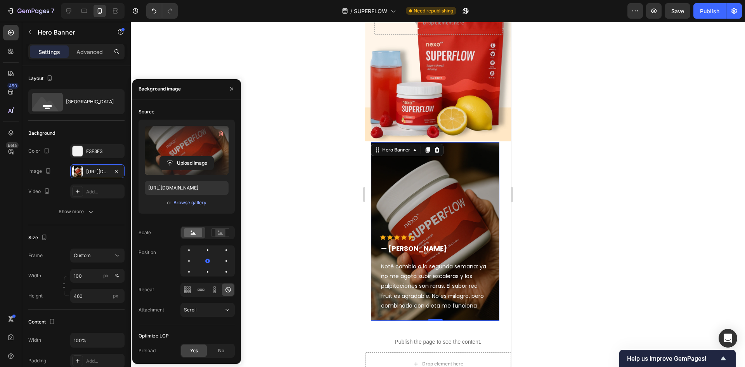
click at [282, 158] on div at bounding box center [438, 194] width 614 height 345
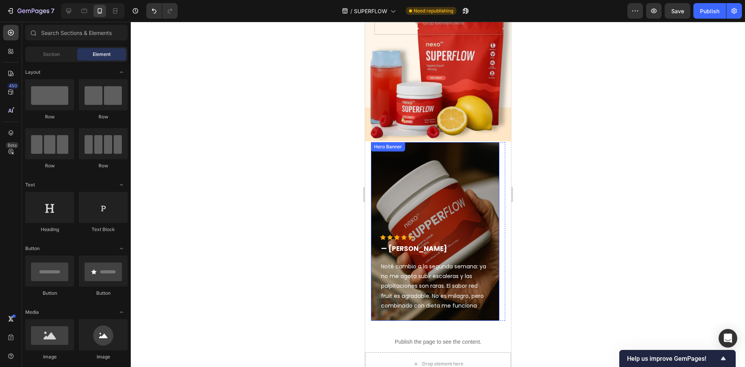
click at [448, 208] on div "Overlay" at bounding box center [434, 231] width 128 height 178
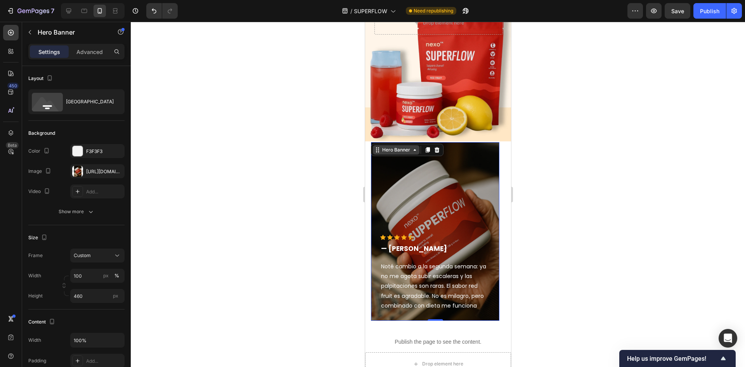
click at [404, 148] on div "Hero Banner" at bounding box center [395, 149] width 31 height 7
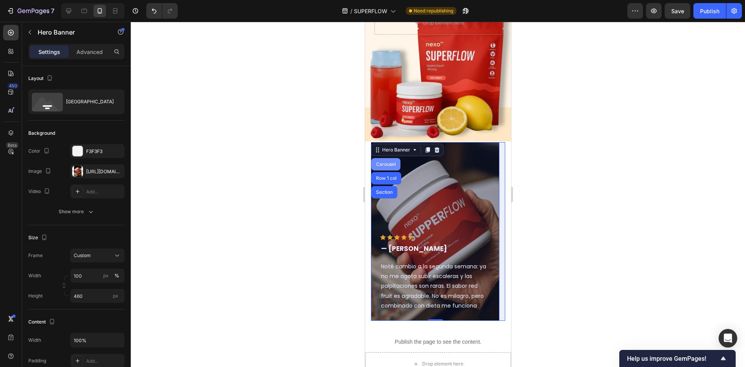
drag, startPoint x: 386, startPoint y: 167, endPoint x: 684, endPoint y: 216, distance: 302.3
click at [386, 167] on div "Carousel" at bounding box center [385, 164] width 29 height 12
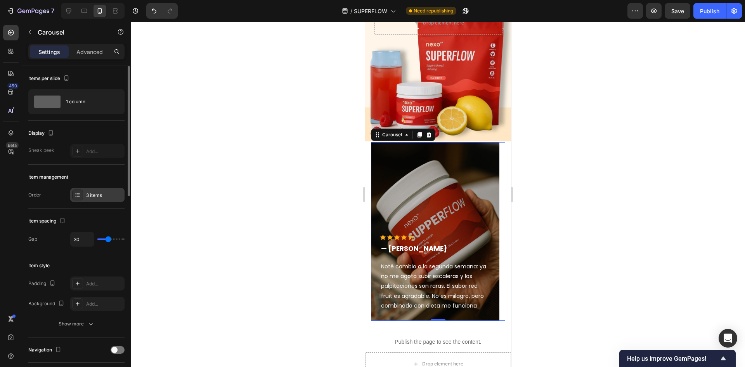
click at [97, 189] on div "3 items" at bounding box center [97, 195] width 54 height 14
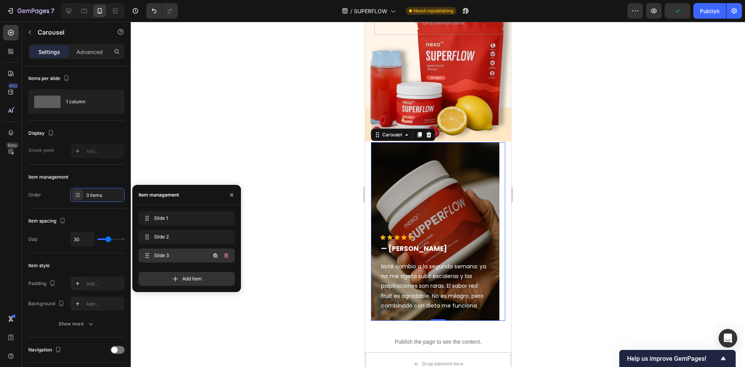
click at [186, 258] on span "Slide 3" at bounding box center [176, 255] width 44 height 7
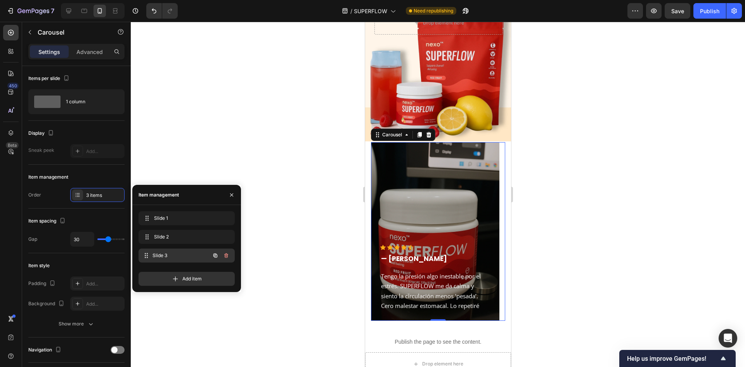
click at [170, 251] on div "Slide 3 Slide 3" at bounding box center [176, 255] width 68 height 11
click at [179, 237] on span "Slide 2" at bounding box center [176, 236] width 44 height 7
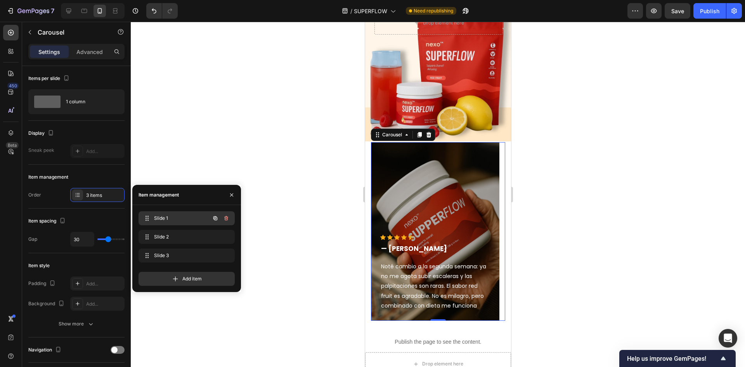
click at [184, 216] on span "Slide 1" at bounding box center [176, 217] width 44 height 7
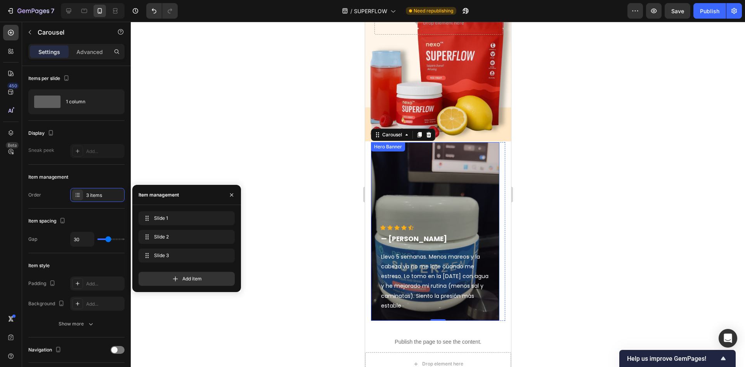
click at [446, 187] on div "Overlay" at bounding box center [434, 231] width 128 height 178
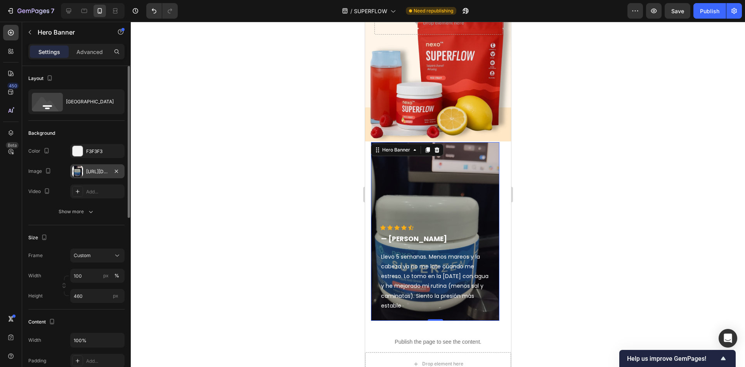
click at [105, 169] on div "[URL][DOMAIN_NAME]" at bounding box center [97, 171] width 22 height 7
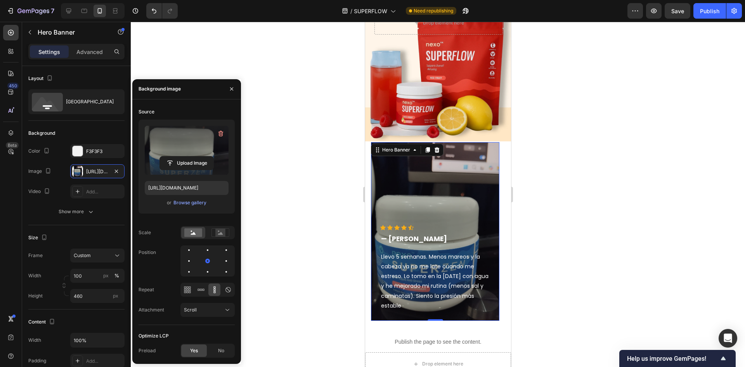
click at [210, 144] on label at bounding box center [187, 150] width 84 height 49
click at [210, 156] on input "file" at bounding box center [187, 162] width 54 height 13
click at [202, 152] on label at bounding box center [187, 150] width 84 height 49
click at [202, 156] on input "file" at bounding box center [187, 162] width 54 height 13
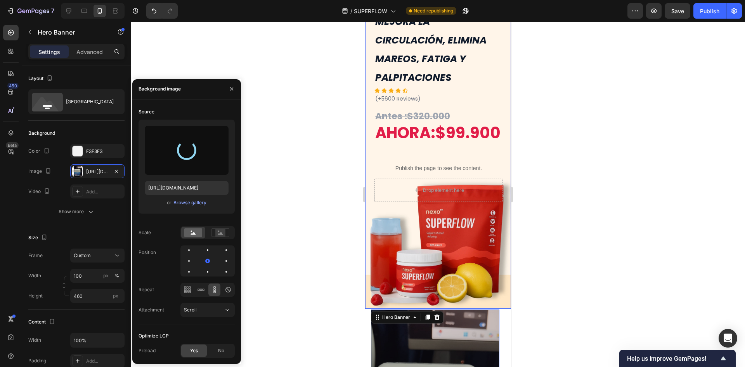
scroll to position [0, 0]
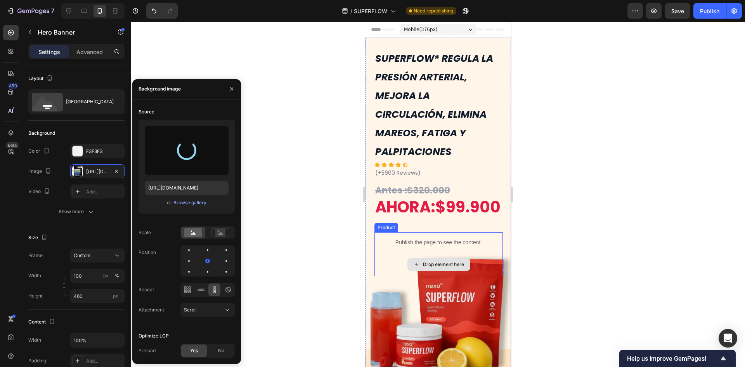
type input "[URL][DOMAIN_NAME]"
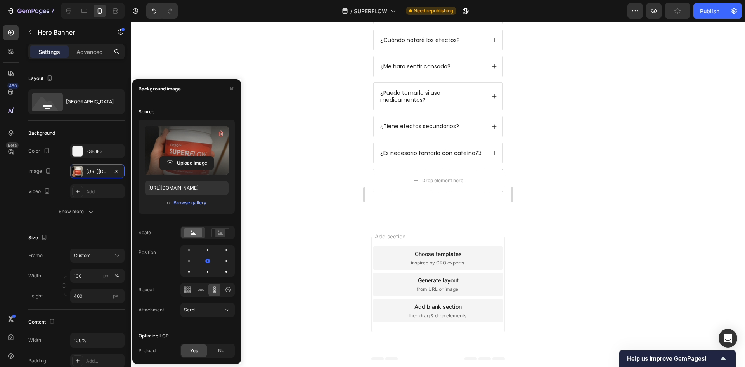
scroll to position [2676, 0]
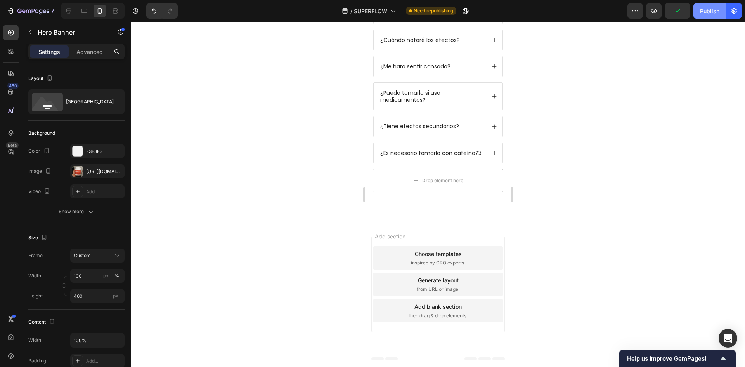
click at [702, 11] on div "Publish" at bounding box center [709, 11] width 19 height 8
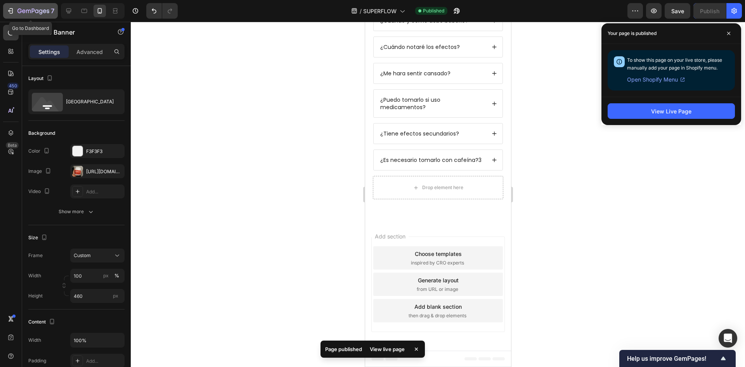
click at [54, 11] on p "7" at bounding box center [52, 10] width 3 height 9
